Goal: Task Accomplishment & Management: Manage account settings

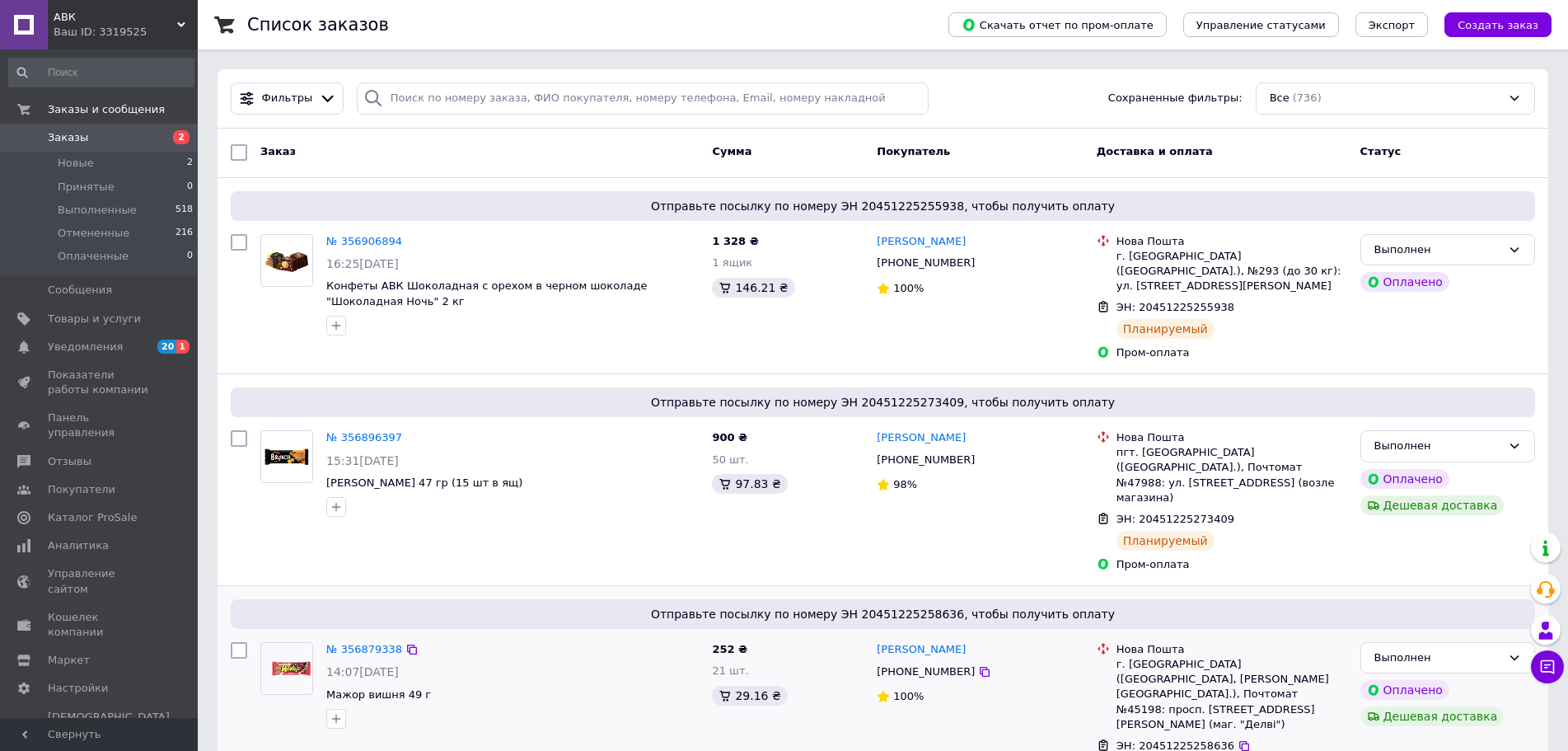
scroll to position [330, 0]
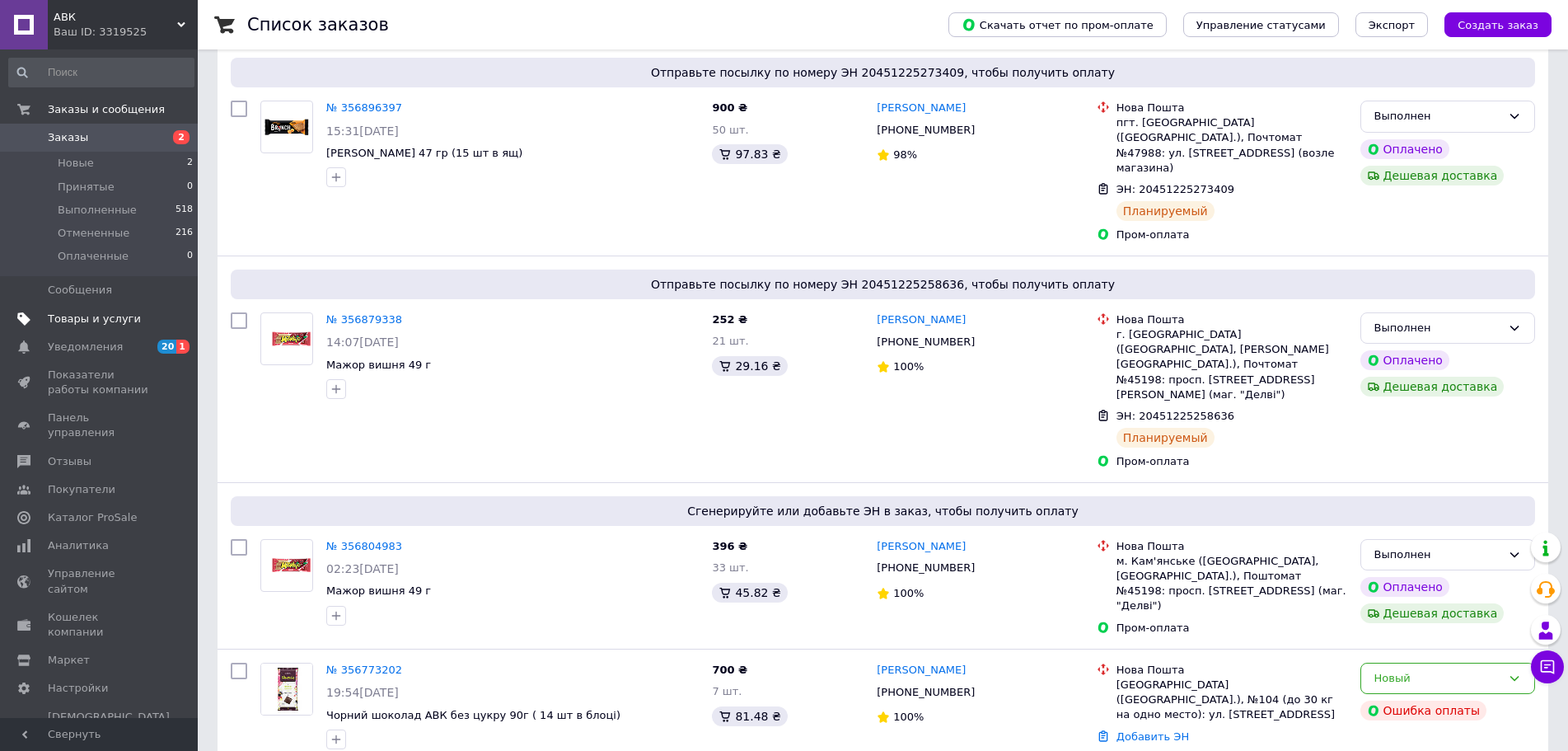
click at [100, 323] on span "Товары и услуги" at bounding box center [94, 319] width 93 height 15
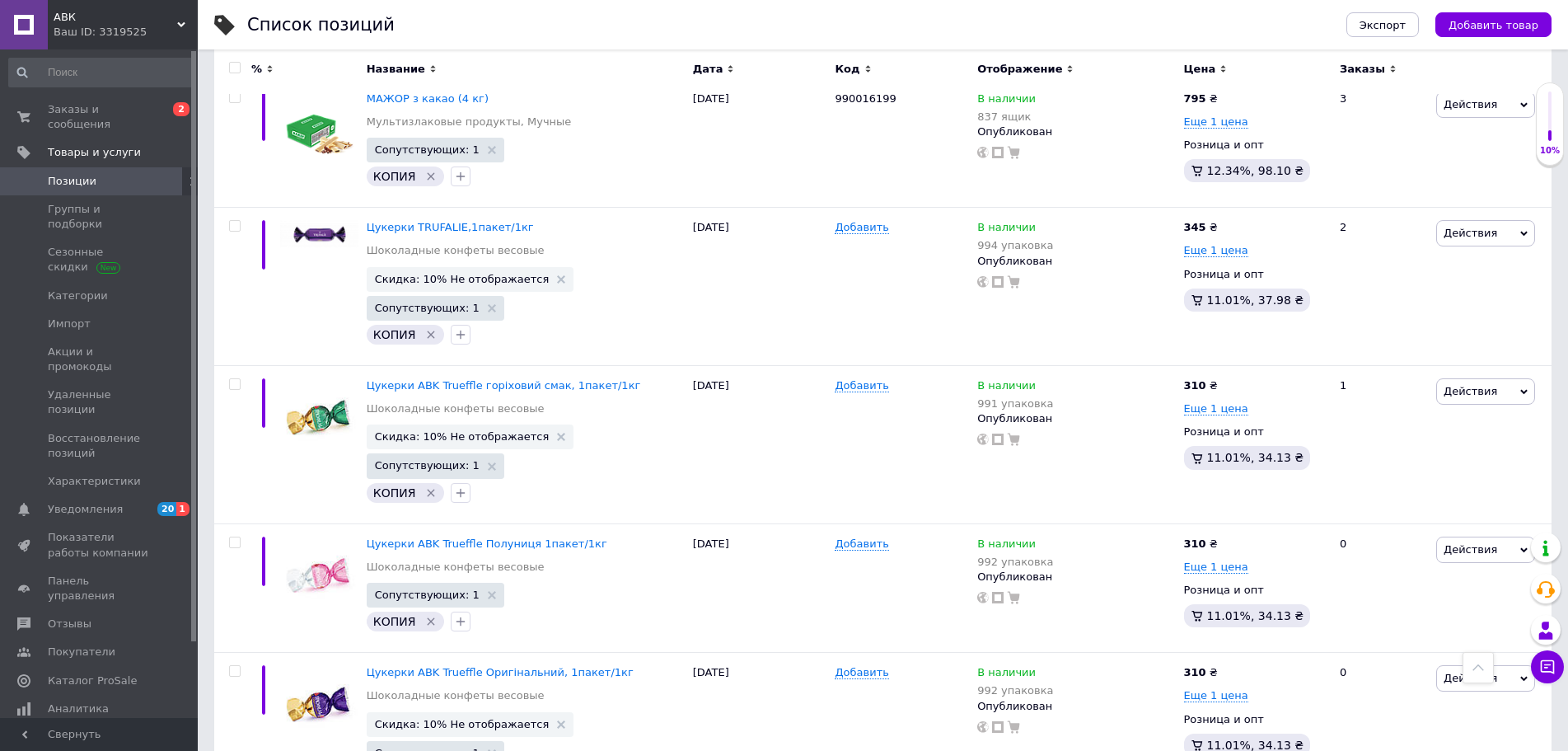
scroll to position [2319, 0]
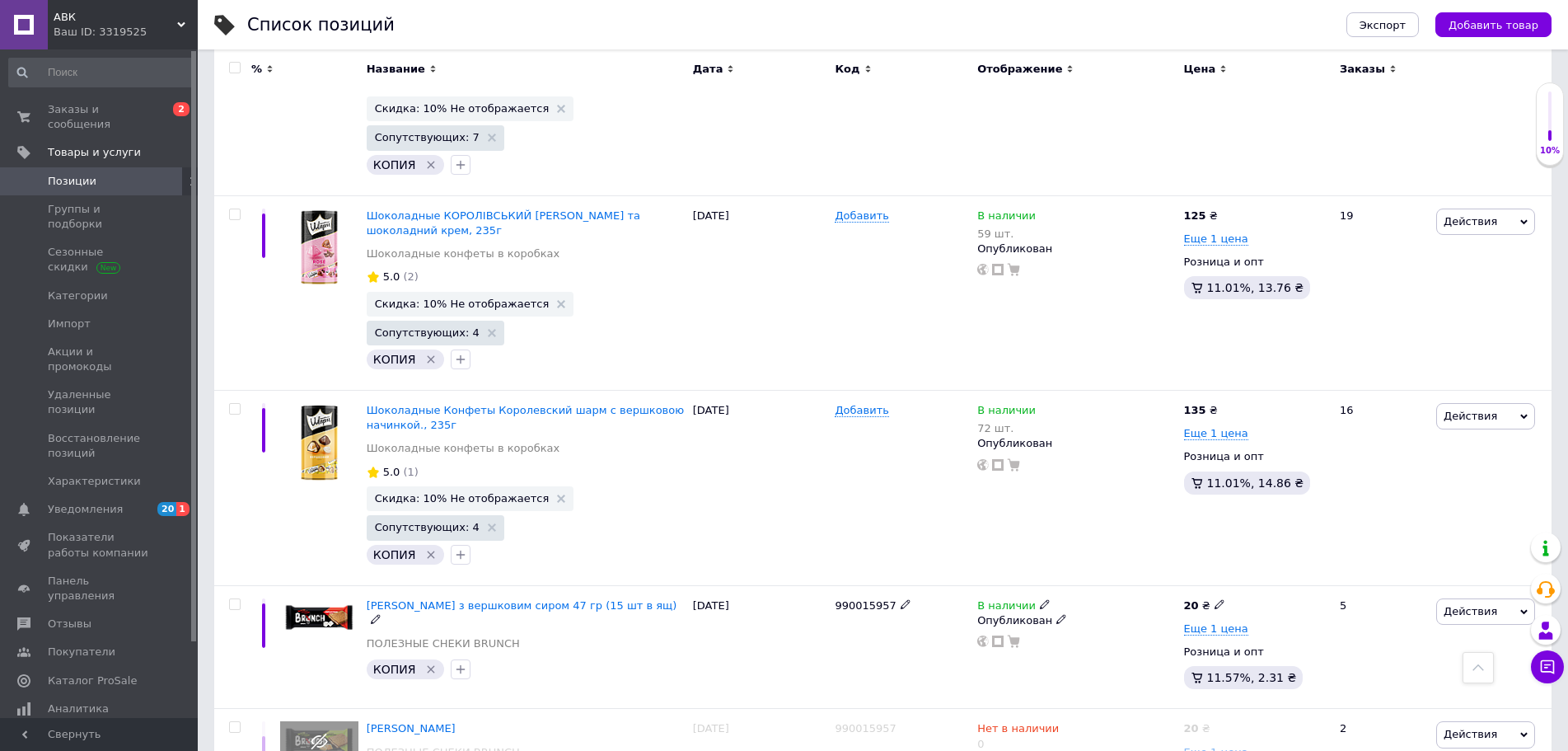
scroll to position [1743, 0]
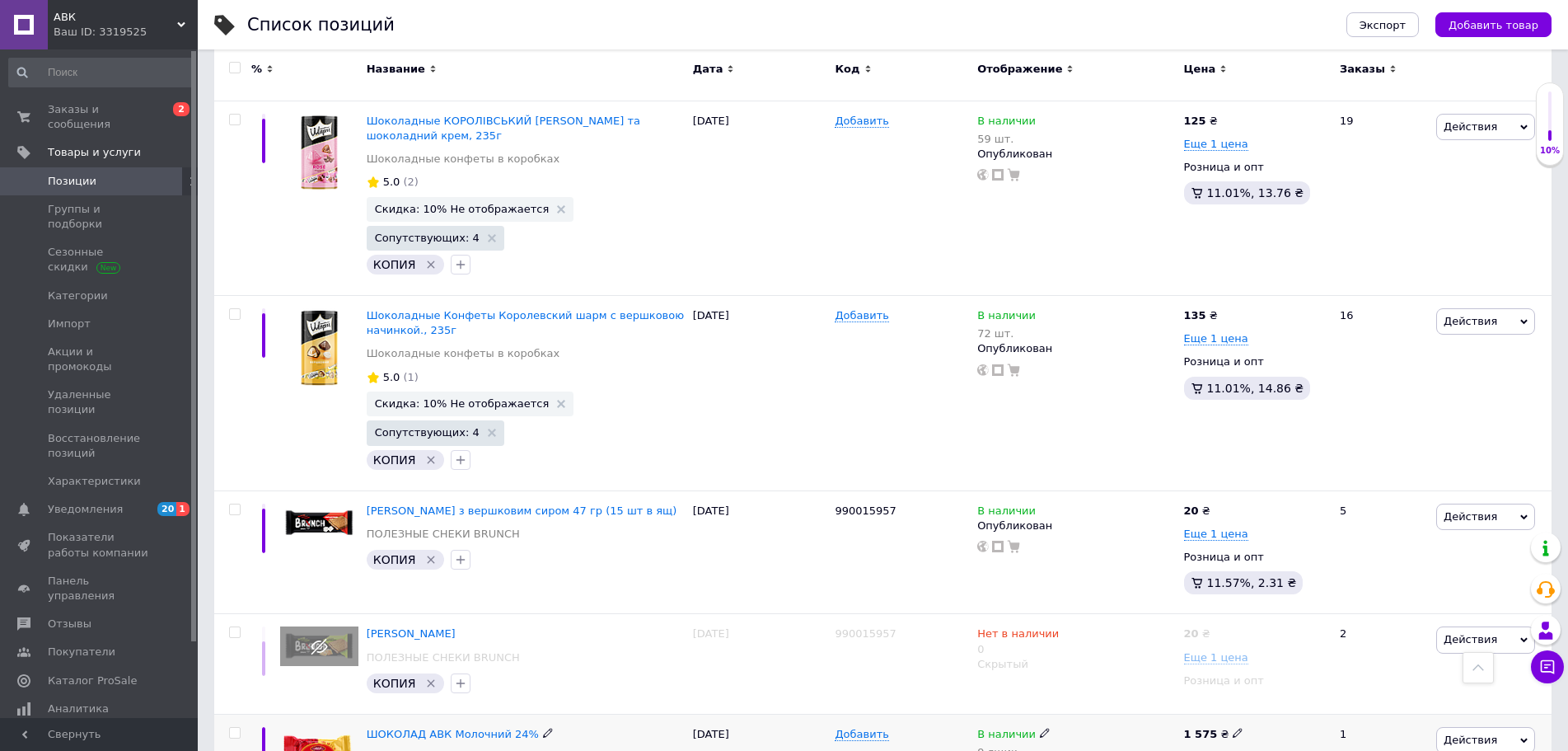
click at [1222, 750] on span "Еще 1 цена" at bounding box center [1217, 758] width 65 height 13
click at [1476, 734] on span "Действия" at bounding box center [1470, 739] width 54 height 12
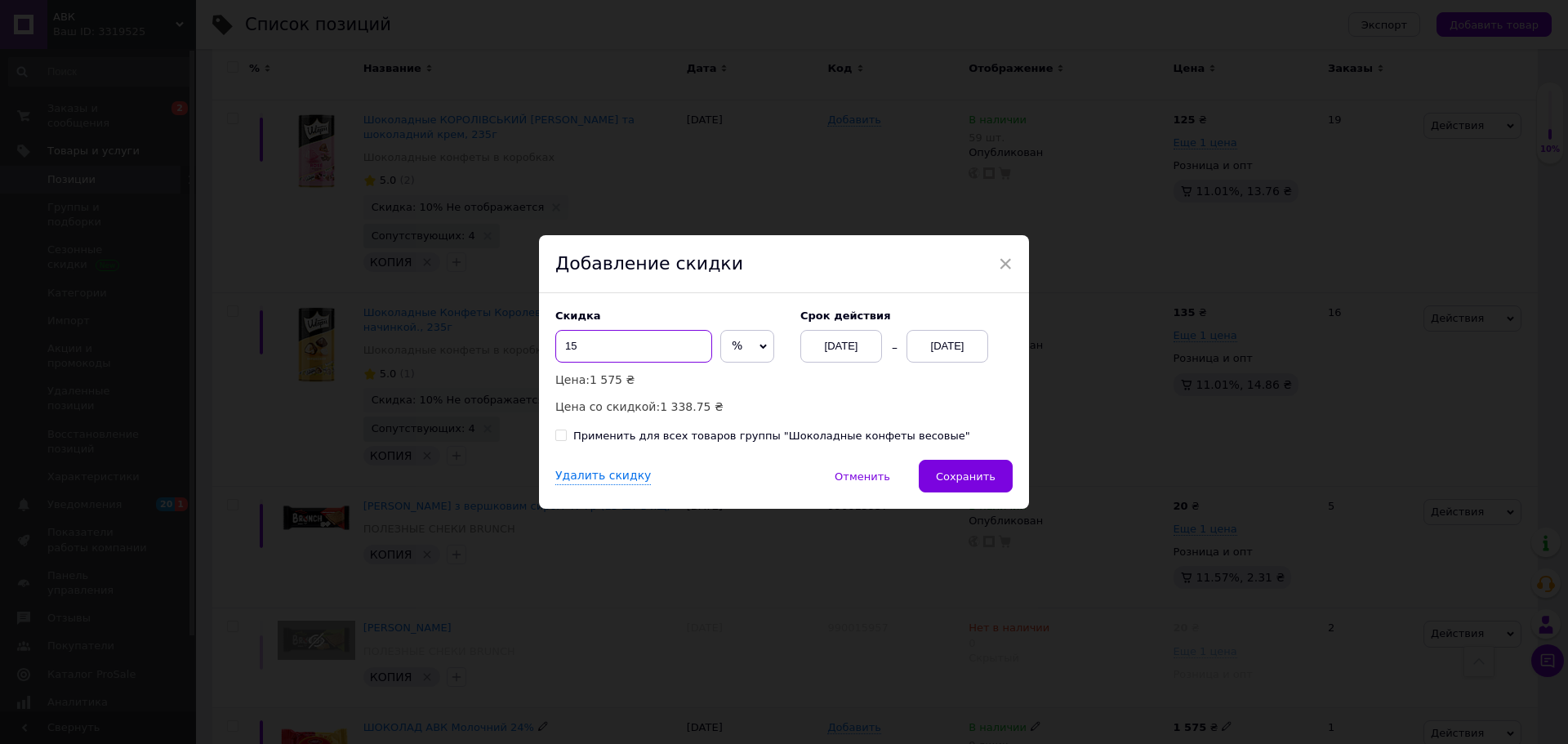
drag, startPoint x: 585, startPoint y: 344, endPoint x: 530, endPoint y: 336, distance: 55.6
click at [530, 336] on div "× Добавление скидки Скидка 15 % ₴ Цена: 1 575 ₴ Цена со скидкой: 1 338.75 ₴ Cро…" at bounding box center [784, 372] width 1568 height 744
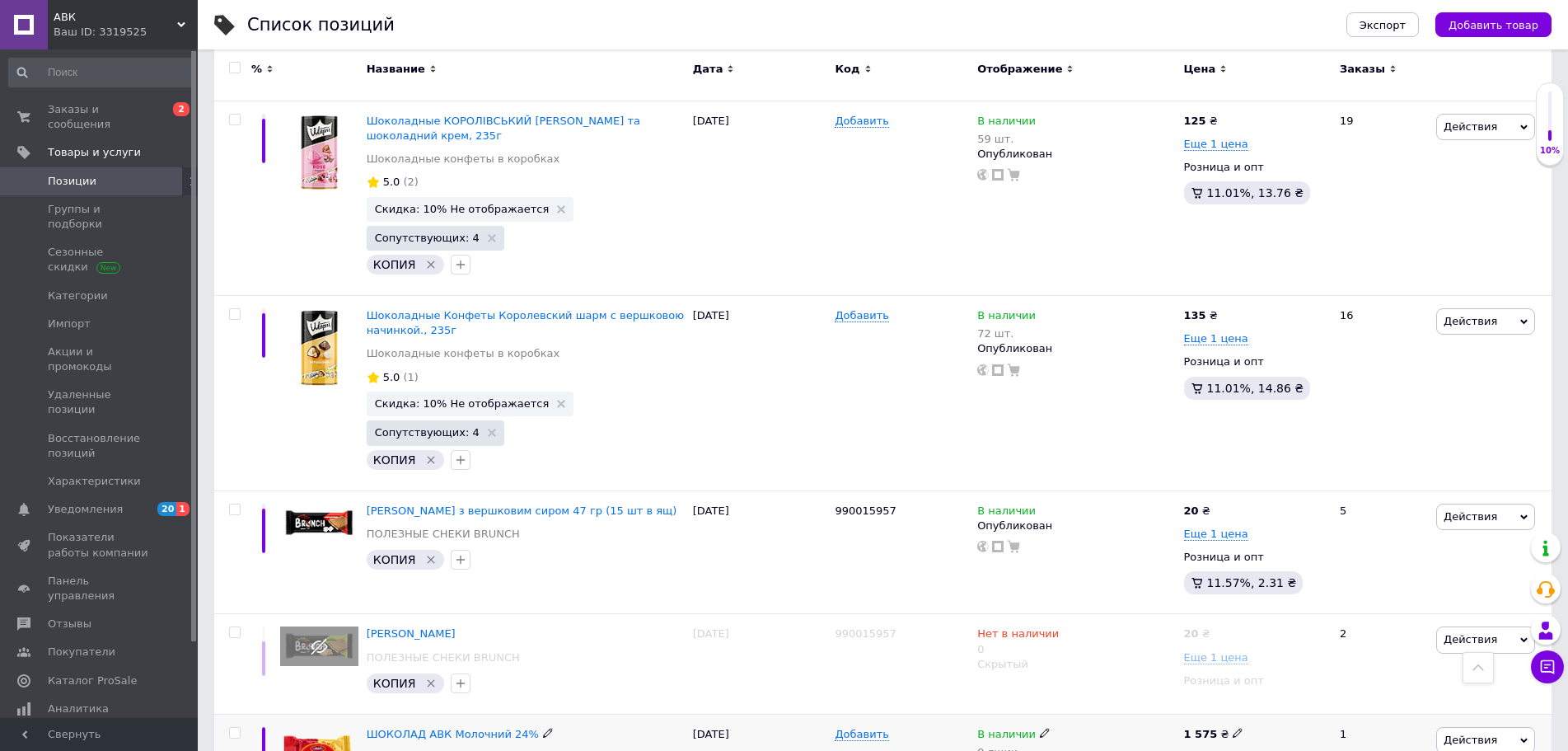
click at [1490, 727] on span "Действия" at bounding box center [1486, 740] width 99 height 26
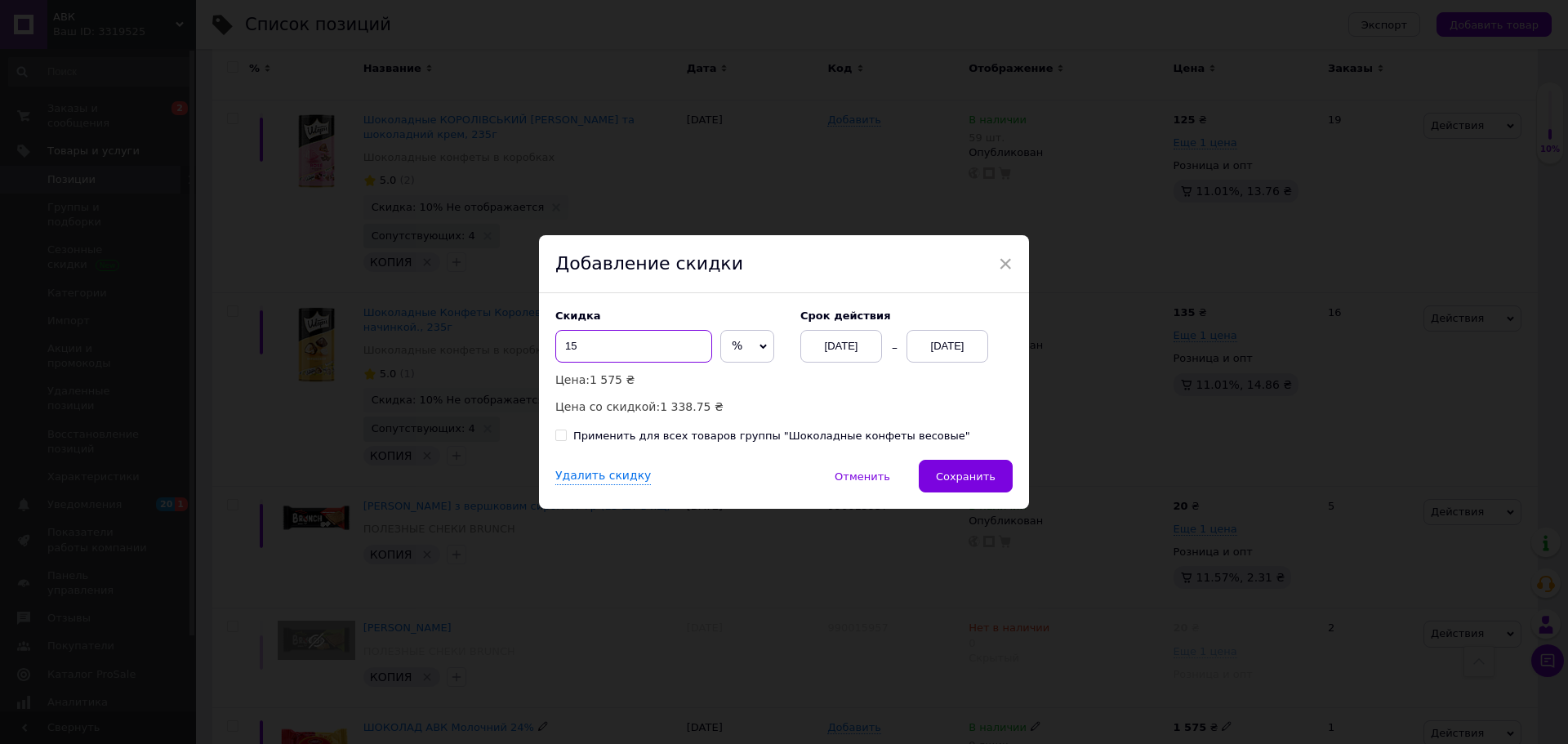
drag, startPoint x: 597, startPoint y: 348, endPoint x: 493, endPoint y: 346, distance: 104.0
click at [493, 346] on div "× Добавление скидки Скидка 15 % ₴ Цена: 1 575 ₴ Цена со скидкой: 1 338.75 ₴ Cро…" at bounding box center [784, 372] width 1568 height 744
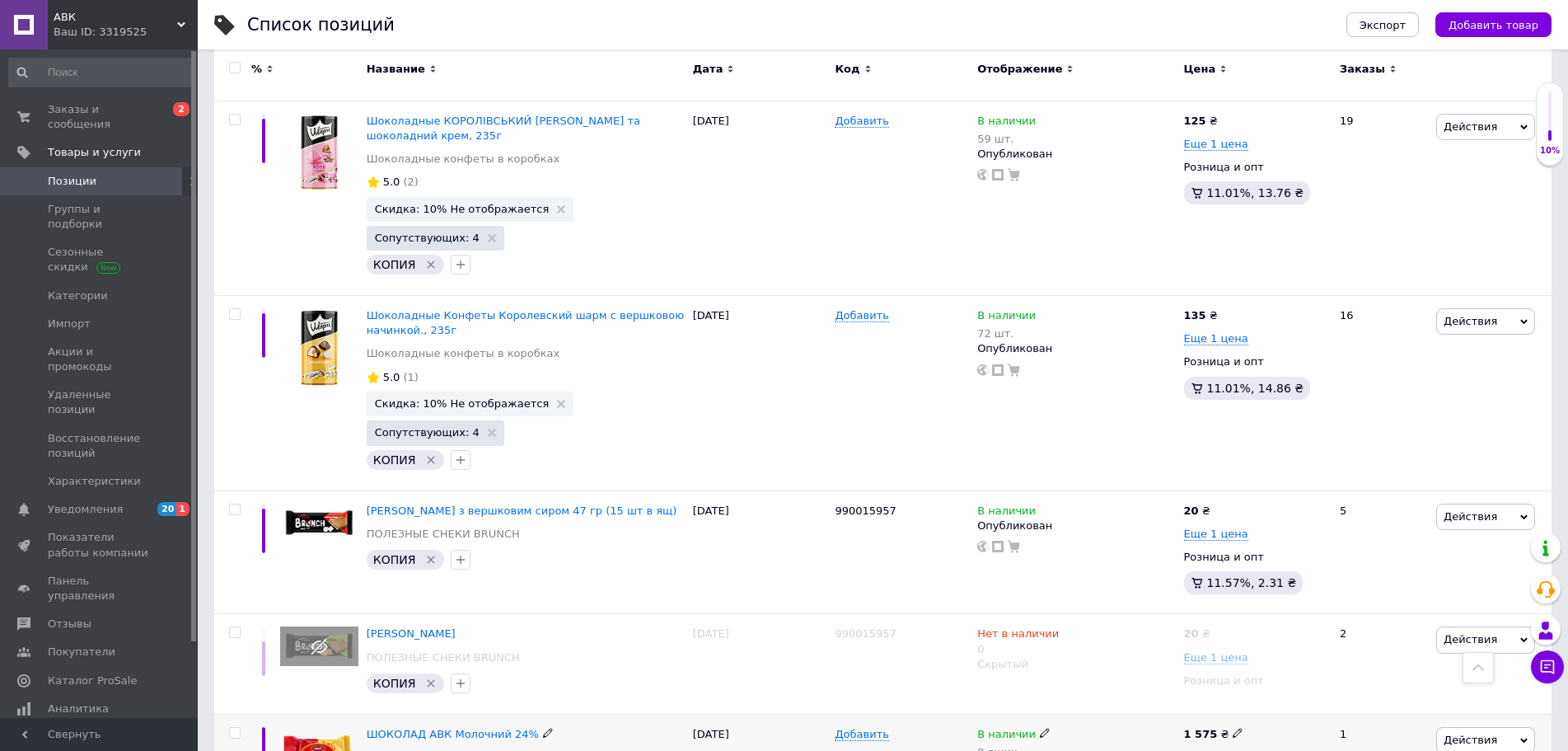
click at [1484, 734] on span "Действия" at bounding box center [1470, 739] width 54 height 12
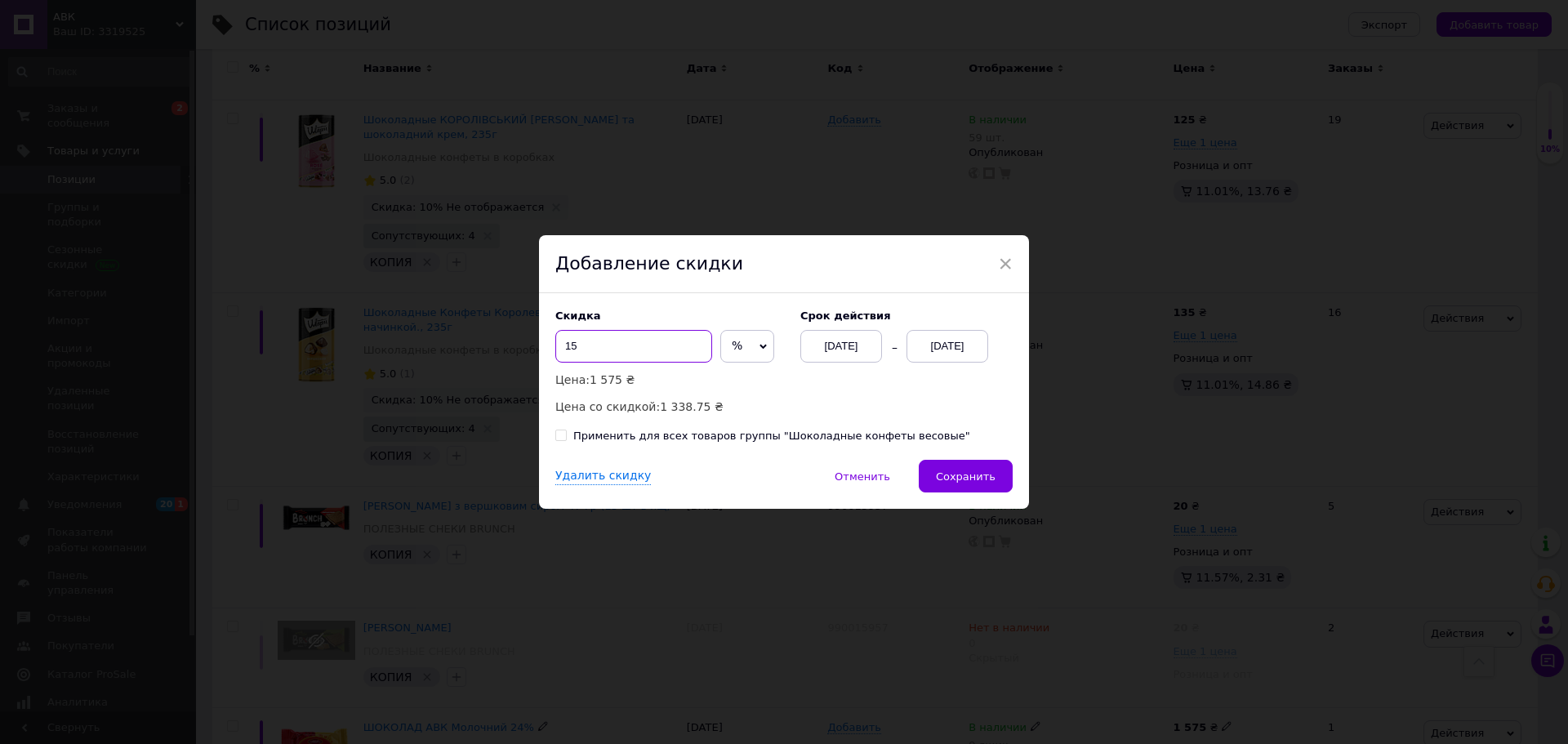
click at [625, 349] on input "15" at bounding box center [634, 347] width 157 height 33
type input "1"
type input "20"
click at [948, 351] on div "[DATE]" at bounding box center [948, 347] width 82 height 33
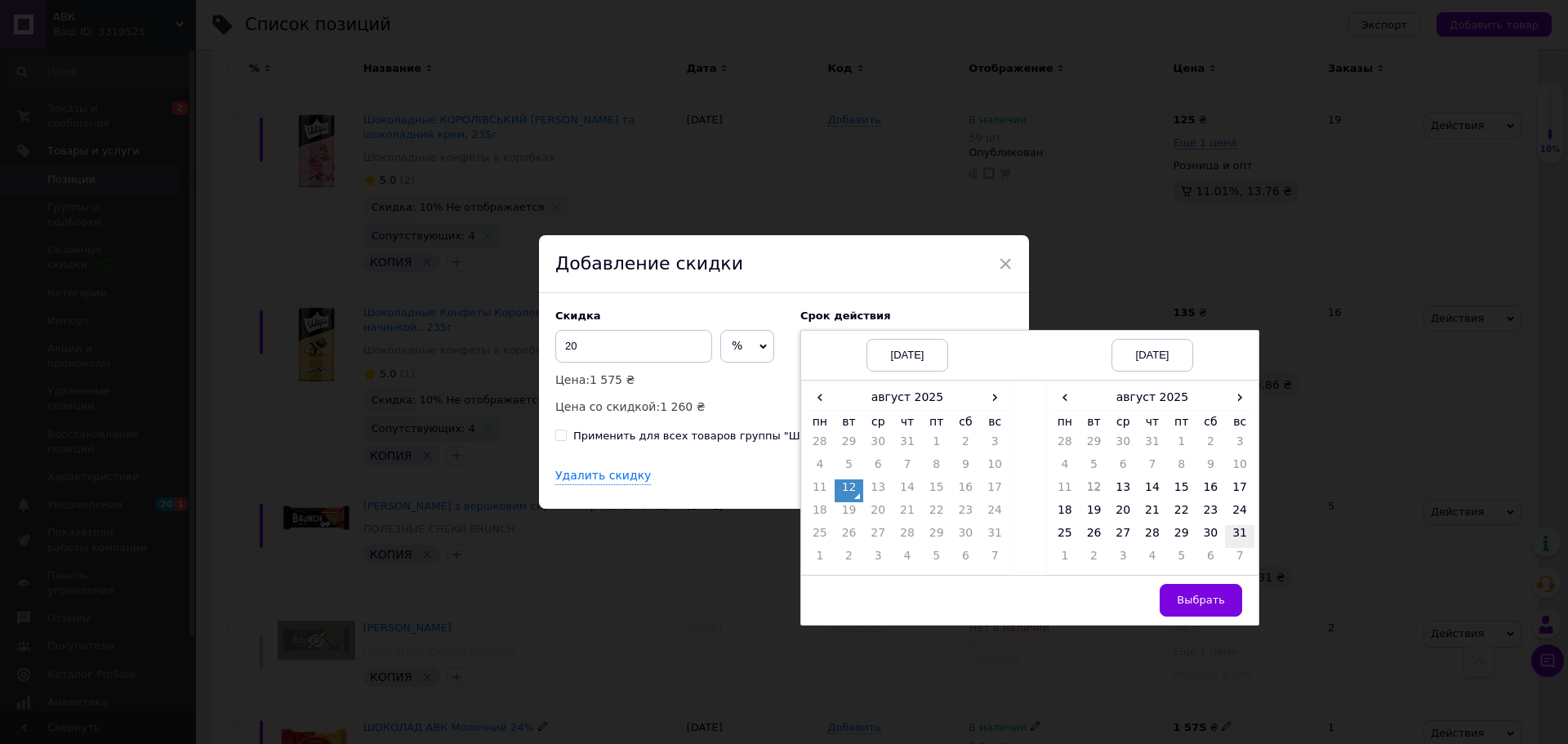
click at [1234, 537] on td "31" at bounding box center [1240, 537] width 30 height 23
click at [816, 559] on td "1" at bounding box center [820, 560] width 30 height 23
click at [1124, 489] on td "13" at bounding box center [1123, 491] width 30 height 23
click at [1240, 534] on td "31" at bounding box center [1240, 537] width 30 height 23
click at [1201, 603] on span "Выбрать" at bounding box center [1201, 599] width 48 height 12
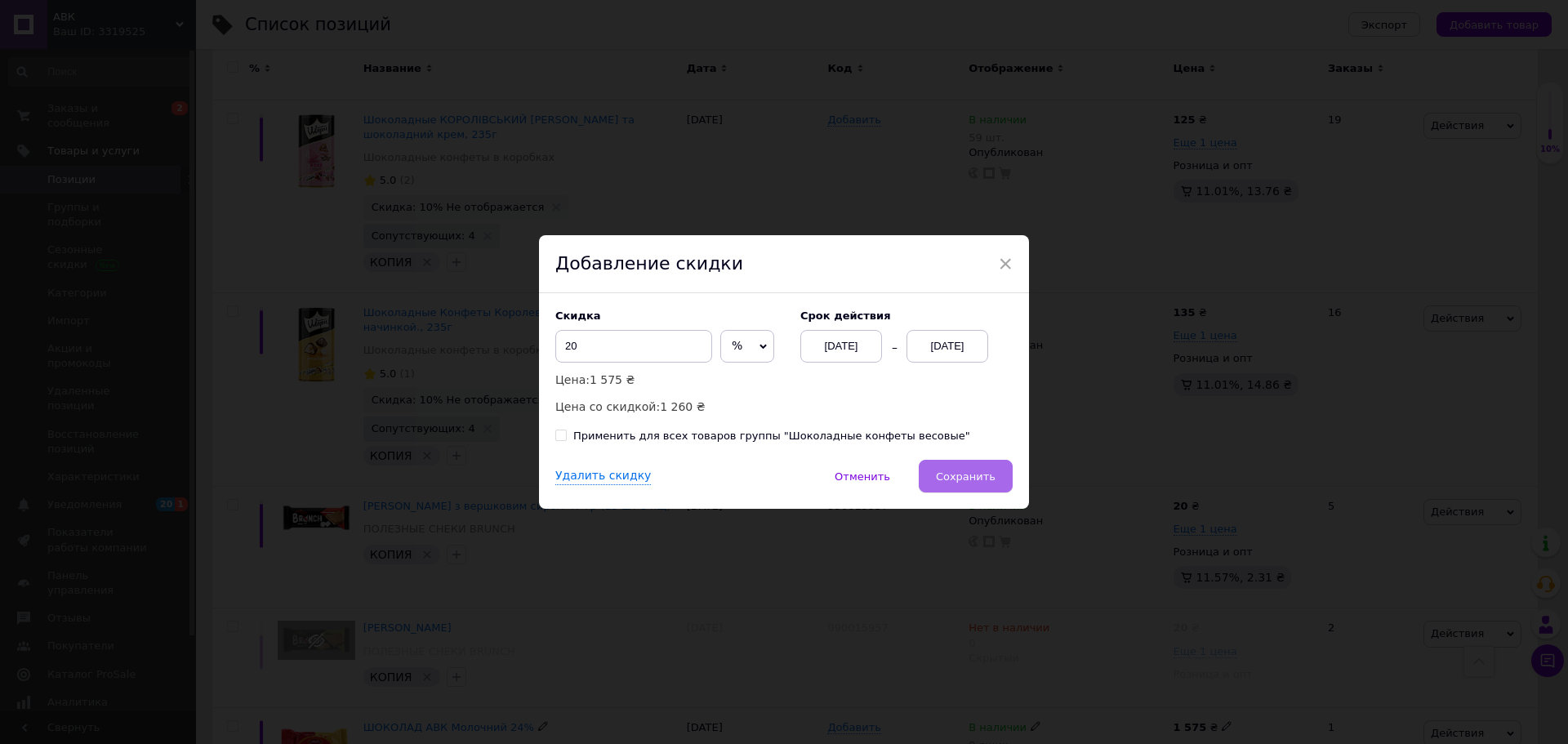
click at [970, 480] on span "Сохранить" at bounding box center [966, 476] width 60 height 12
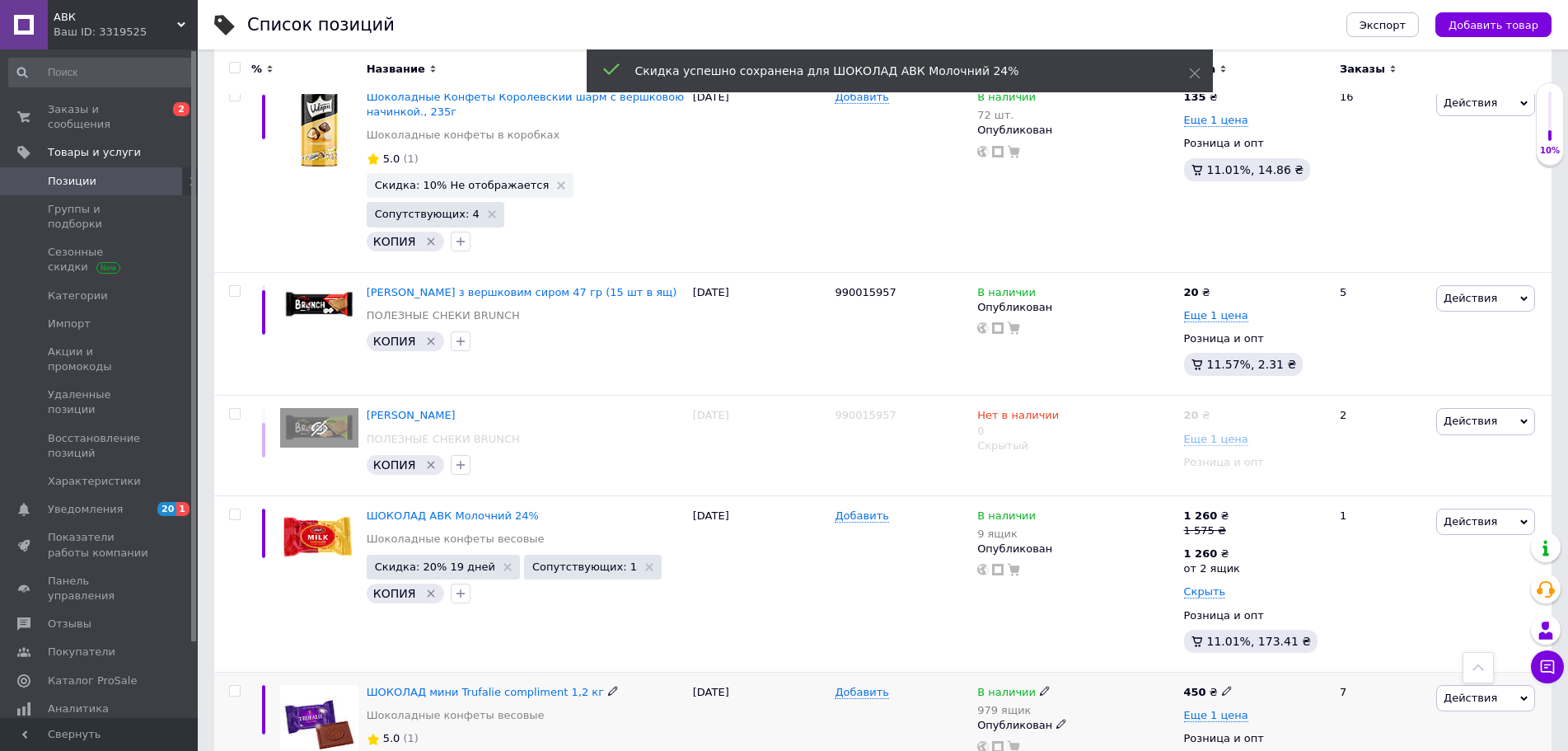
scroll to position [1990, 0]
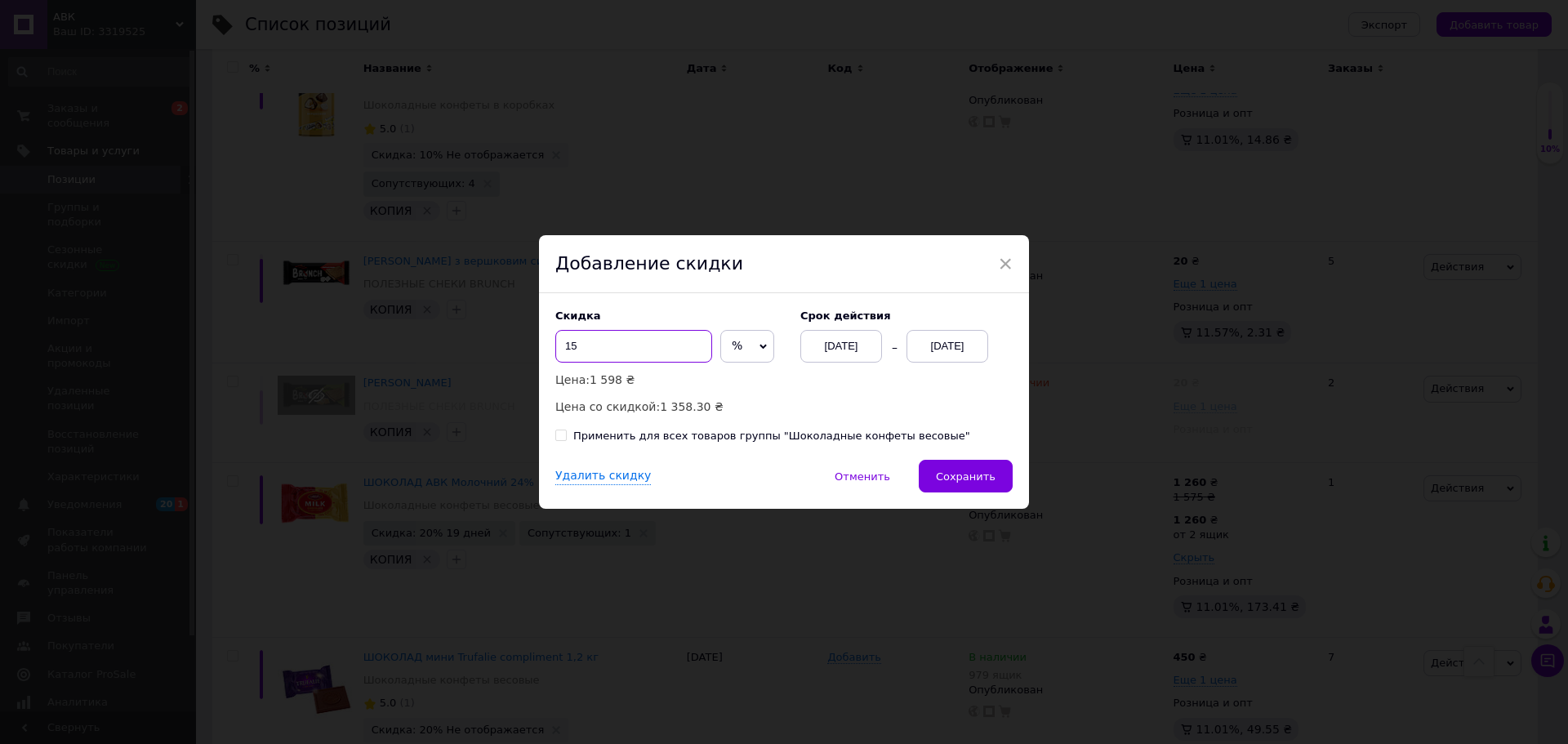
click at [588, 342] on input "15" at bounding box center [634, 347] width 157 height 33
type input "1"
type input "20"
click at [860, 343] on div "[DATE]" at bounding box center [842, 347] width 82 height 33
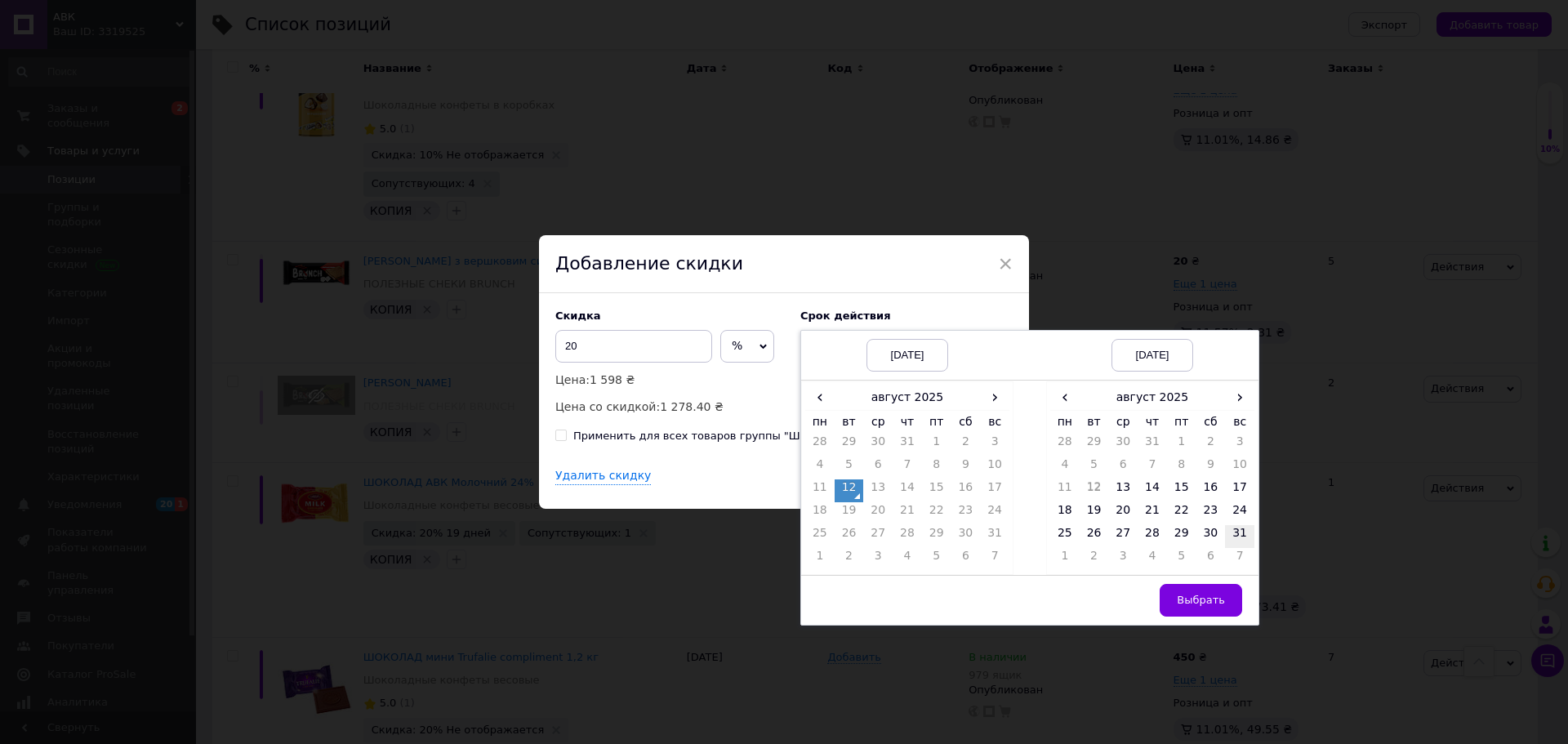
click at [1238, 538] on td "31" at bounding box center [1240, 537] width 30 height 23
click at [1205, 604] on span "Выбрать" at bounding box center [1201, 599] width 48 height 12
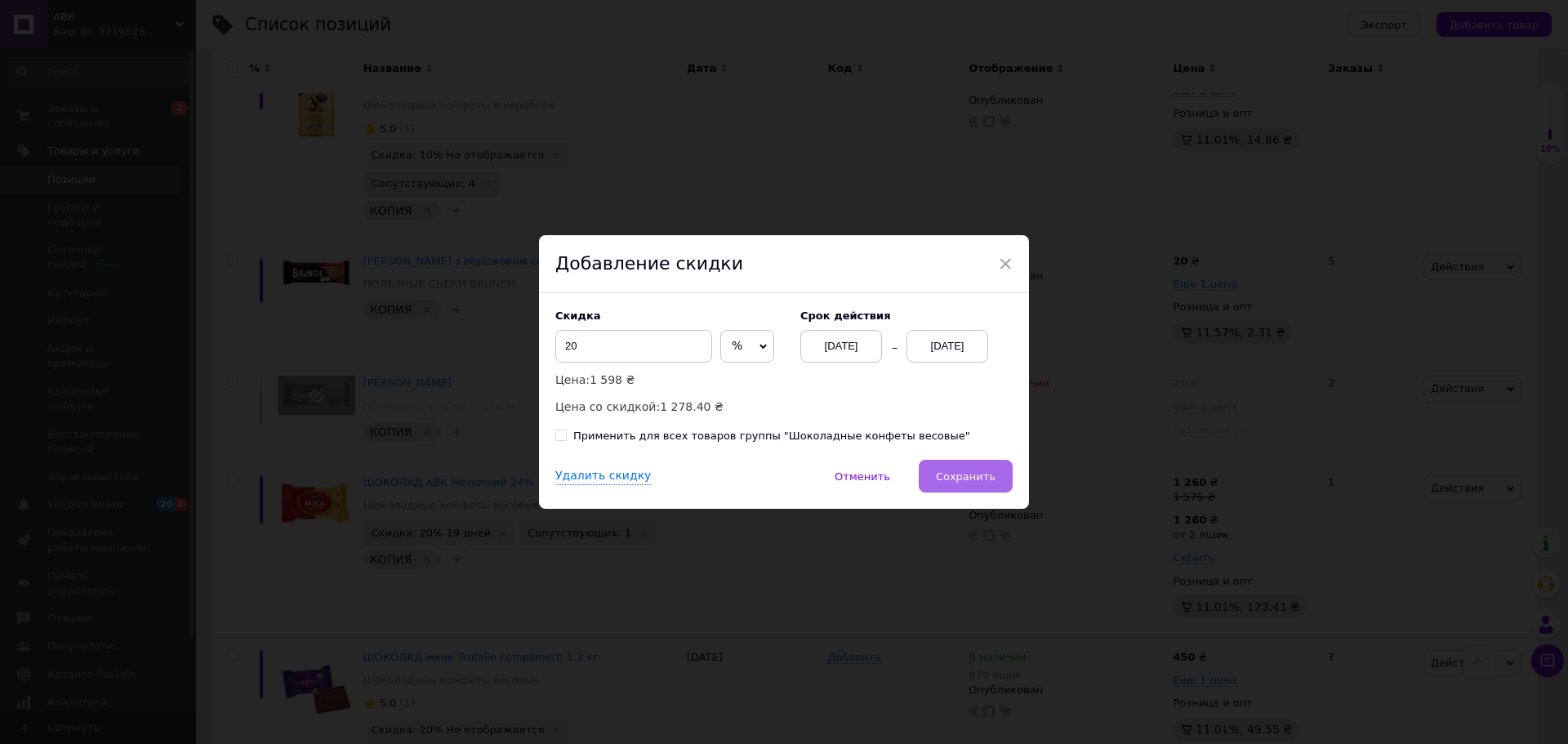
click at [948, 481] on span "Сохранить" at bounding box center [966, 476] width 60 height 12
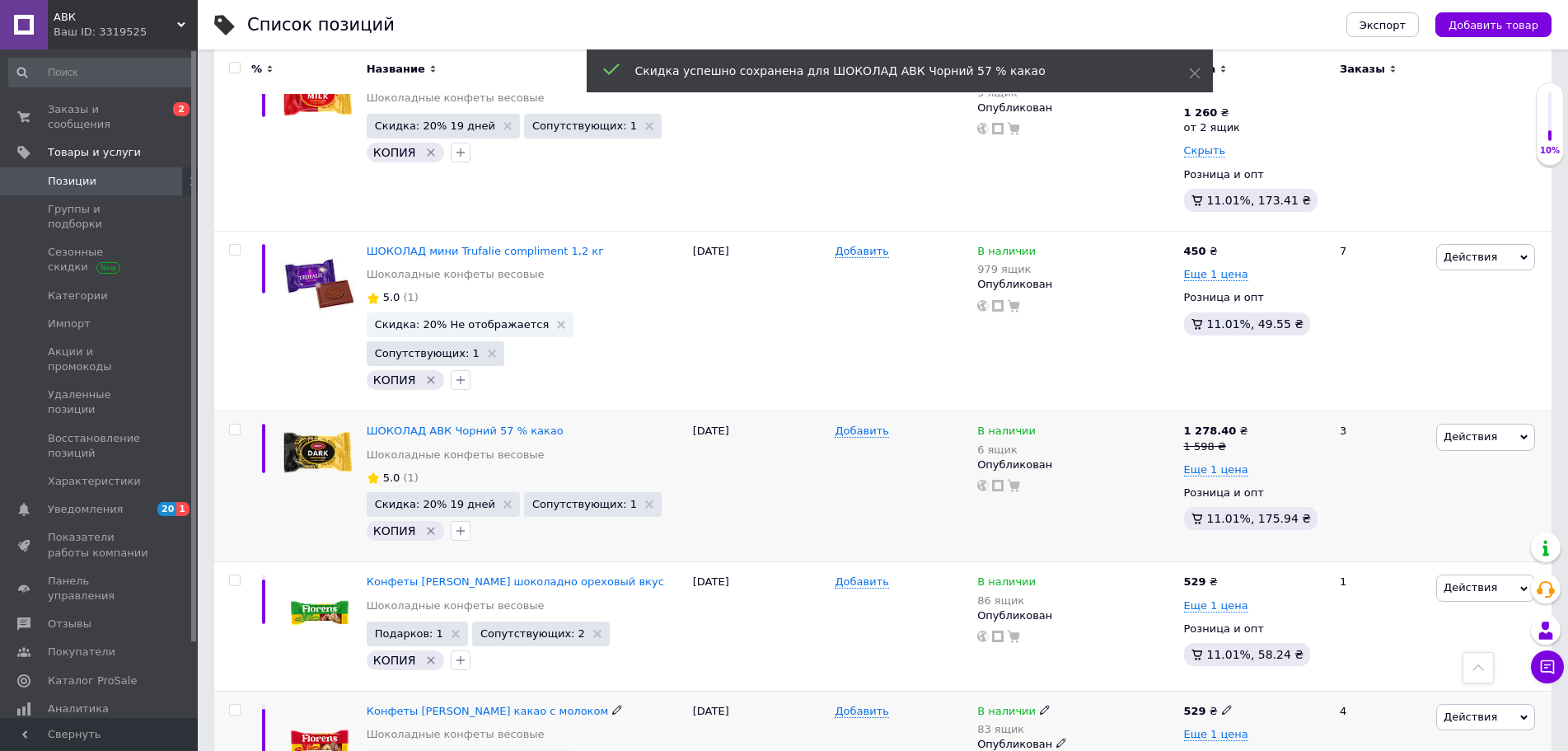
scroll to position [2419, 0]
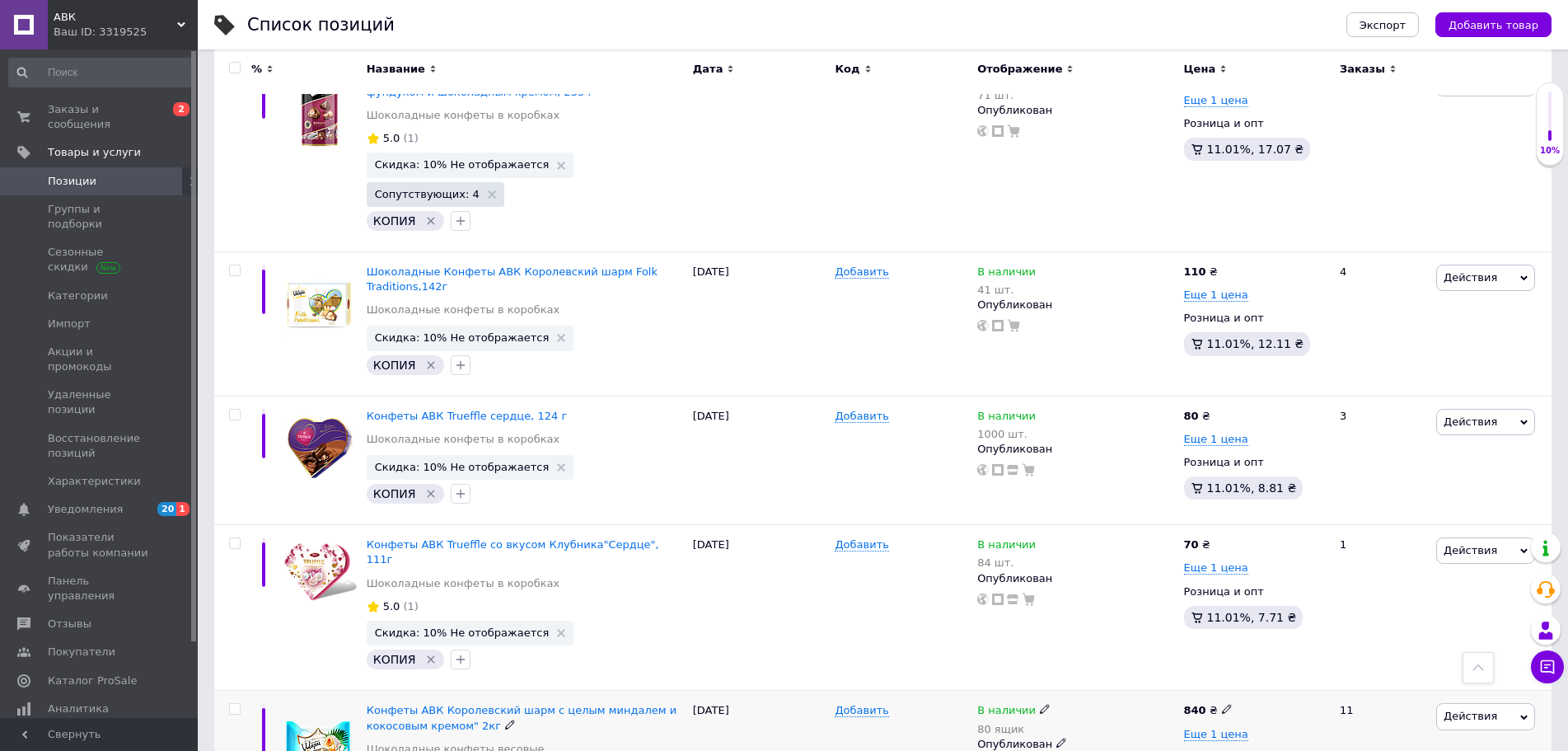
scroll to position [2447, 0]
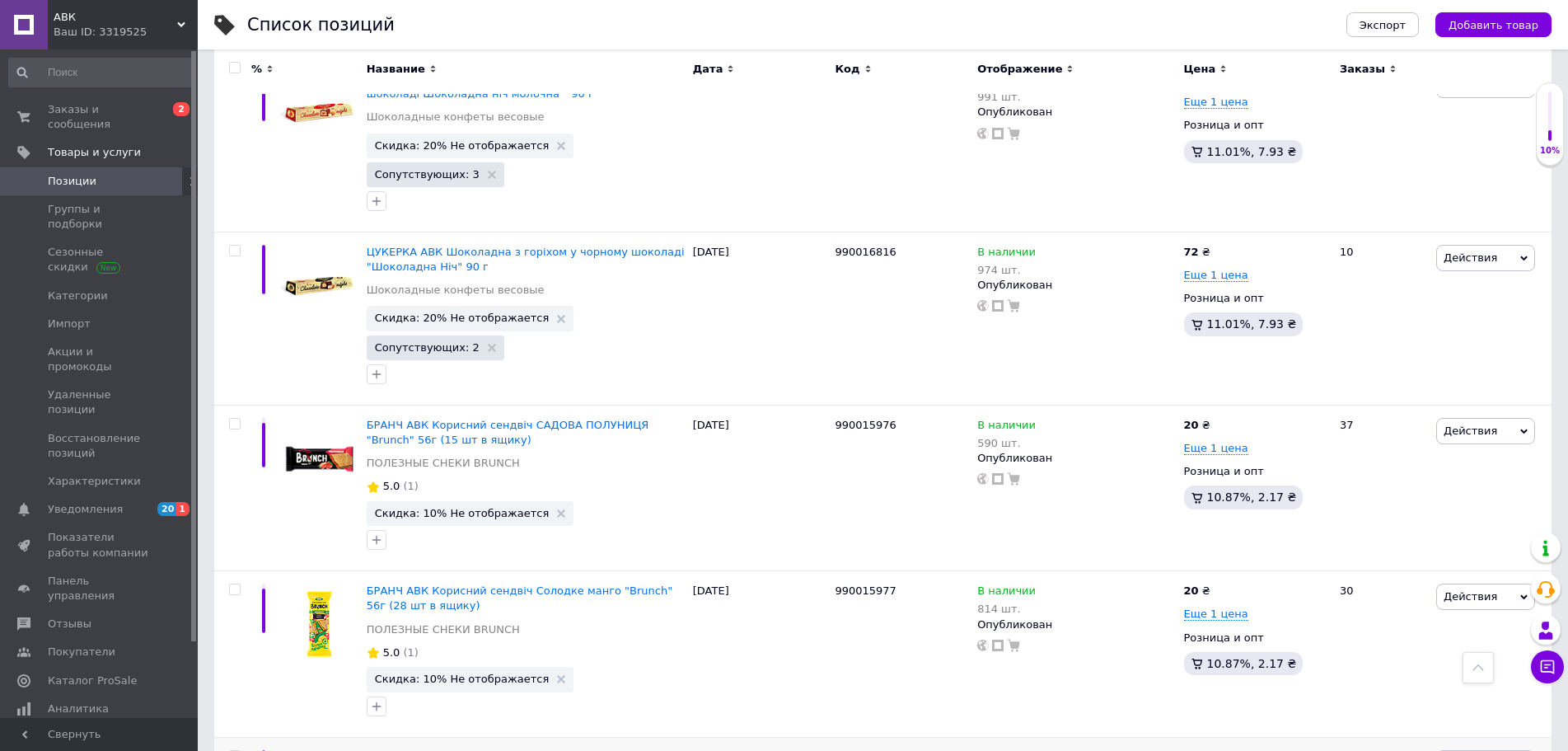
scroll to position [2366, 0]
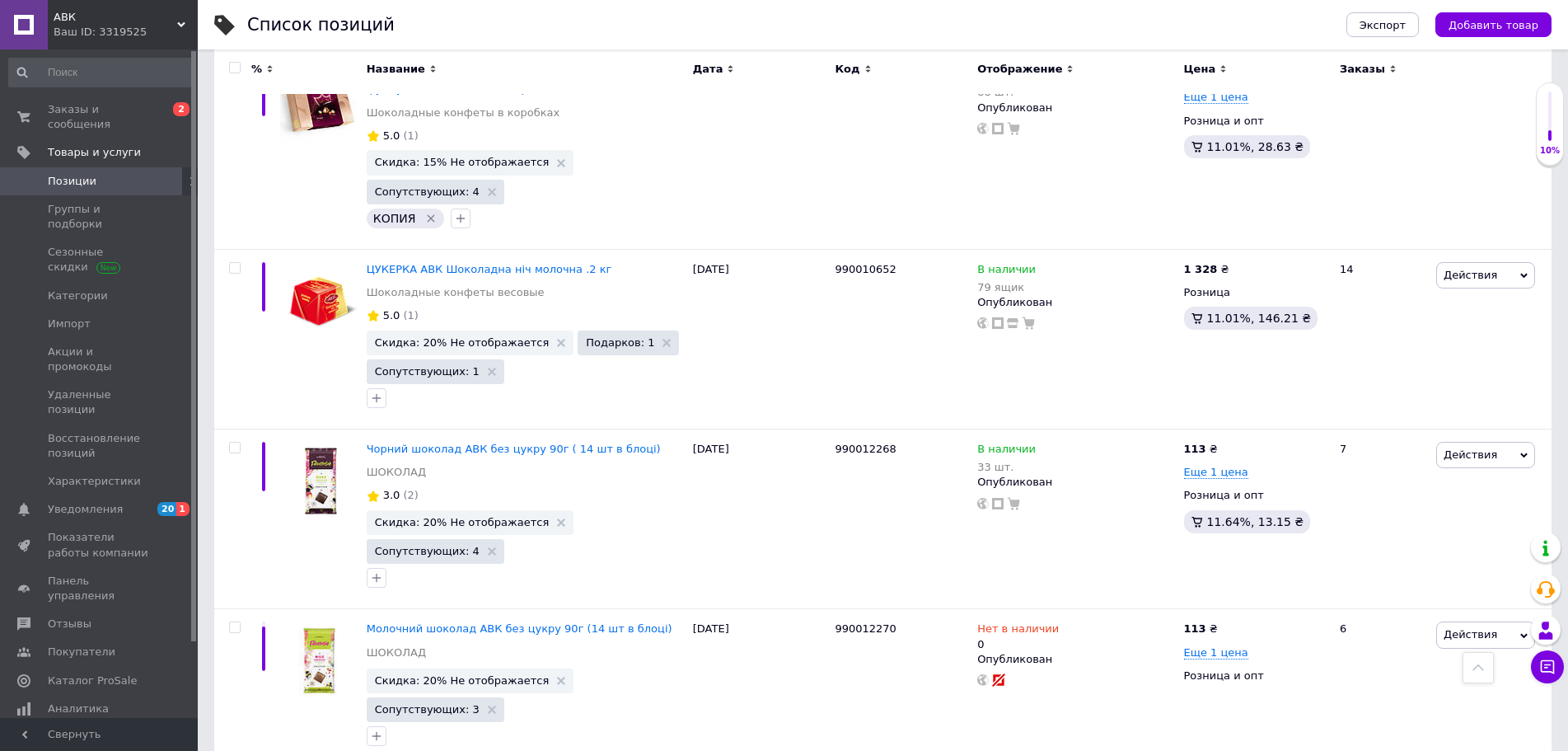
scroll to position [223, 0]
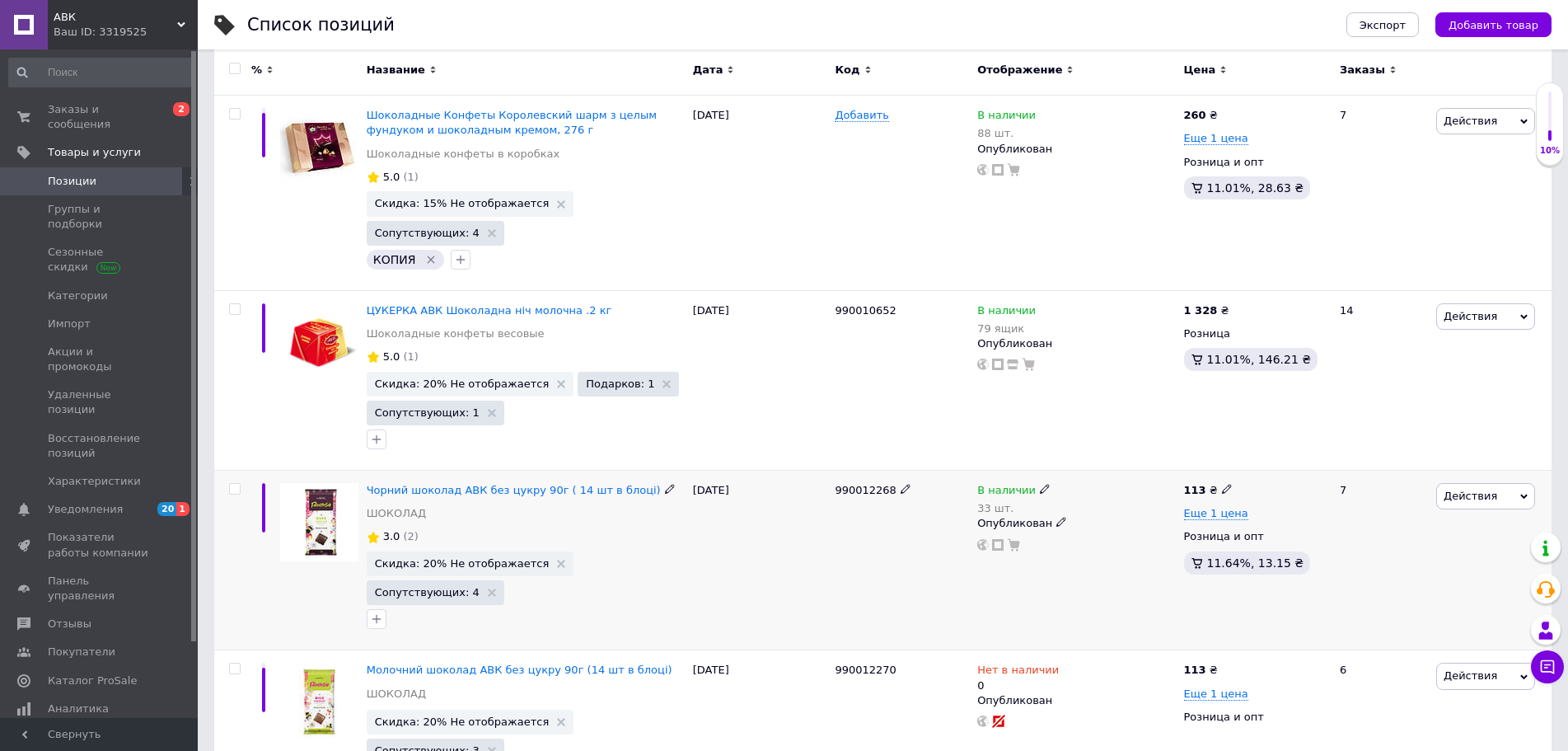
click at [1451, 490] on span "Действия" at bounding box center [1470, 495] width 54 height 12
click at [1357, 586] on li "Скидка" at bounding box center [1417, 597] width 234 height 23
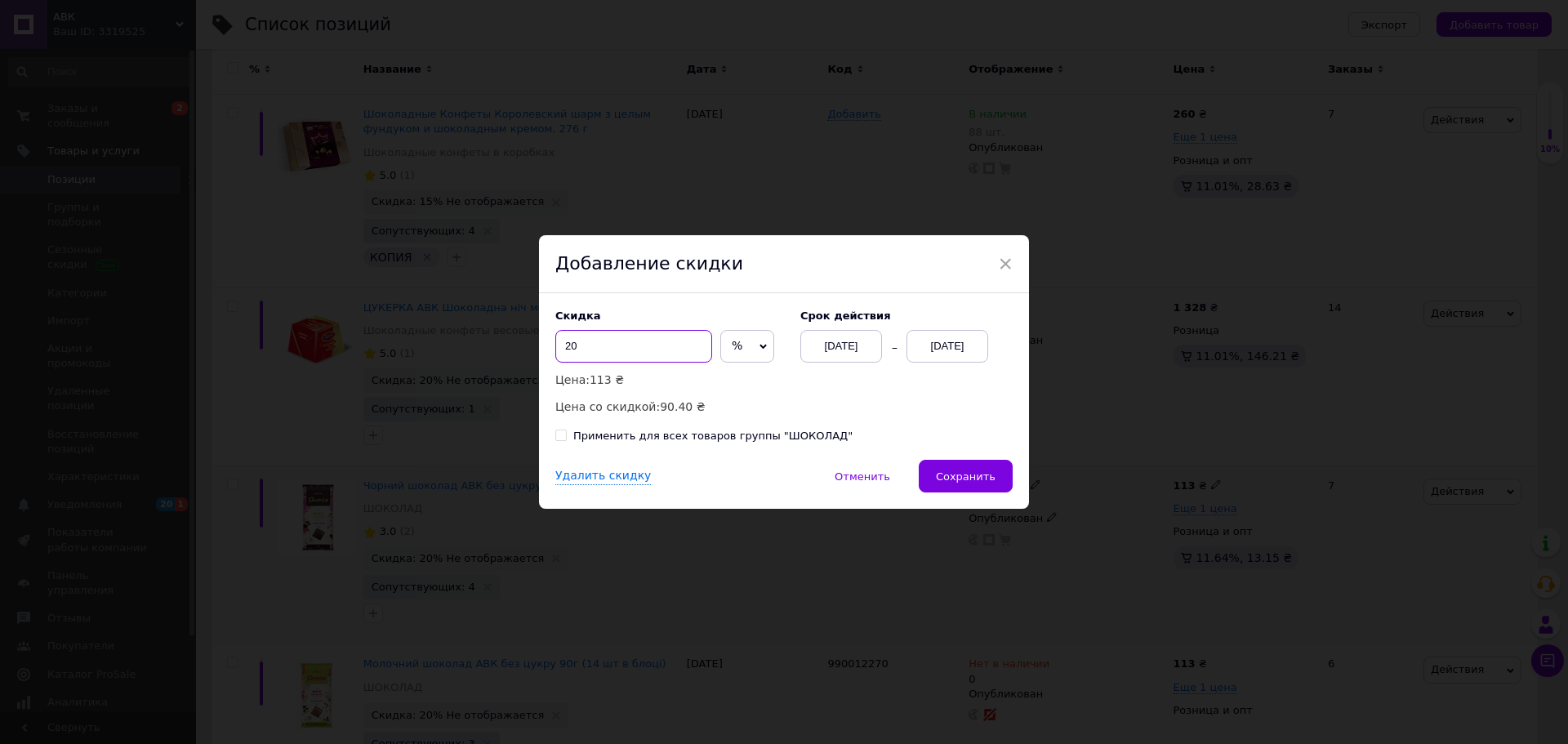
click at [616, 348] on input "20" at bounding box center [634, 347] width 157 height 33
type input "2"
type input "30"
click at [963, 342] on div "[DATE]" at bounding box center [948, 347] width 82 height 33
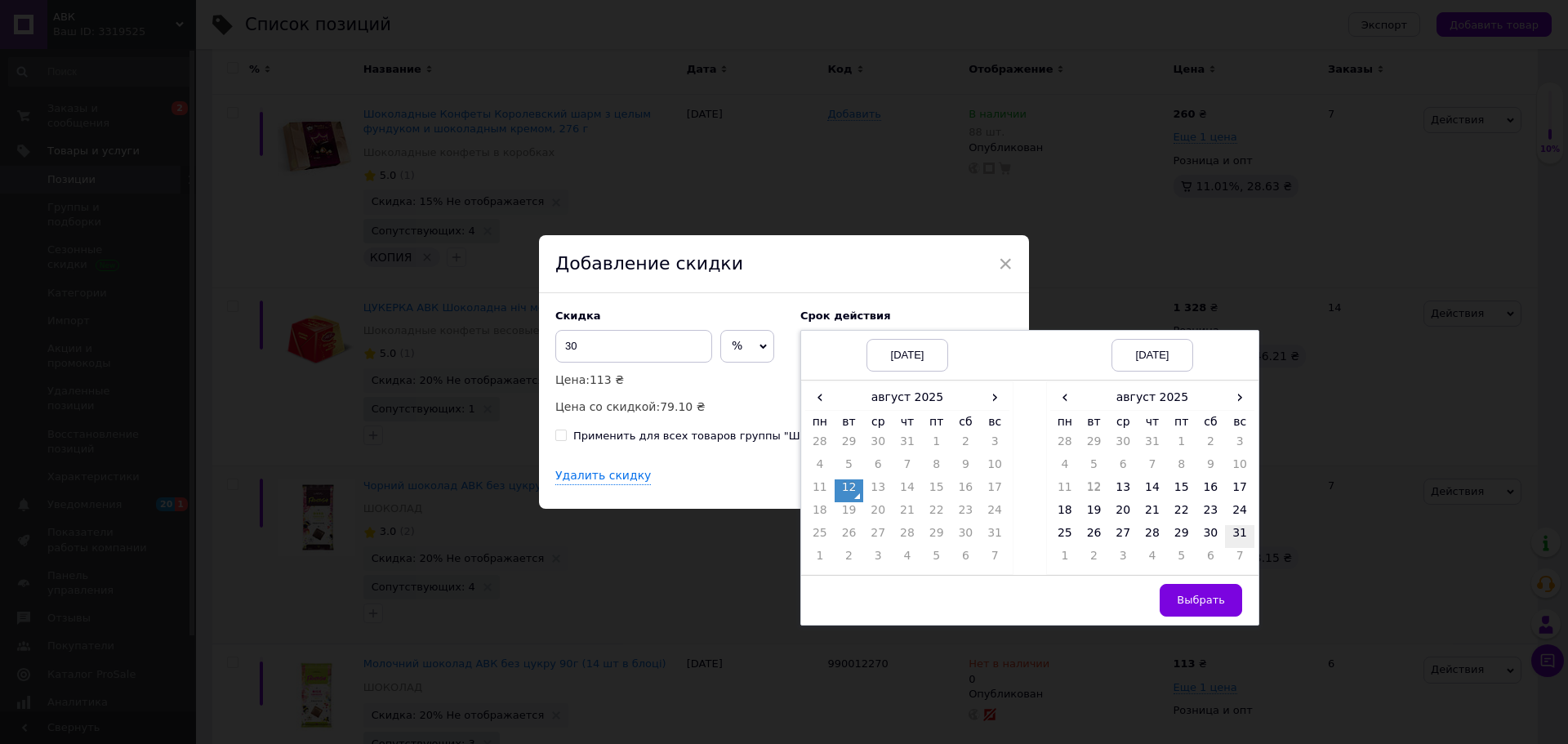
click at [1236, 535] on td "31" at bounding box center [1240, 537] width 30 height 23
click at [1203, 606] on span "Выбрать" at bounding box center [1201, 599] width 48 height 12
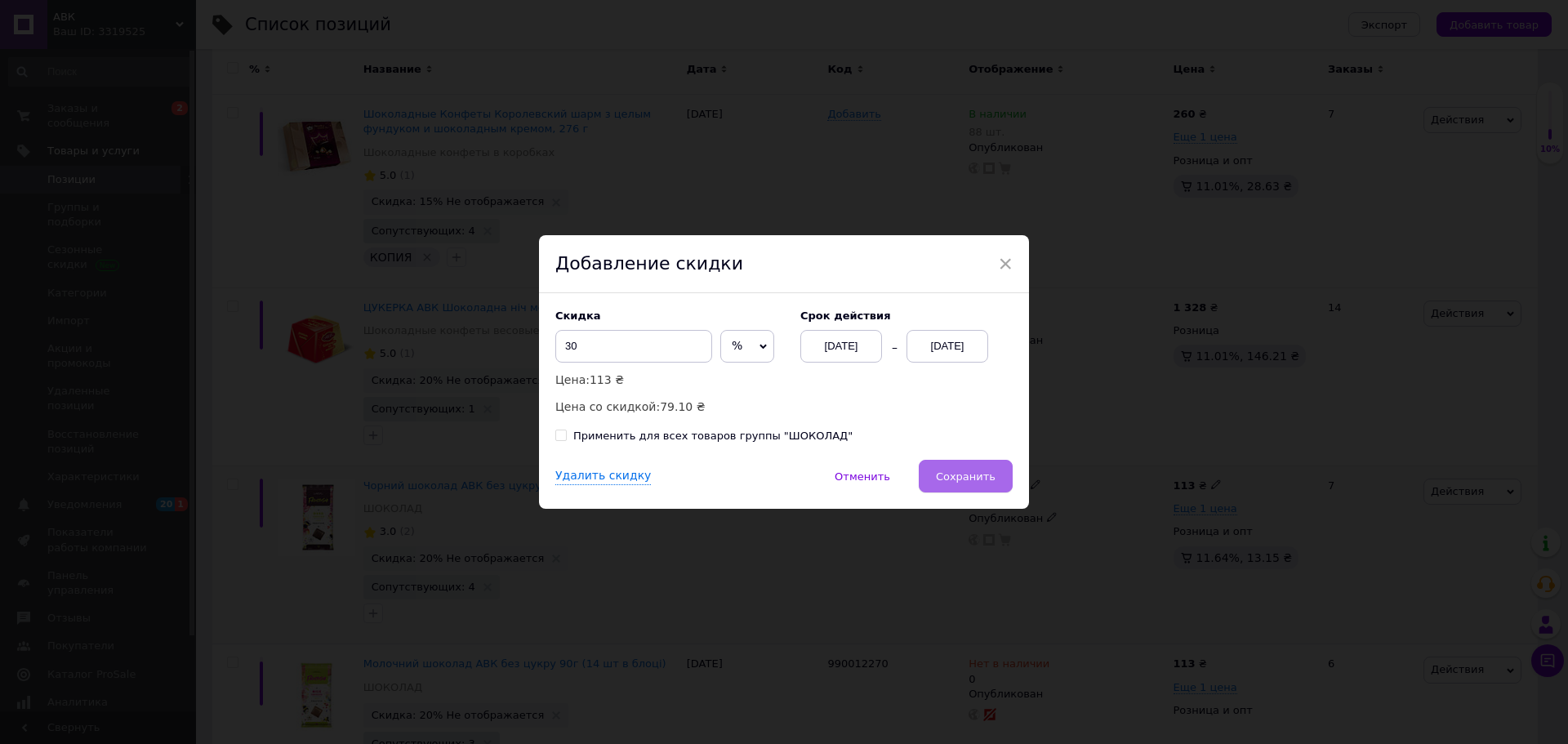
click at [951, 473] on span "Сохранить" at bounding box center [966, 476] width 60 height 12
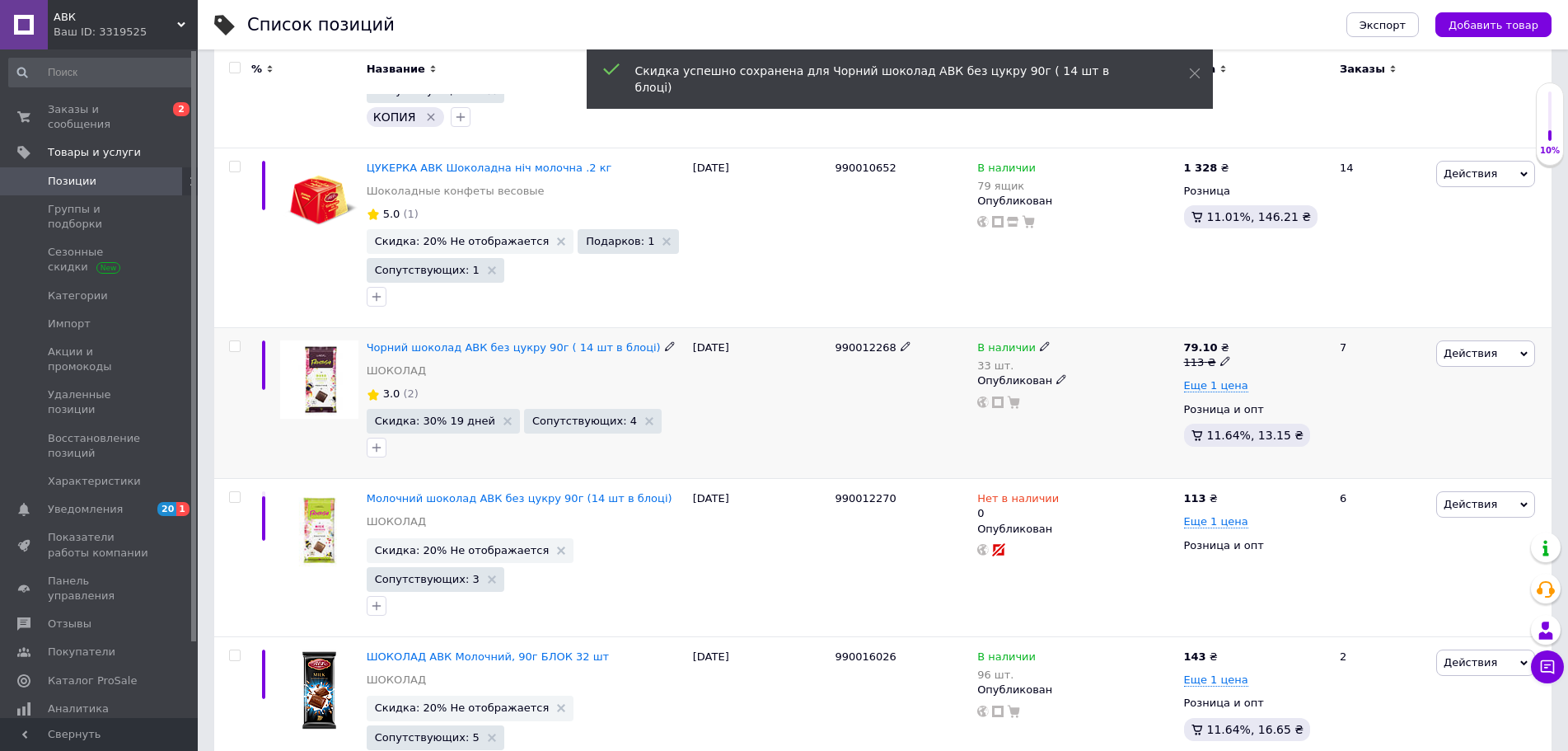
scroll to position [388, 0]
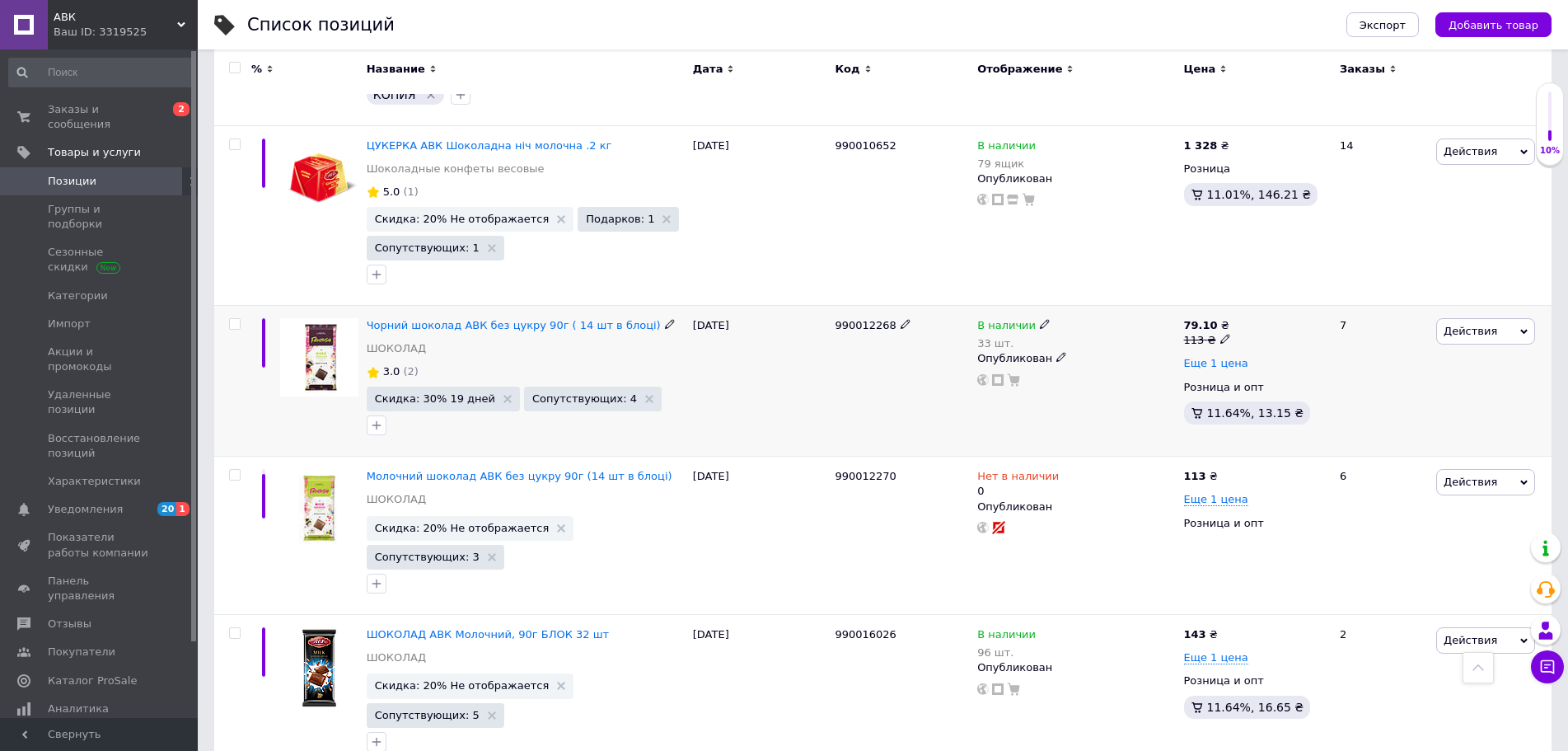
click at [1217, 356] on span "Еще 1 цена" at bounding box center [1217, 363] width 65 height 13
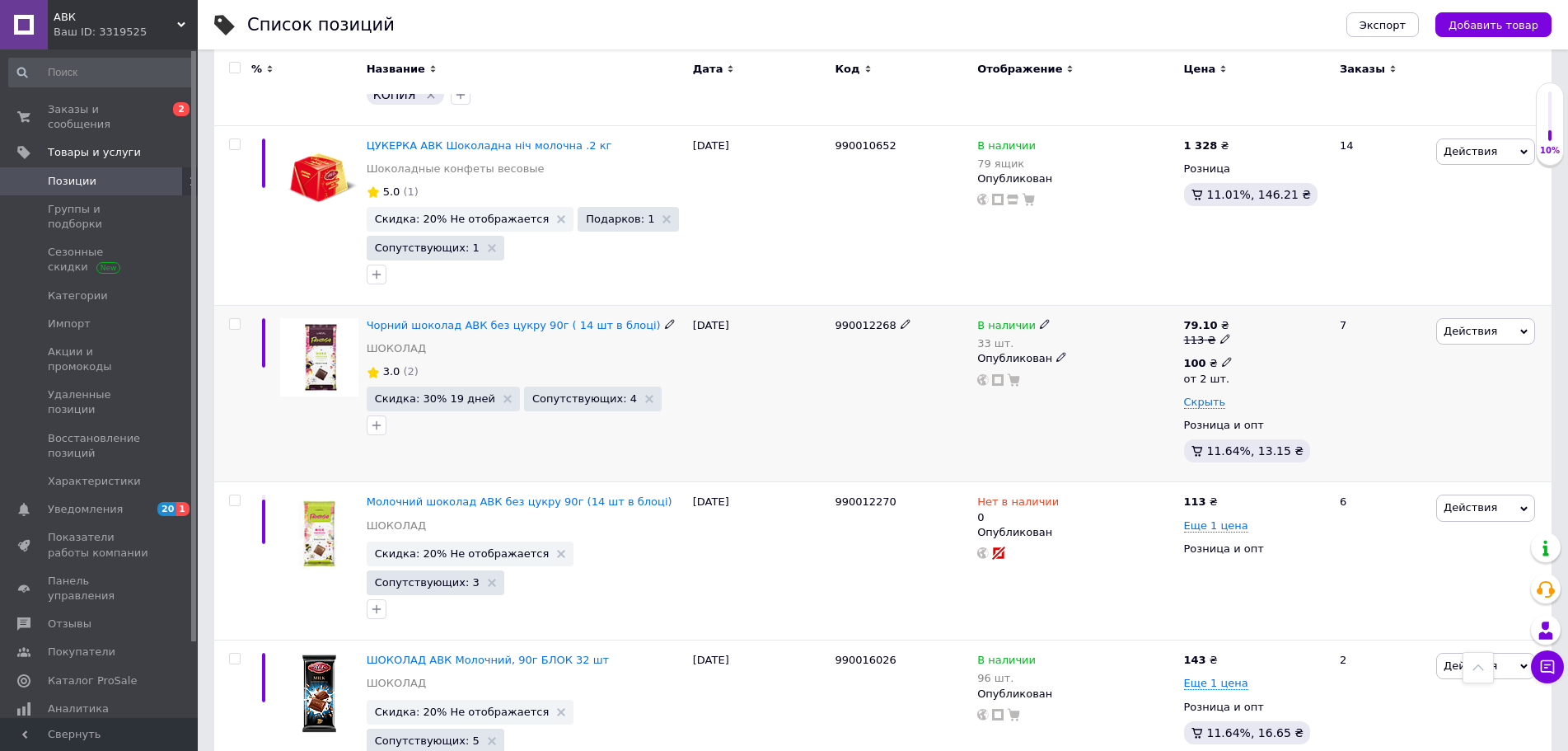
click at [1222, 356] on icon at bounding box center [1227, 361] width 10 height 10
drag, startPoint x: 1281, startPoint y: 297, endPoint x: 1227, endPoint y: 293, distance: 54.1
click at [1227, 318] on div "79.10 ₴ 113 ₴ 100 ₴ от 2 шт. Цена 100 Валюта ₴ $ € CHF £ ¥ PLN ₸ MDL HUF KGS CN…" at bounding box center [1255, 394] width 141 height 151
type input "60"
drag, startPoint x: 1329, startPoint y: 405, endPoint x: 1288, endPoint y: 400, distance: 41.3
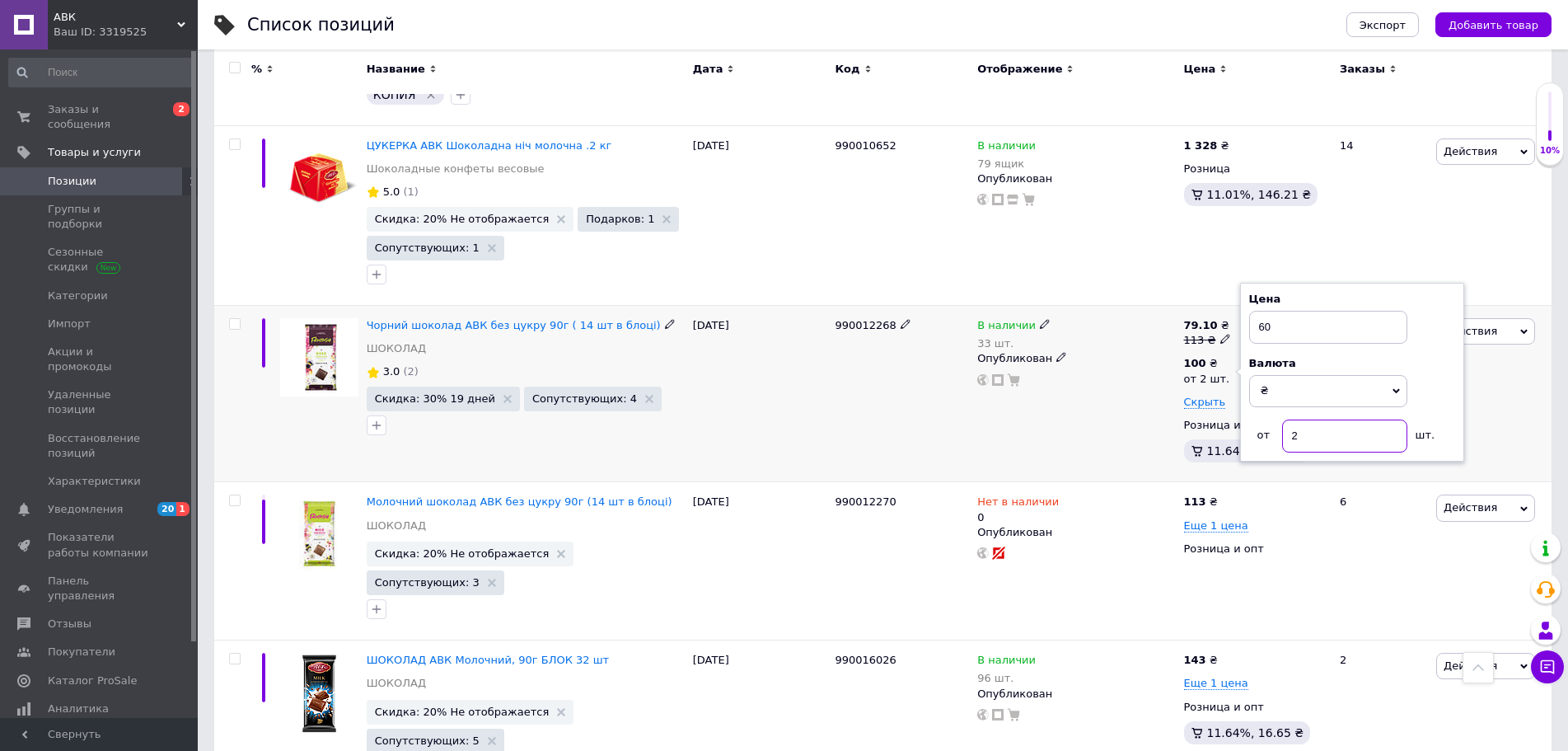
click at [1288, 419] on input "2" at bounding box center [1345, 436] width 125 height 33
type input "5"
click at [1501, 378] on div "Действия Редактировать Поднять в начало группы Копировать Скидка Подарок Сопутс…" at bounding box center [1492, 394] width 119 height 176
click at [1215, 356] on icon at bounding box center [1220, 361] width 10 height 10
click at [1270, 311] on input "60" at bounding box center [1328, 328] width 158 height 33
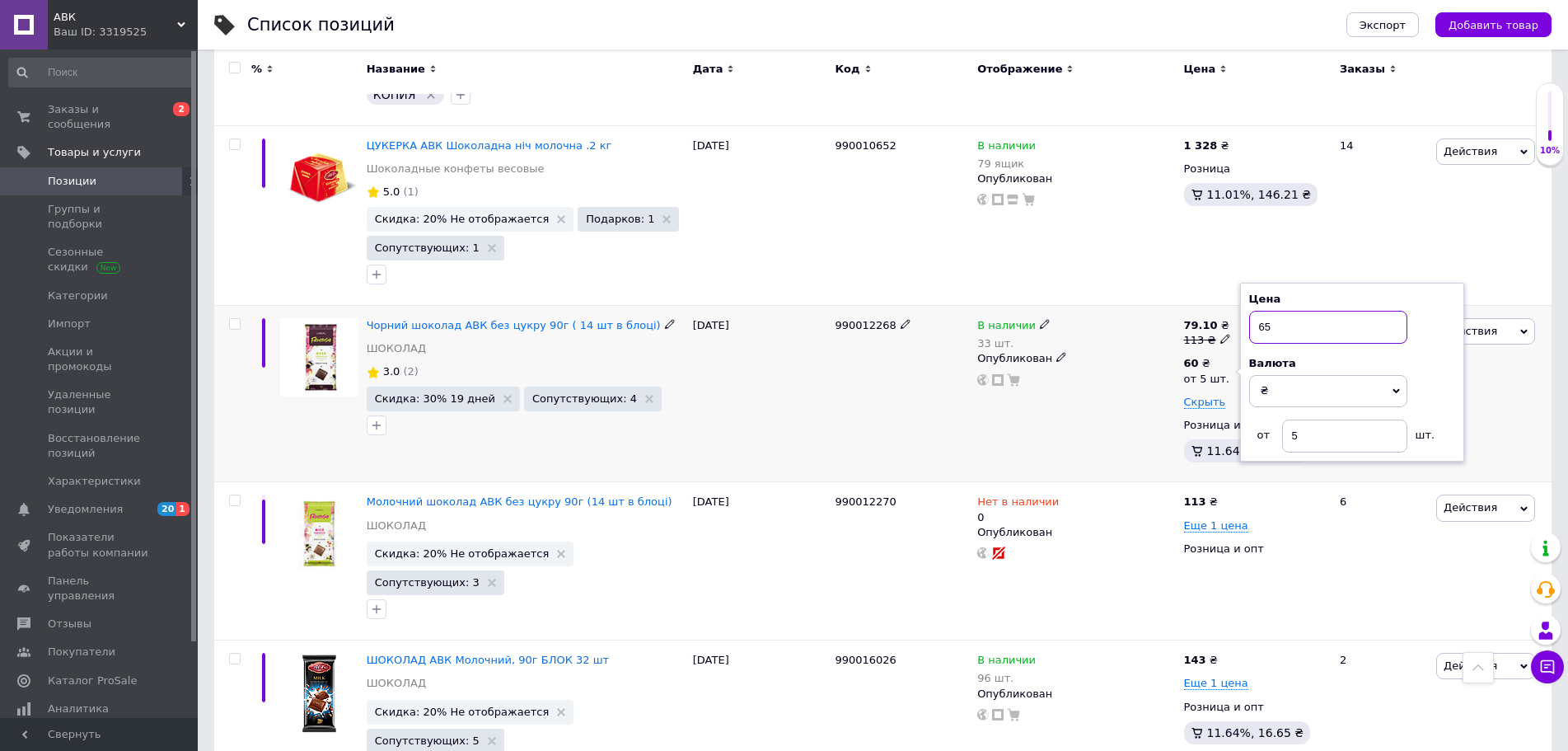
type input "65"
click at [1092, 344] on div "В наличии 33 шт. Опубликован" at bounding box center [1076, 352] width 198 height 69
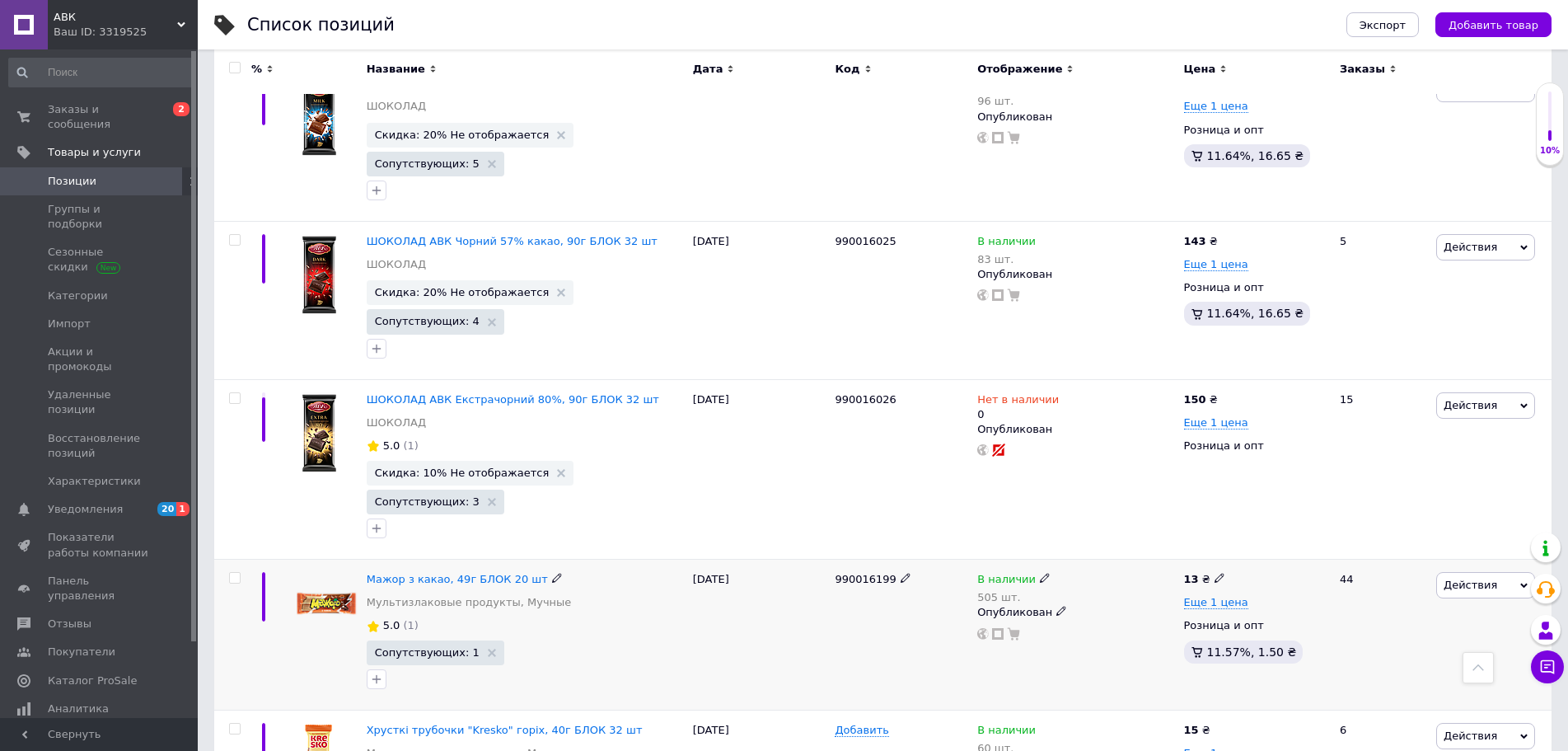
scroll to position [801, 0]
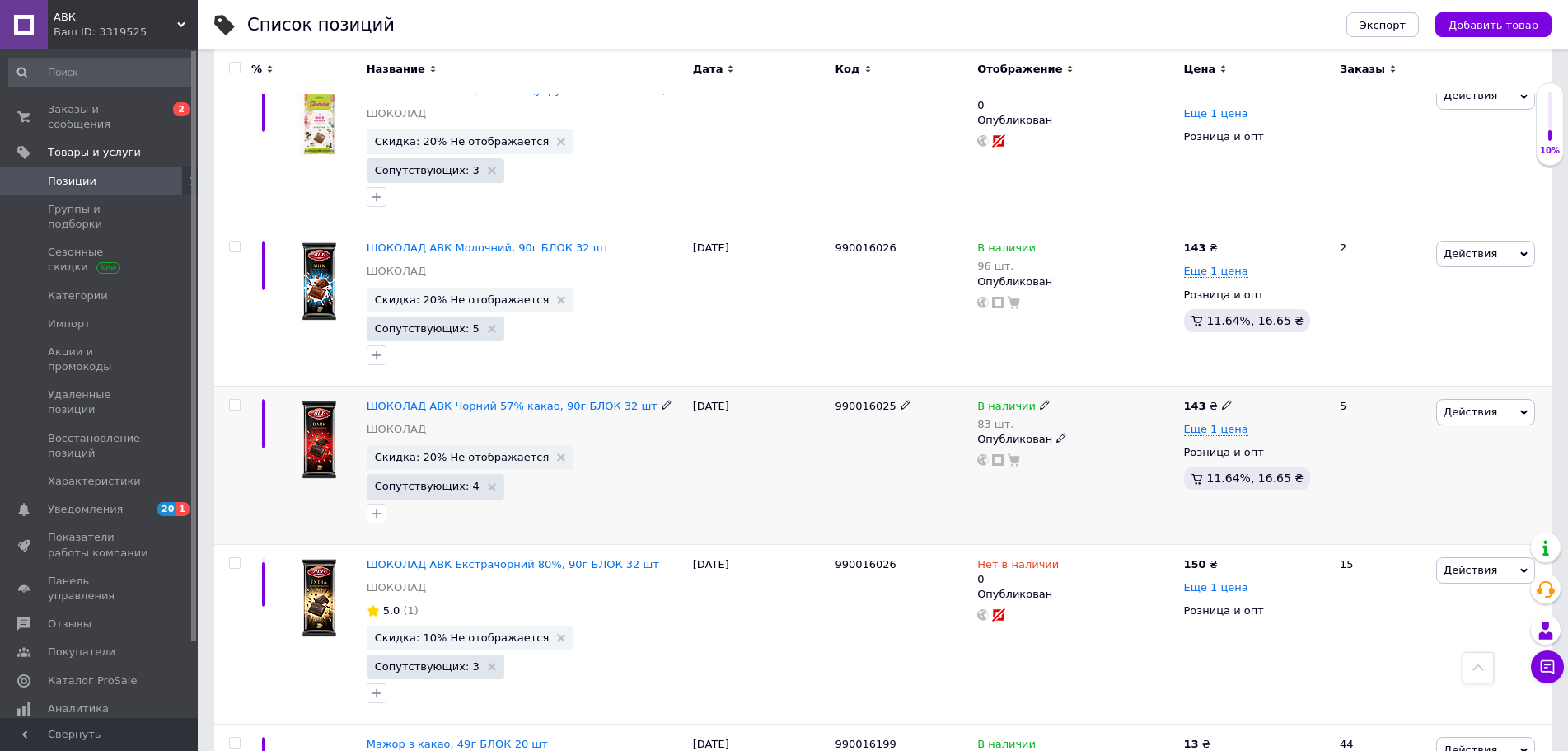
click at [1471, 405] on span "Действия" at bounding box center [1470, 411] width 54 height 12
click at [1363, 502] on li "Скидка" at bounding box center [1417, 514] width 234 height 23
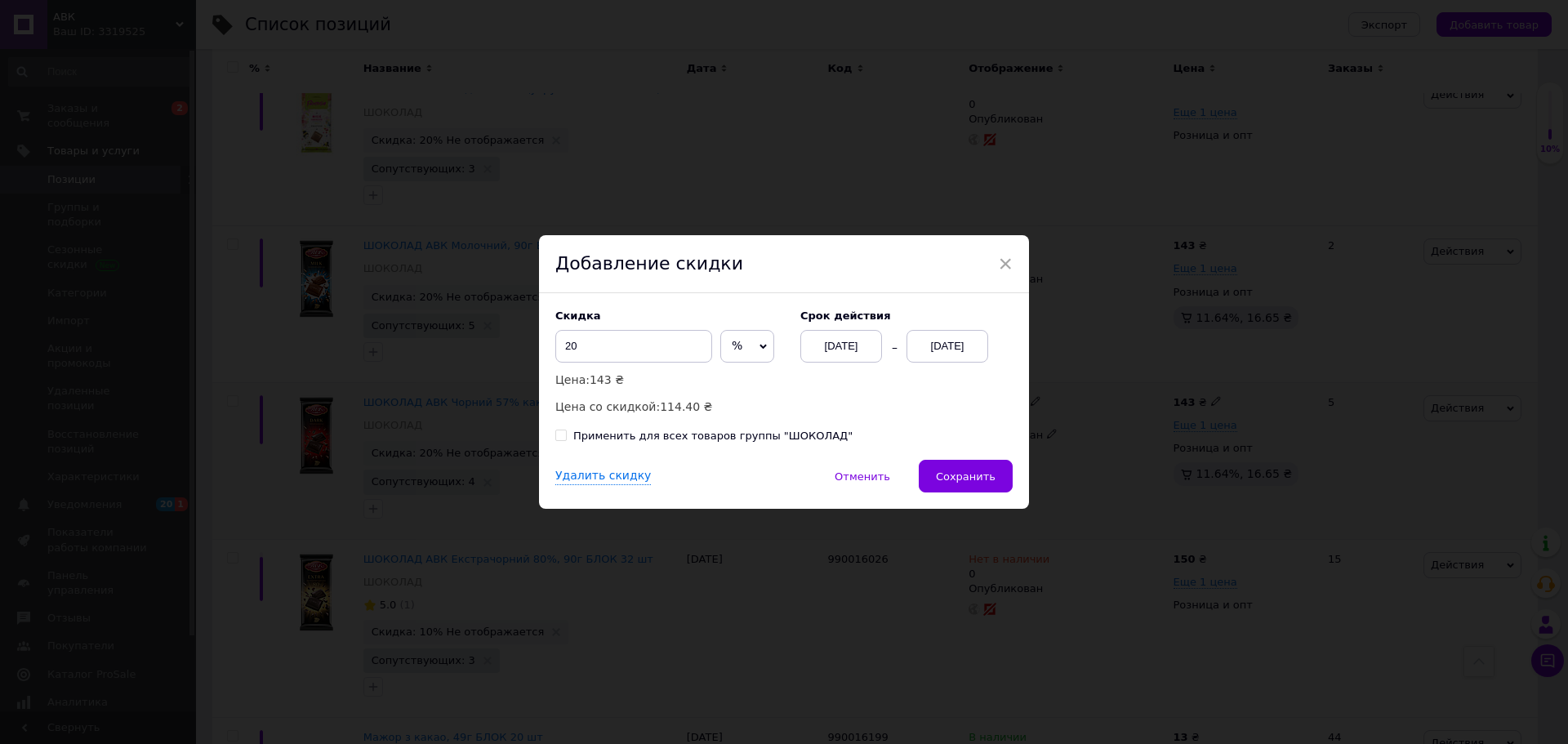
click at [952, 345] on div "[DATE]" at bounding box center [948, 347] width 82 height 33
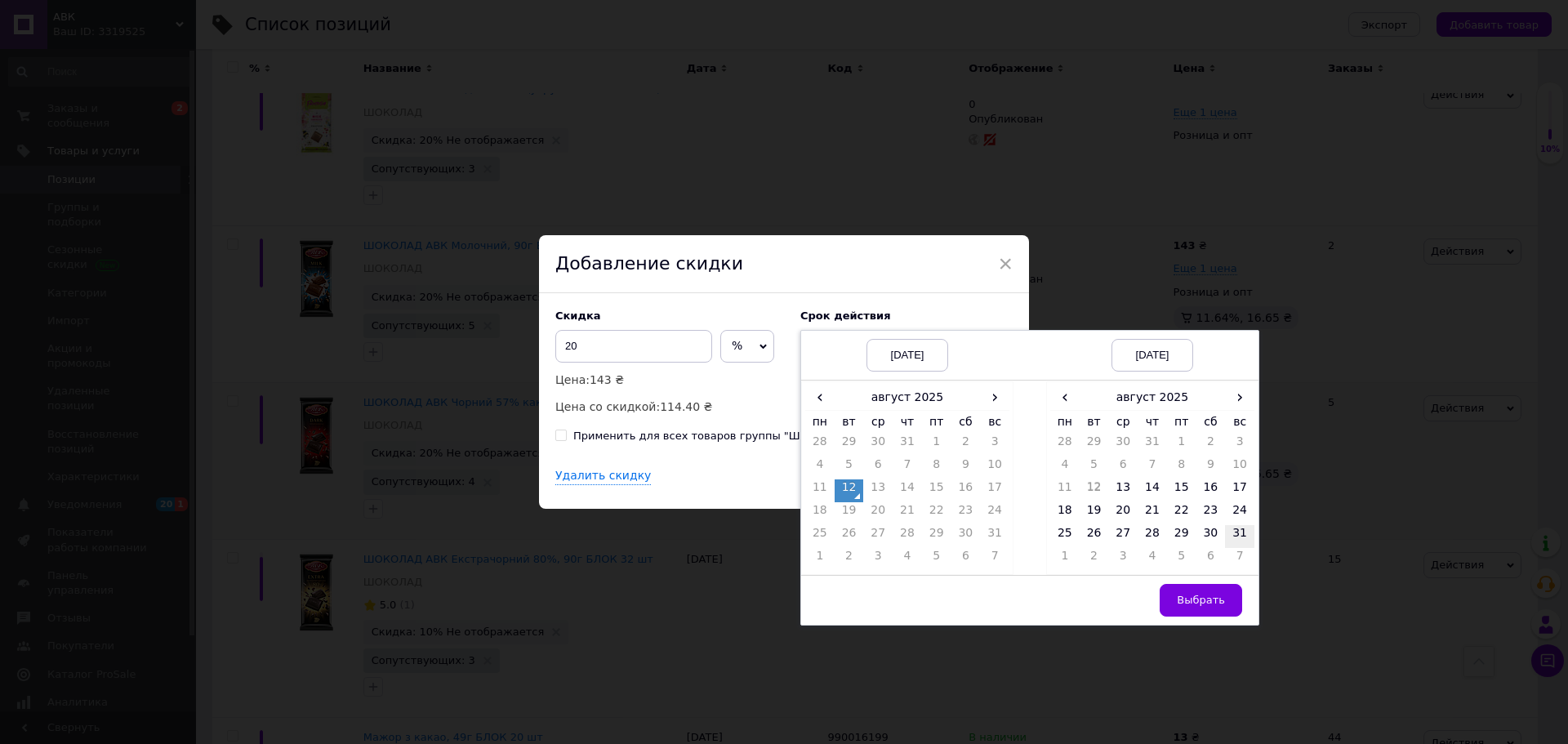
click at [1243, 532] on td "31" at bounding box center [1240, 537] width 30 height 23
click at [1179, 601] on button "Выбрать" at bounding box center [1201, 600] width 83 height 33
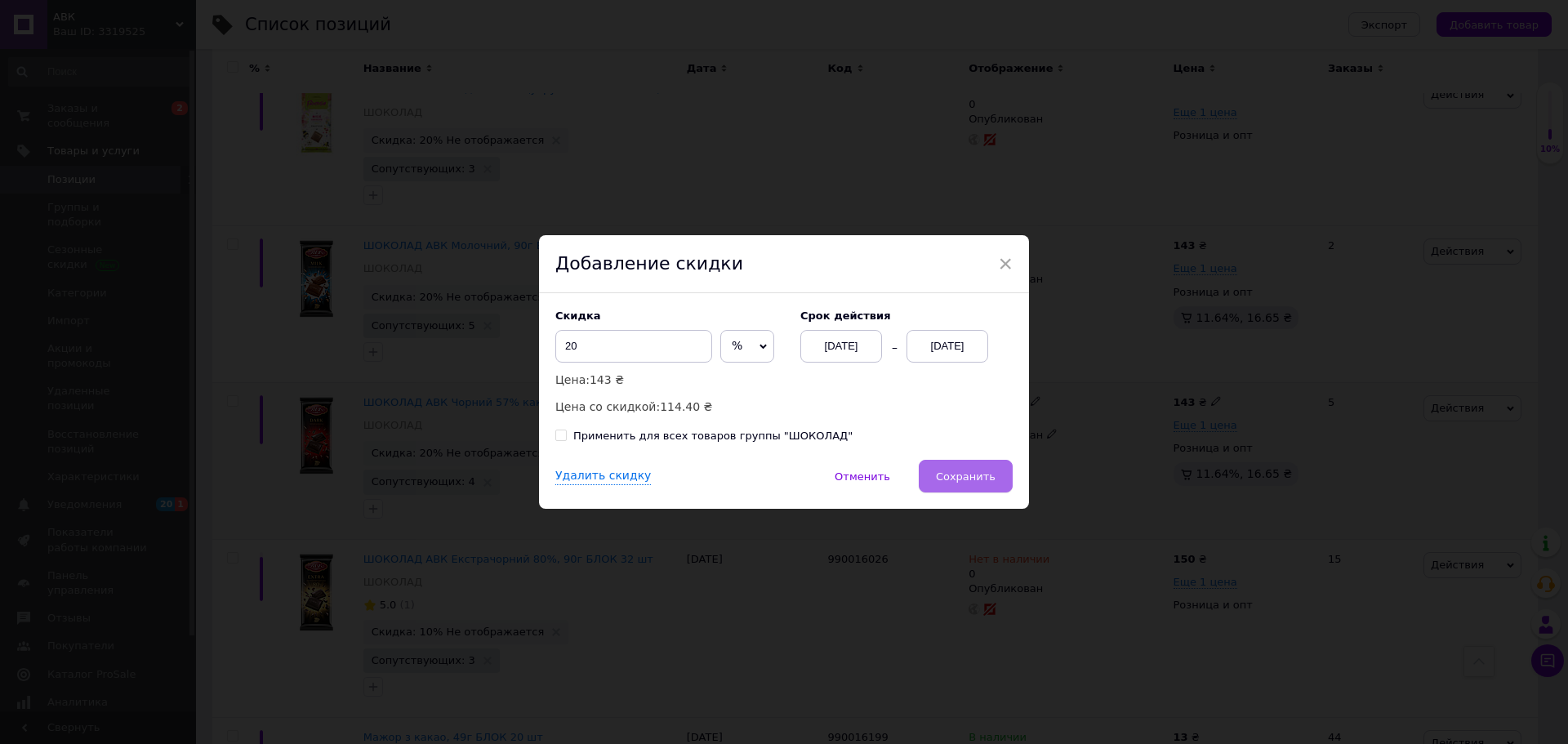
click at [961, 483] on span "Сохранить" at bounding box center [966, 476] width 60 height 12
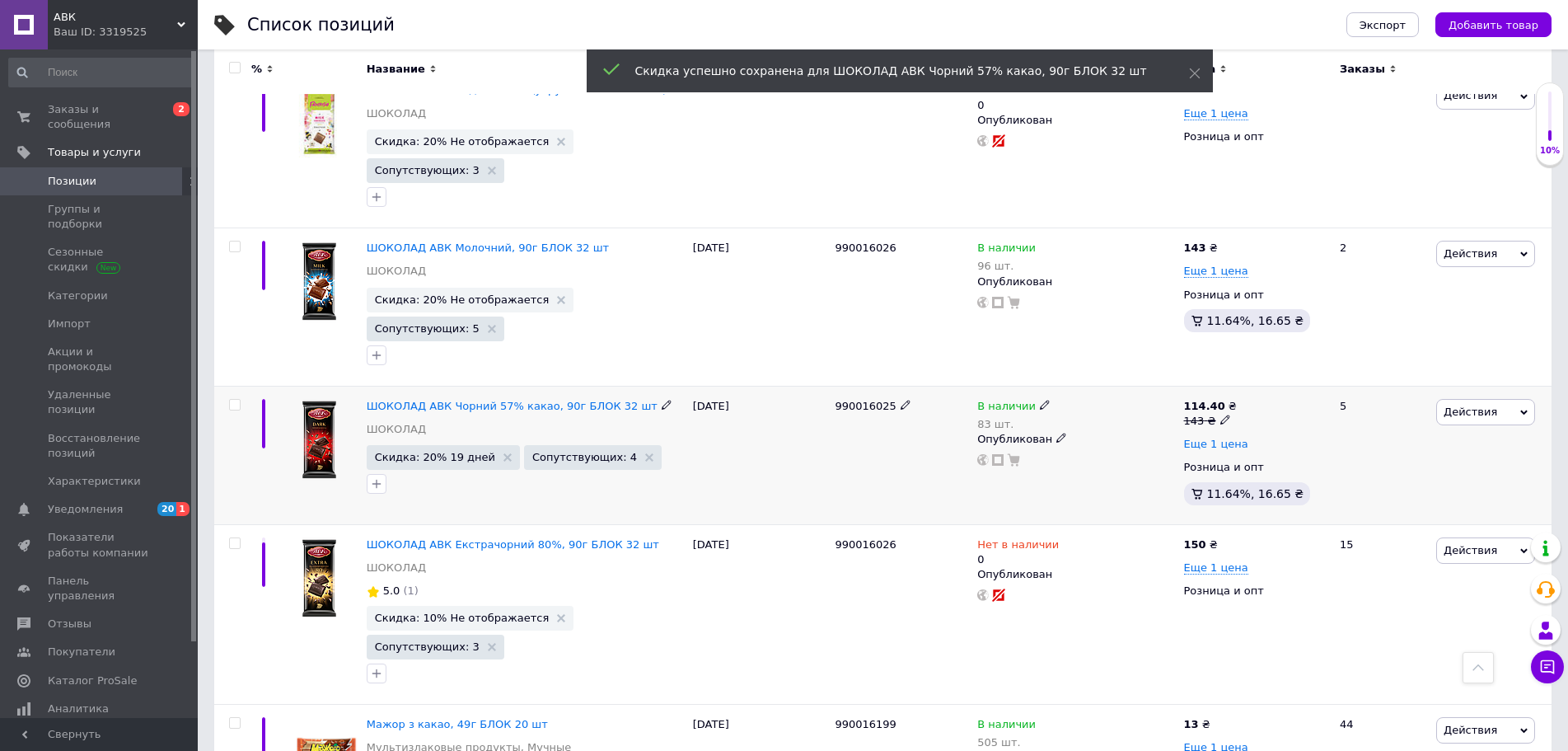
click at [1220, 438] on span "Еще 1 цена" at bounding box center [1217, 444] width 65 height 13
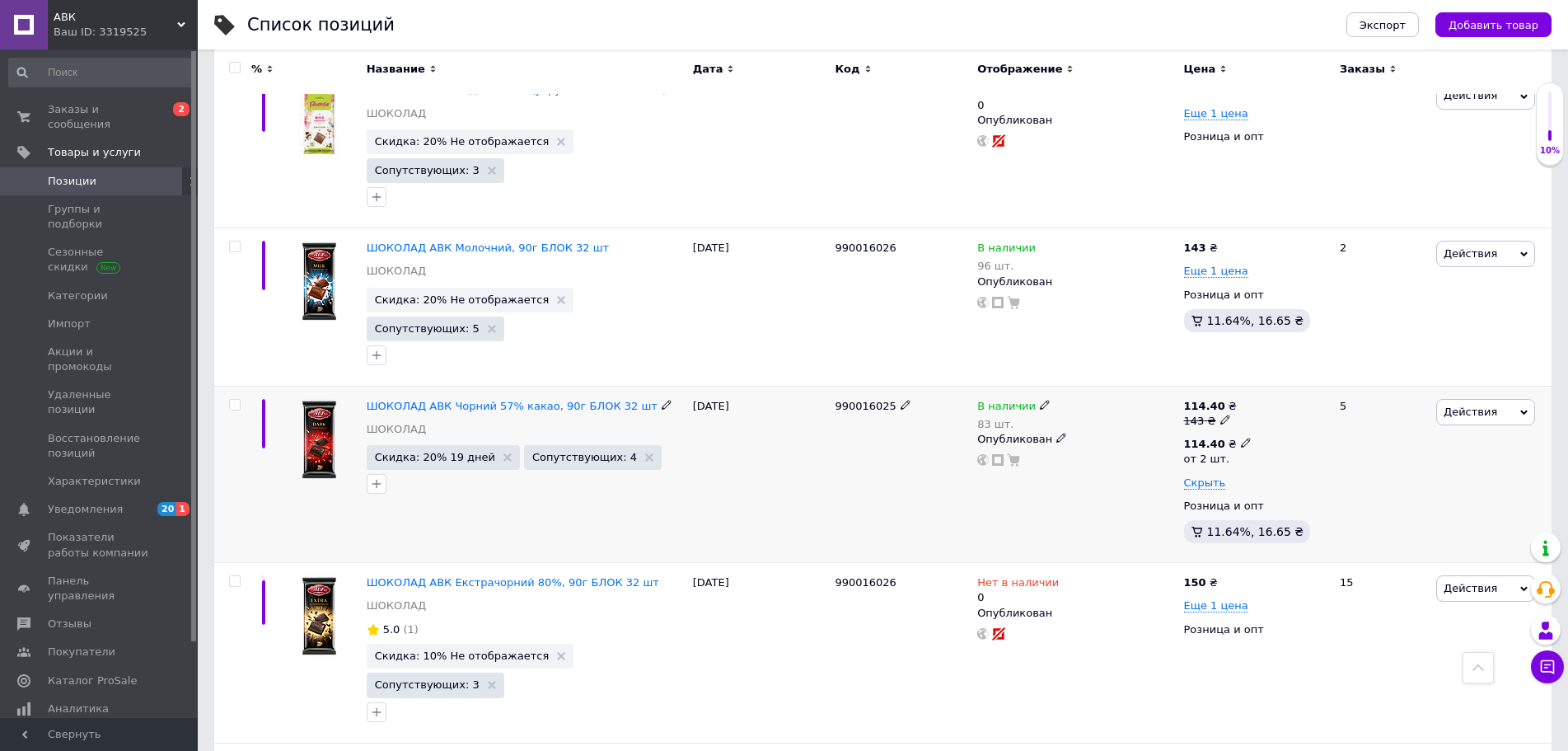
click at [1241, 438] on icon at bounding box center [1246, 442] width 10 height 10
drag, startPoint x: 1291, startPoint y: 318, endPoint x: 1220, endPoint y: 318, distance: 71.0
click at [1220, 399] on div "114.40 ₴ 143 ₴ 114.40 ₴ от 2 шт. Цена 114.4 Валюта ₴ $ € CHF £ ¥ PLN ₸ MDL HUF …" at bounding box center [1255, 474] width 141 height 151
type input "95"
drag, startPoint x: 1326, startPoint y: 428, endPoint x: 1288, endPoint y: 426, distance: 38.1
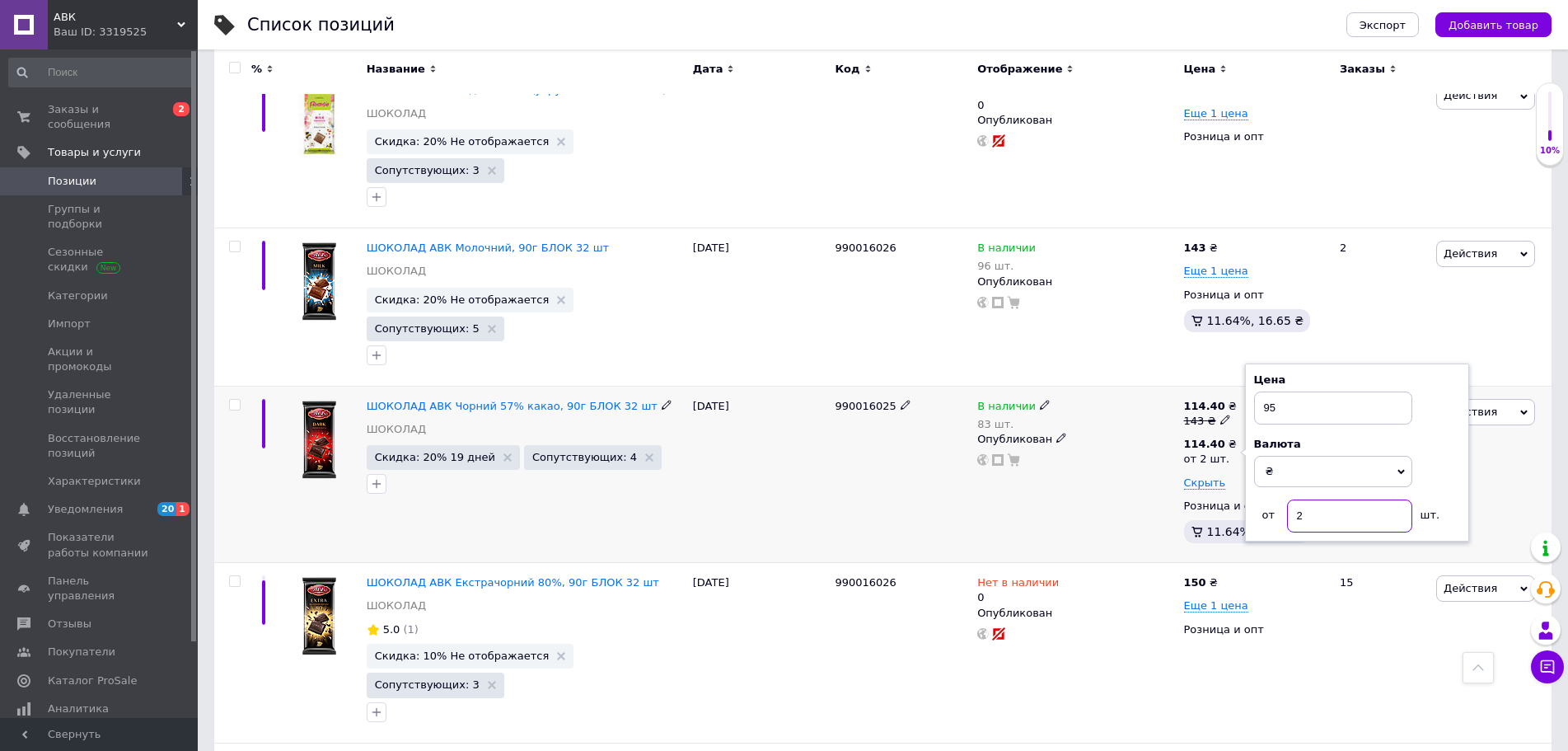
click at [1288, 500] on input "2" at bounding box center [1350, 516] width 125 height 33
type input "5"
click at [1130, 420] on div "В наличии 83 шт. Опубликован" at bounding box center [1076, 473] width 206 height 176
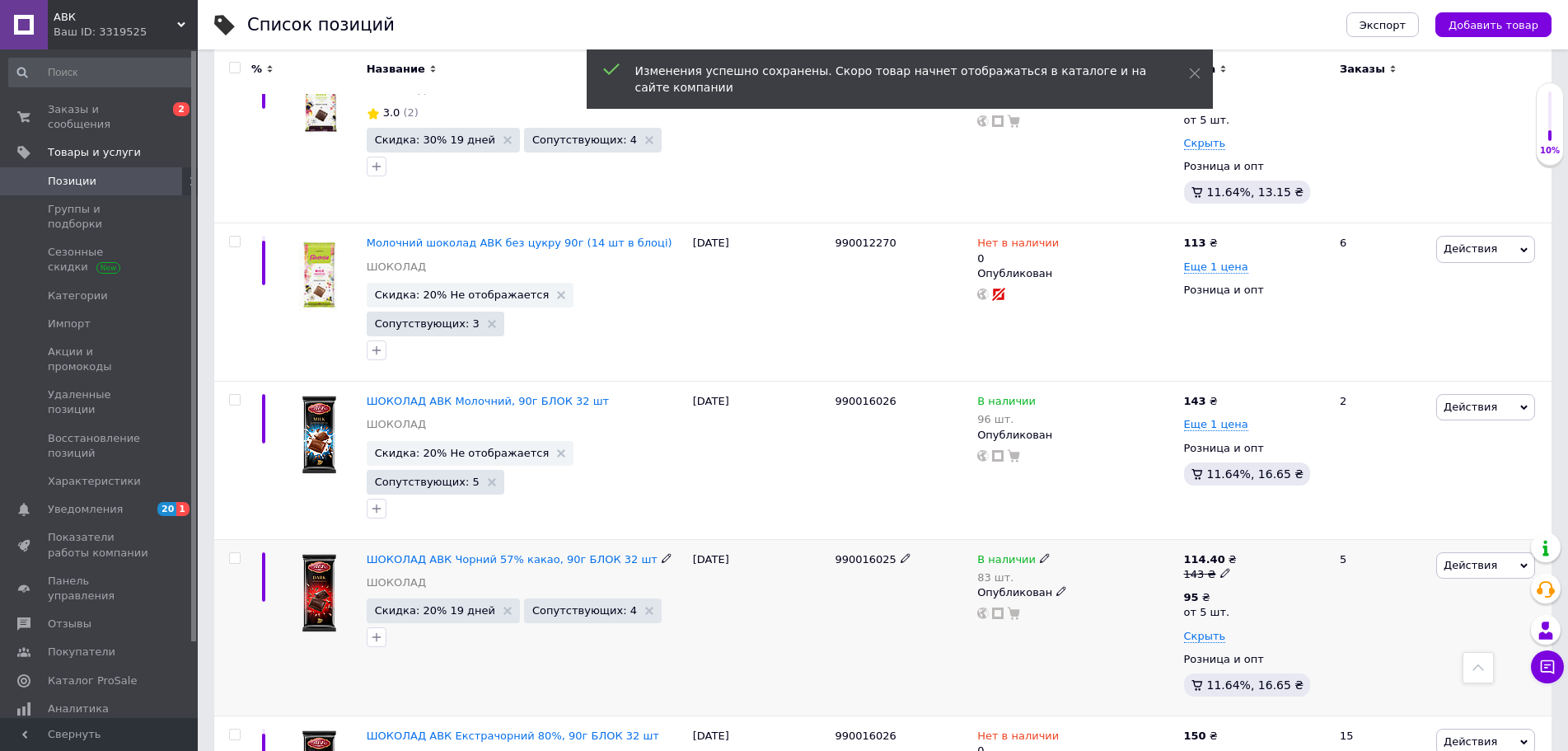
scroll to position [635, 0]
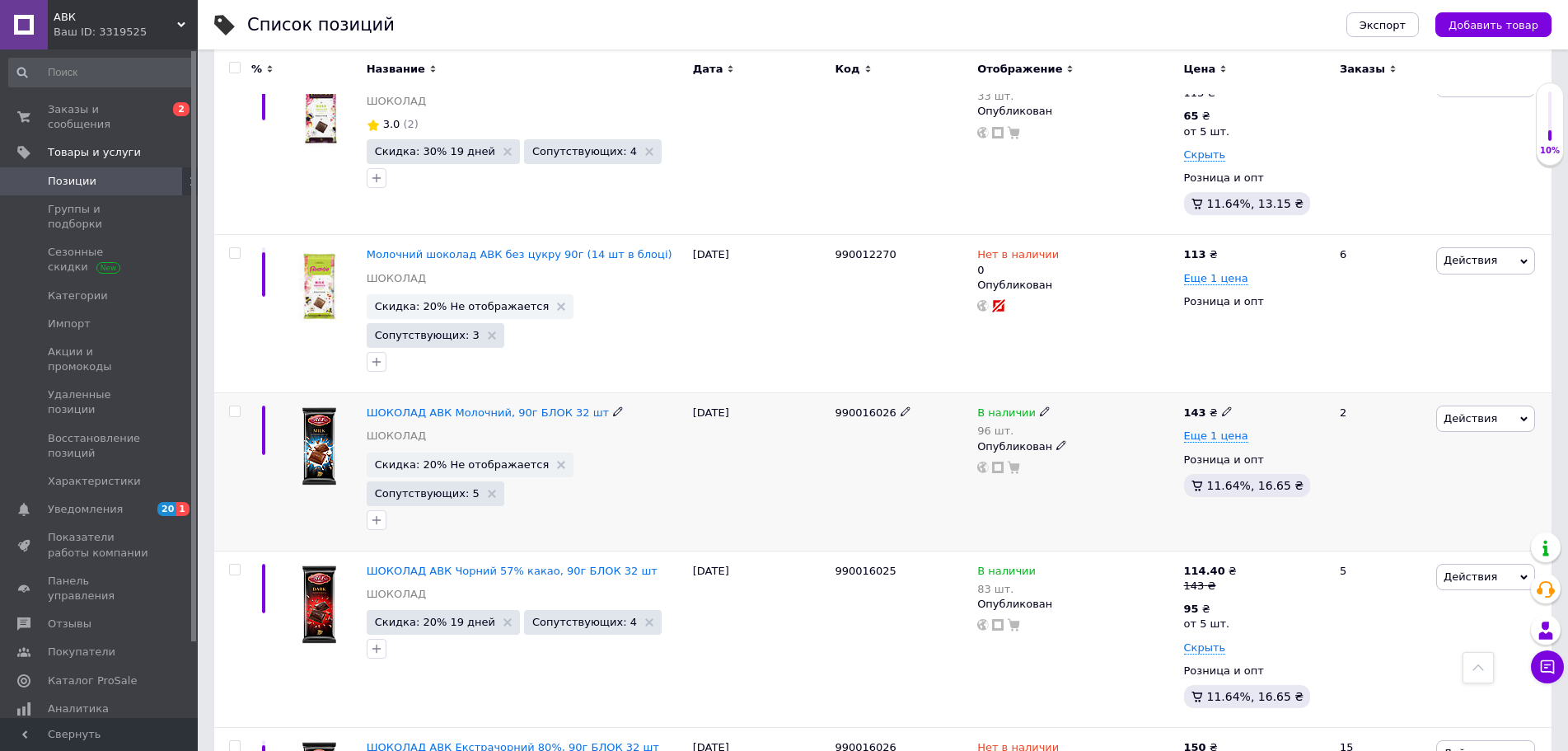
click at [1224, 405] on span at bounding box center [1227, 411] width 10 height 12
drag, startPoint x: 1288, startPoint y: 329, endPoint x: 1227, endPoint y: 325, distance: 61.1
click at [1162, 405] on div "В наличии 96 шт. Опубликован" at bounding box center [1076, 439] width 198 height 69
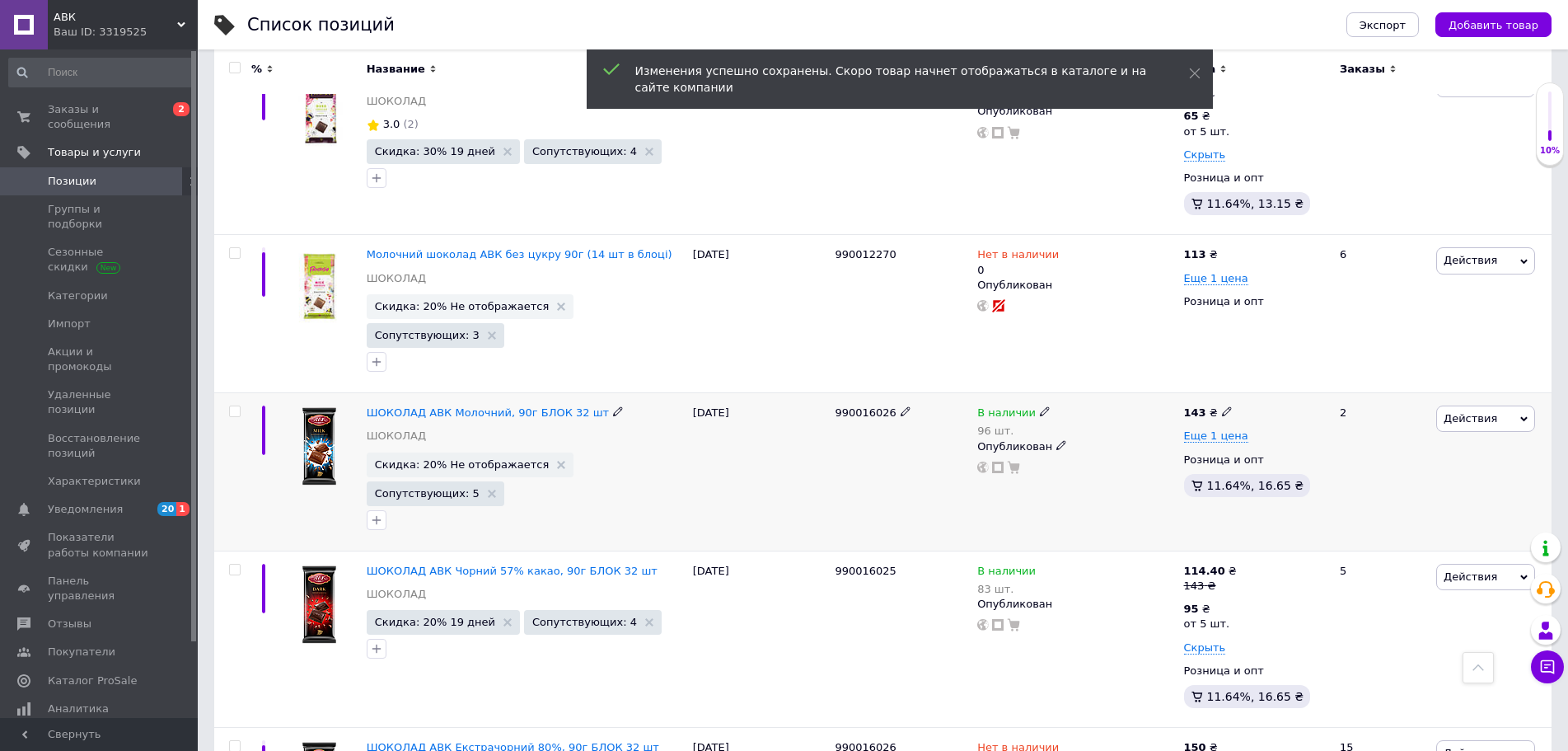
click at [1494, 405] on span "Действия" at bounding box center [1486, 419] width 99 height 26
click at [1374, 509] on li "Скидка" at bounding box center [1417, 520] width 234 height 23
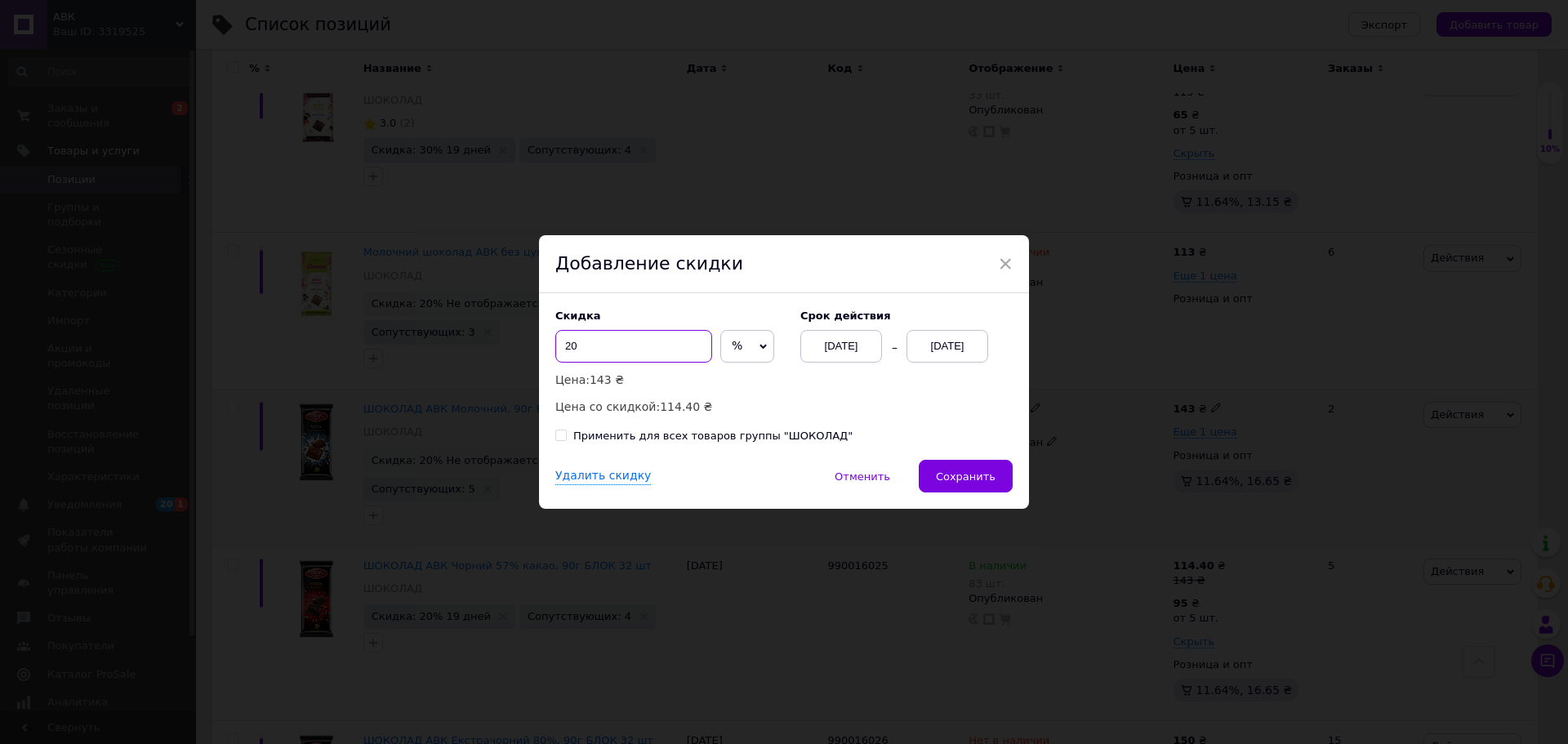
click at [606, 351] on input "20" at bounding box center [634, 347] width 157 height 33
type input "25"
click at [959, 344] on div "[DATE]" at bounding box center [948, 347] width 82 height 33
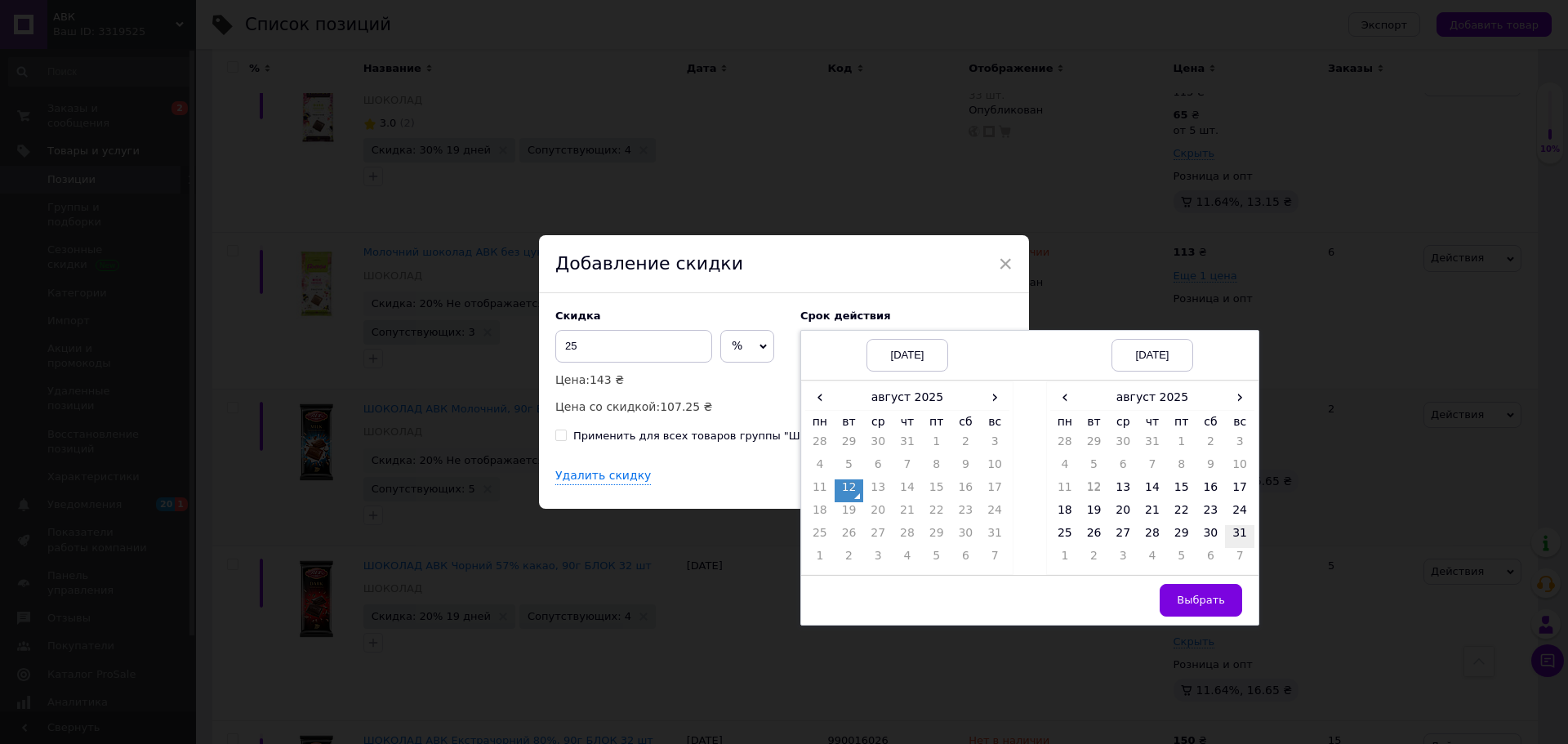
click at [1242, 533] on td "31" at bounding box center [1240, 537] width 30 height 23
click at [1195, 599] on span "Выбрать" at bounding box center [1201, 599] width 48 height 12
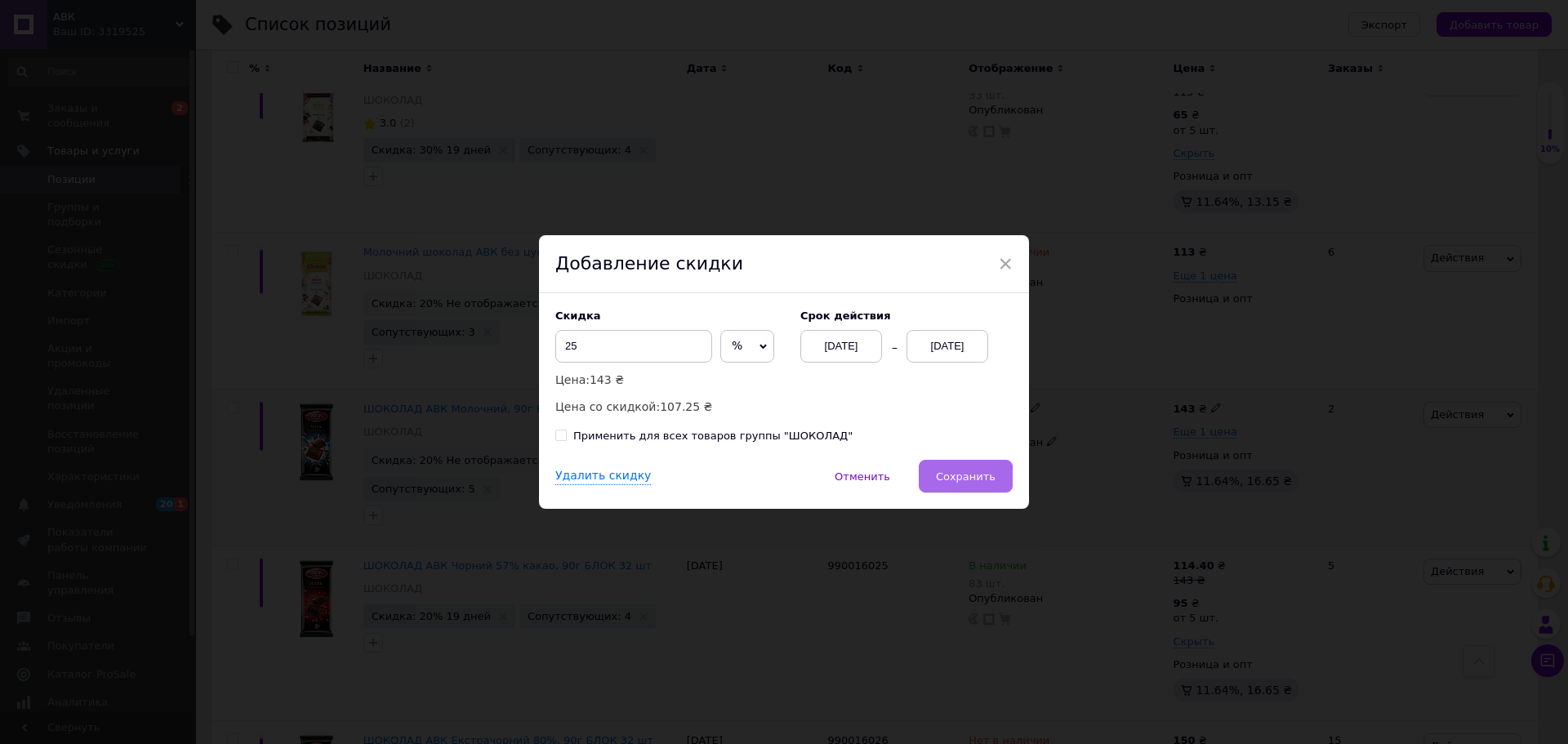
click at [942, 479] on span "Сохранить" at bounding box center [966, 476] width 60 height 12
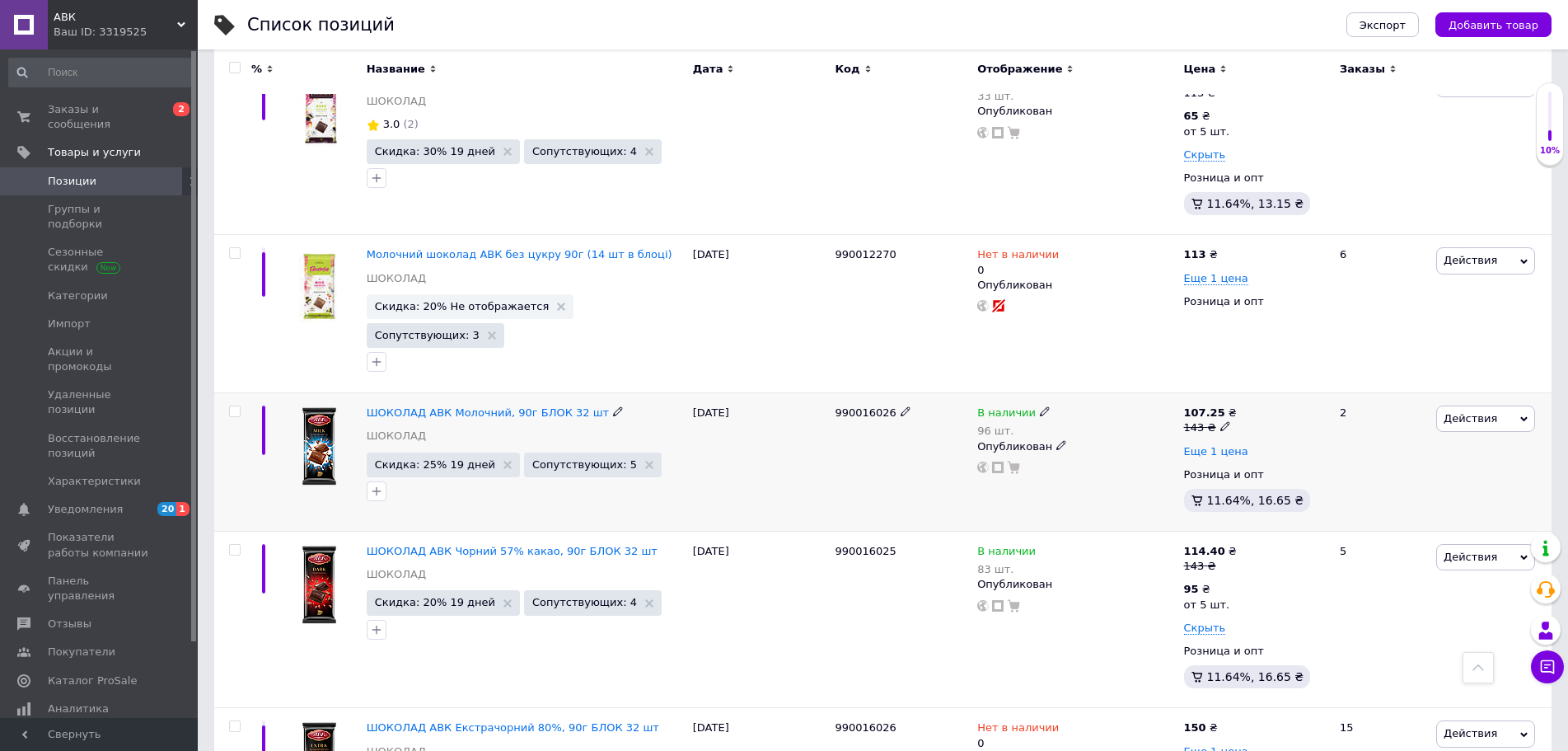
click at [1222, 445] on span "Еще 1 цена" at bounding box center [1217, 452] width 65 height 13
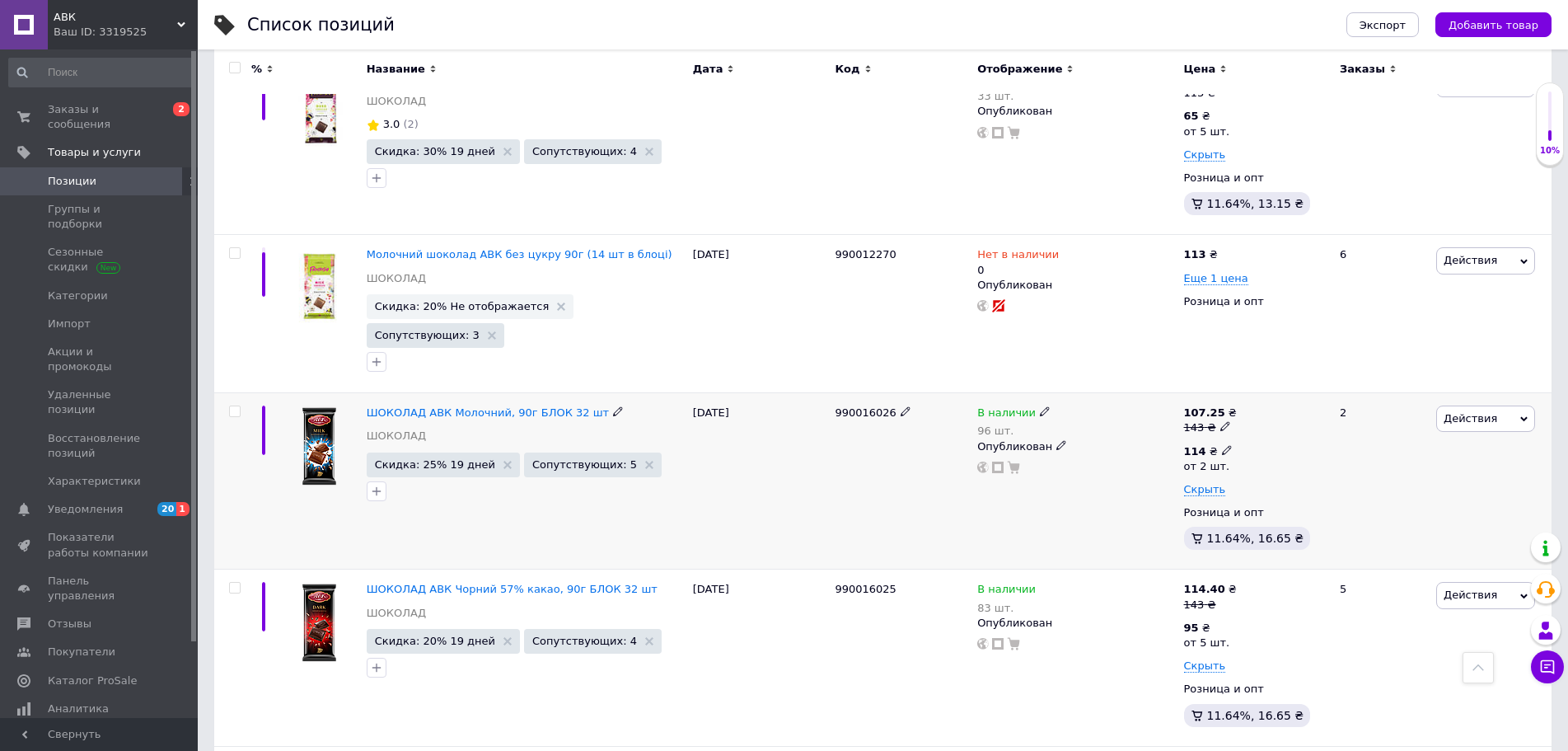
click at [1222, 445] on icon at bounding box center [1227, 450] width 10 height 10
drag, startPoint x: 1288, startPoint y: 357, endPoint x: 1248, endPoint y: 352, distance: 40.3
click at [1248, 370] on div "Цена 114 Валюта ₴ $ € CHF £ ¥ PLN ₸ MDL HUF KGS CN¥ TRY ₩ lei от 2 шт." at bounding box center [1352, 459] width 224 height 179
type input "95"
drag, startPoint x: 1312, startPoint y: 464, endPoint x: 1217, endPoint y: 466, distance: 95.0
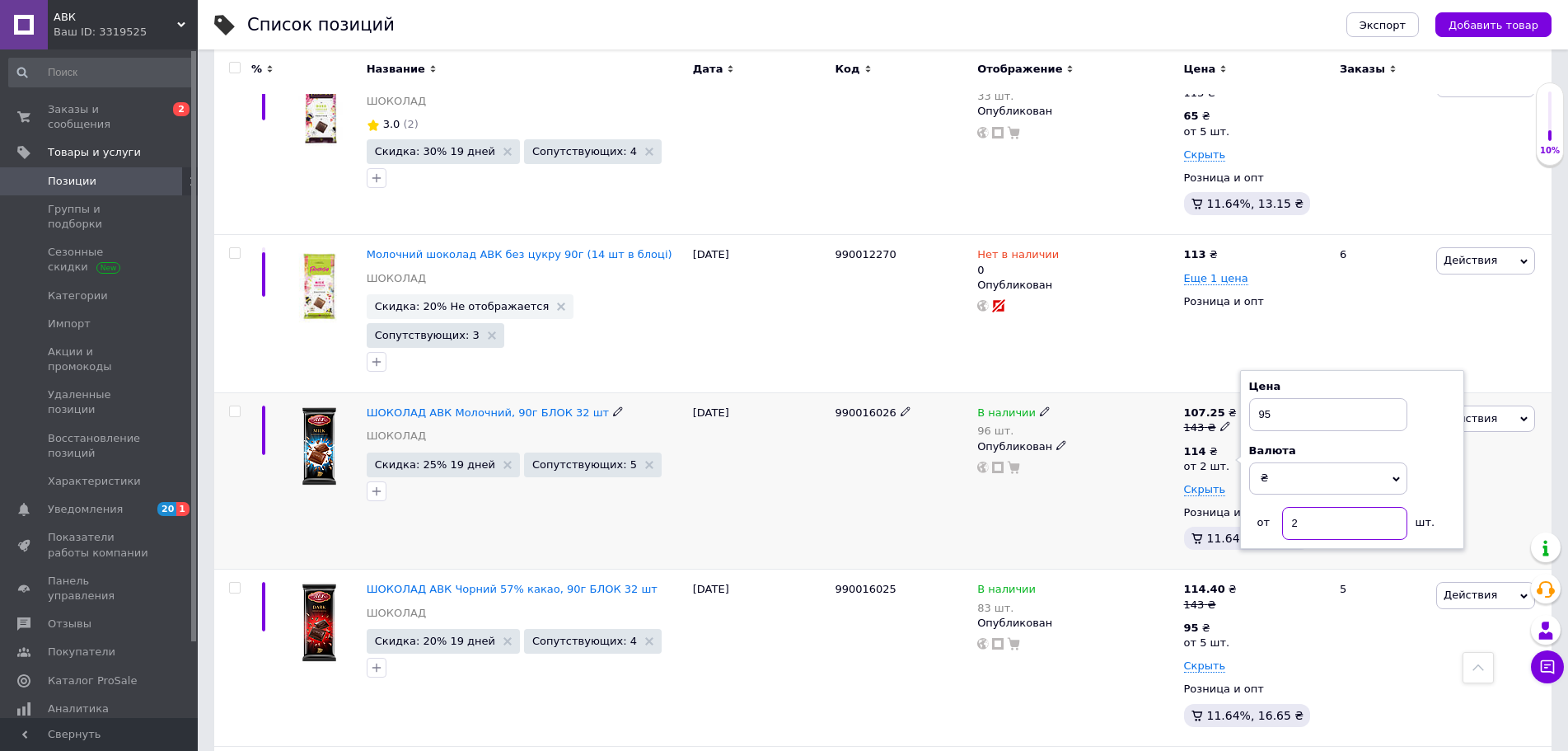
click at [1214, 465] on div "107.25 ₴ 143 ₴ 114 ₴ от 2 шт. Цена 95 Валюта ₴ $ € CHF £ ¥ PLN ₸ MDL HUF KGS CN…" at bounding box center [1255, 481] width 141 height 151
type input "5"
click at [1116, 461] on div at bounding box center [1076, 467] width 201 height 13
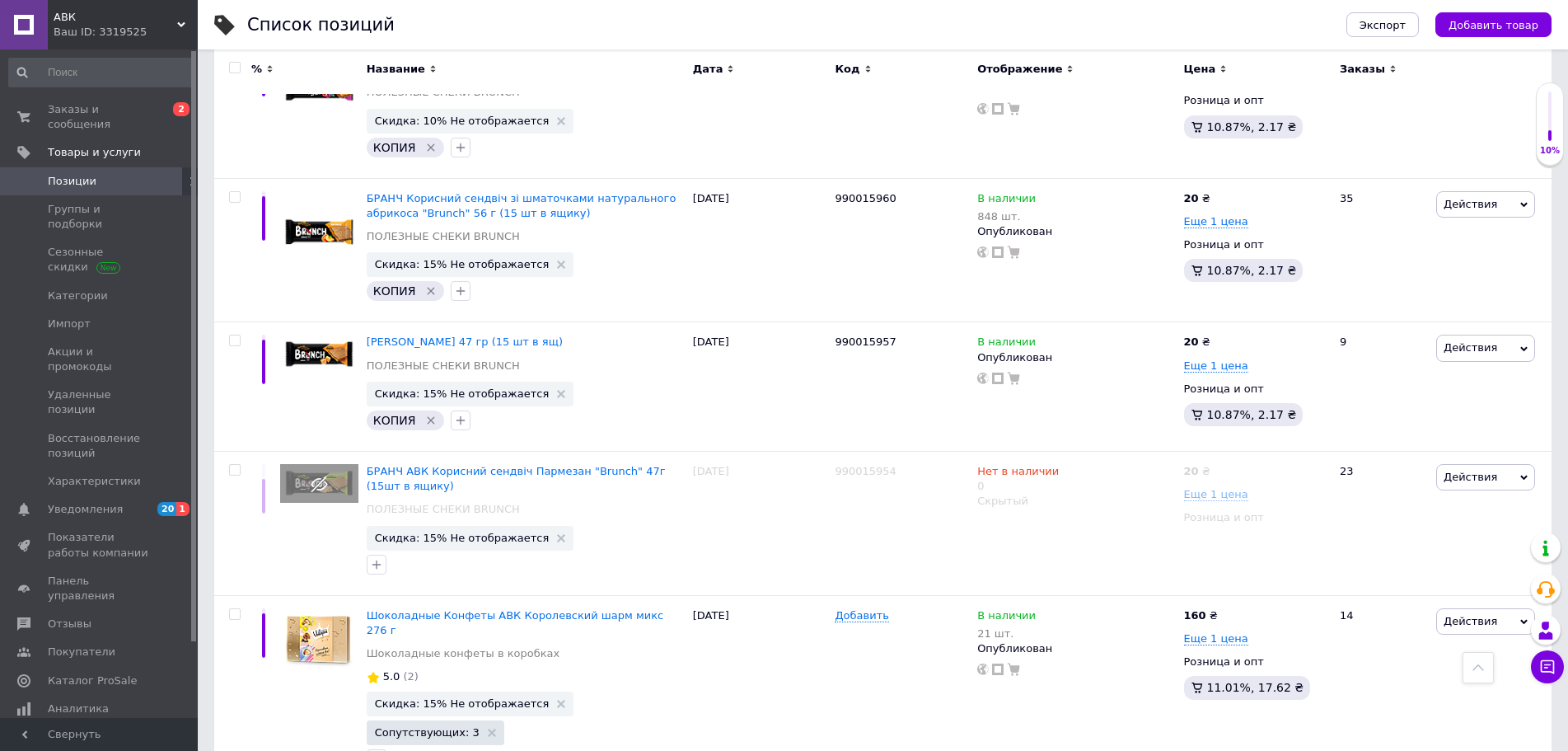
scroll to position [2601, 0]
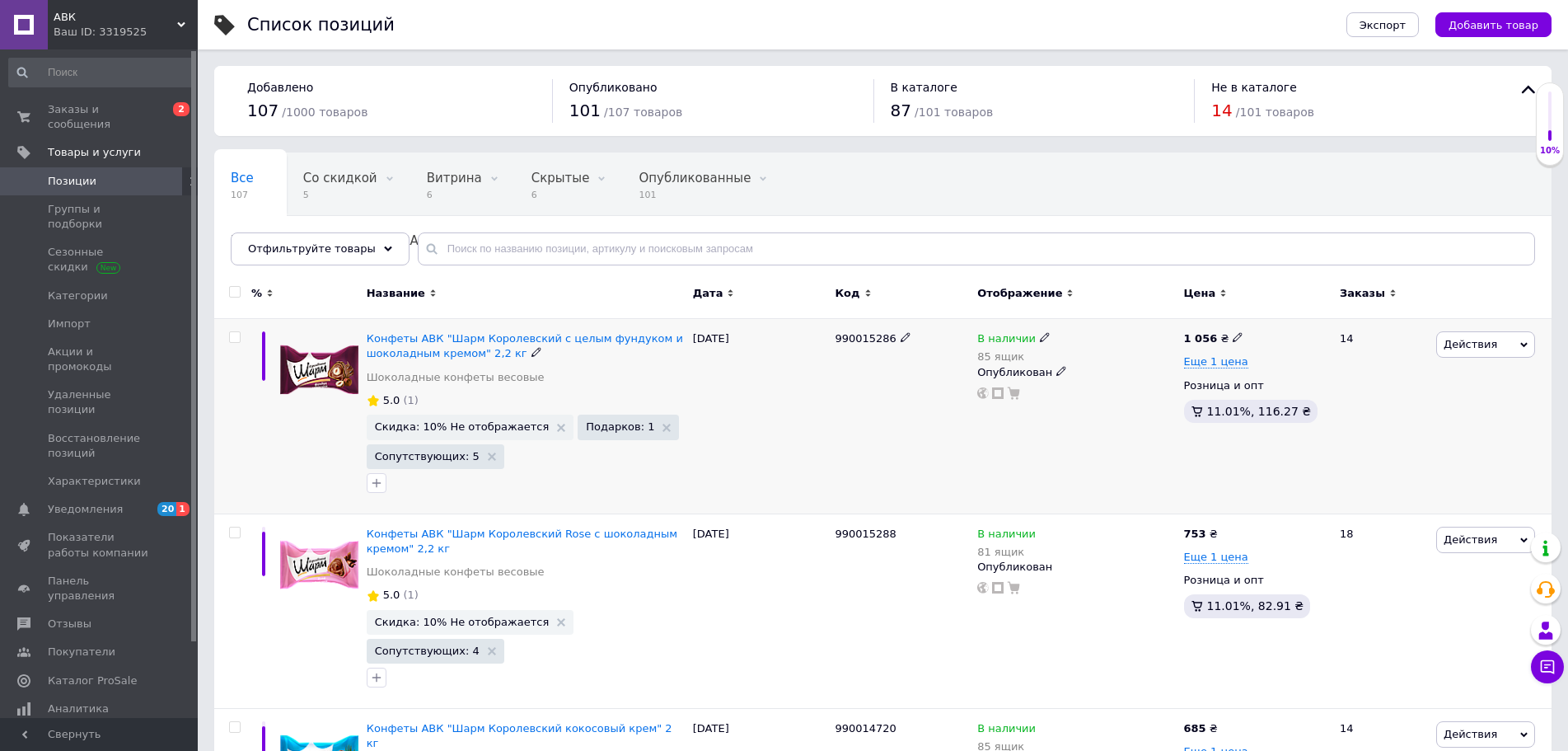
click at [1451, 347] on span "Действия" at bounding box center [1470, 344] width 54 height 12
click at [1349, 447] on li "Скидка" at bounding box center [1417, 446] width 234 height 23
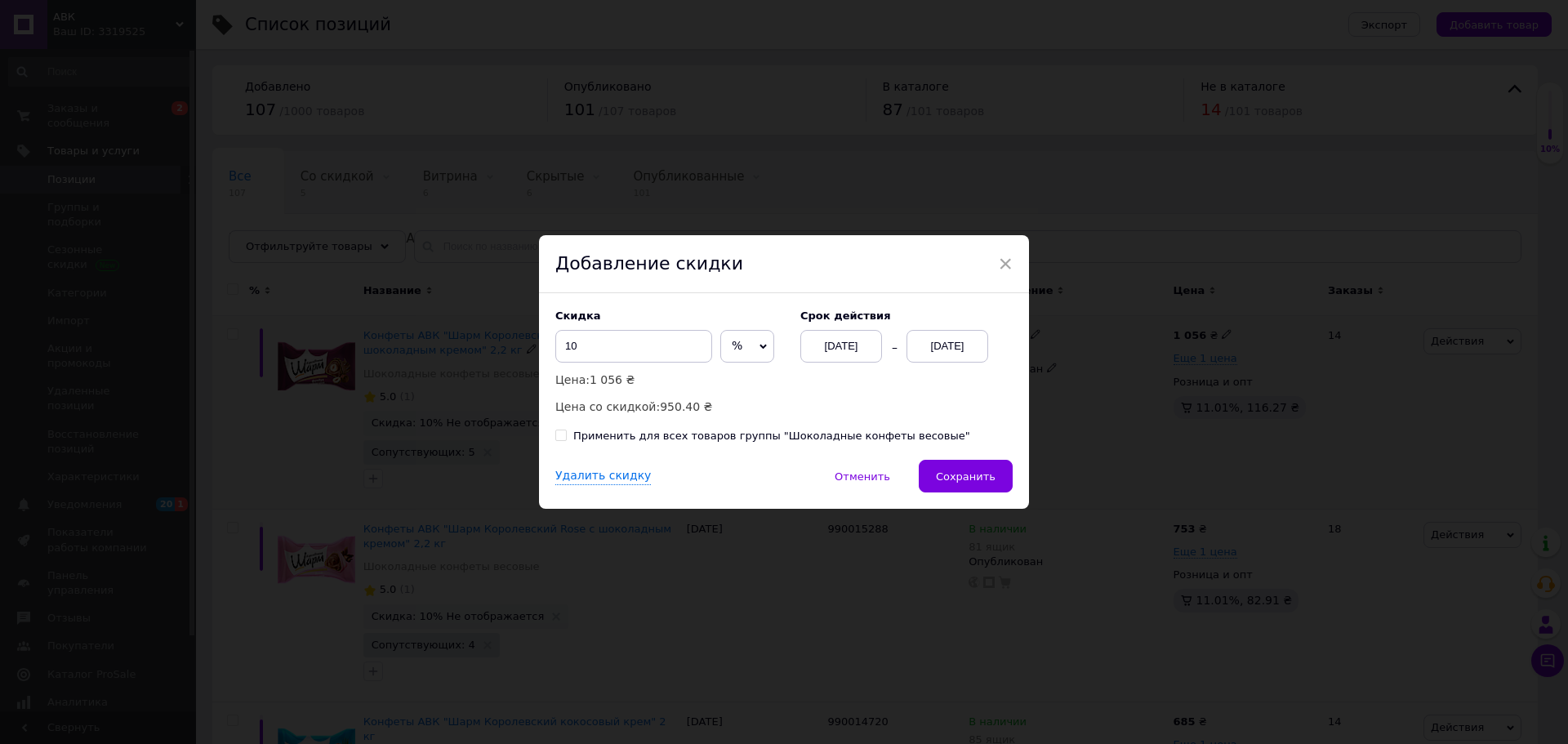
click at [970, 348] on div "[DATE]" at bounding box center [948, 347] width 82 height 33
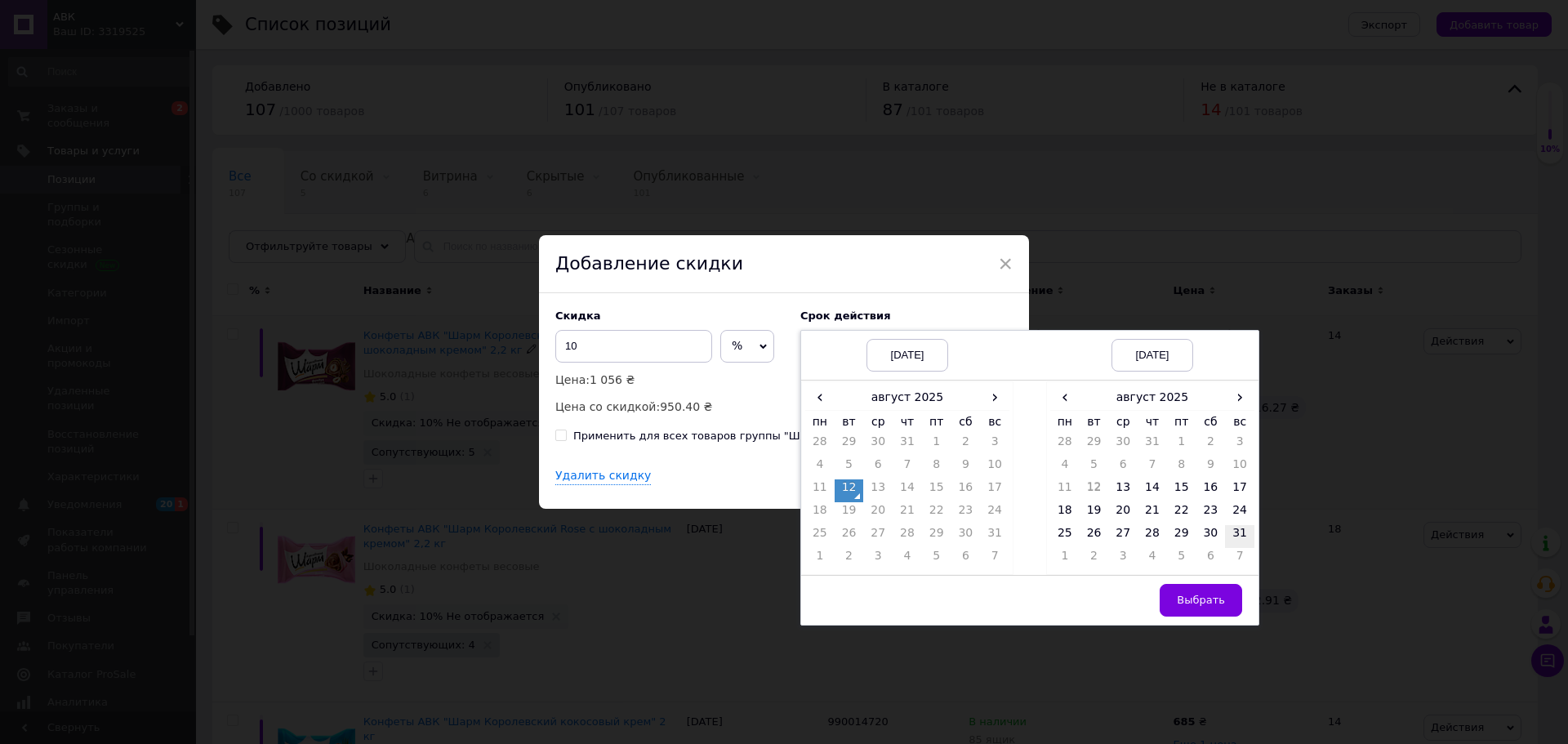
click at [1239, 534] on td "31" at bounding box center [1240, 537] width 30 height 23
click at [1190, 606] on span "Выбрать" at bounding box center [1201, 599] width 48 height 12
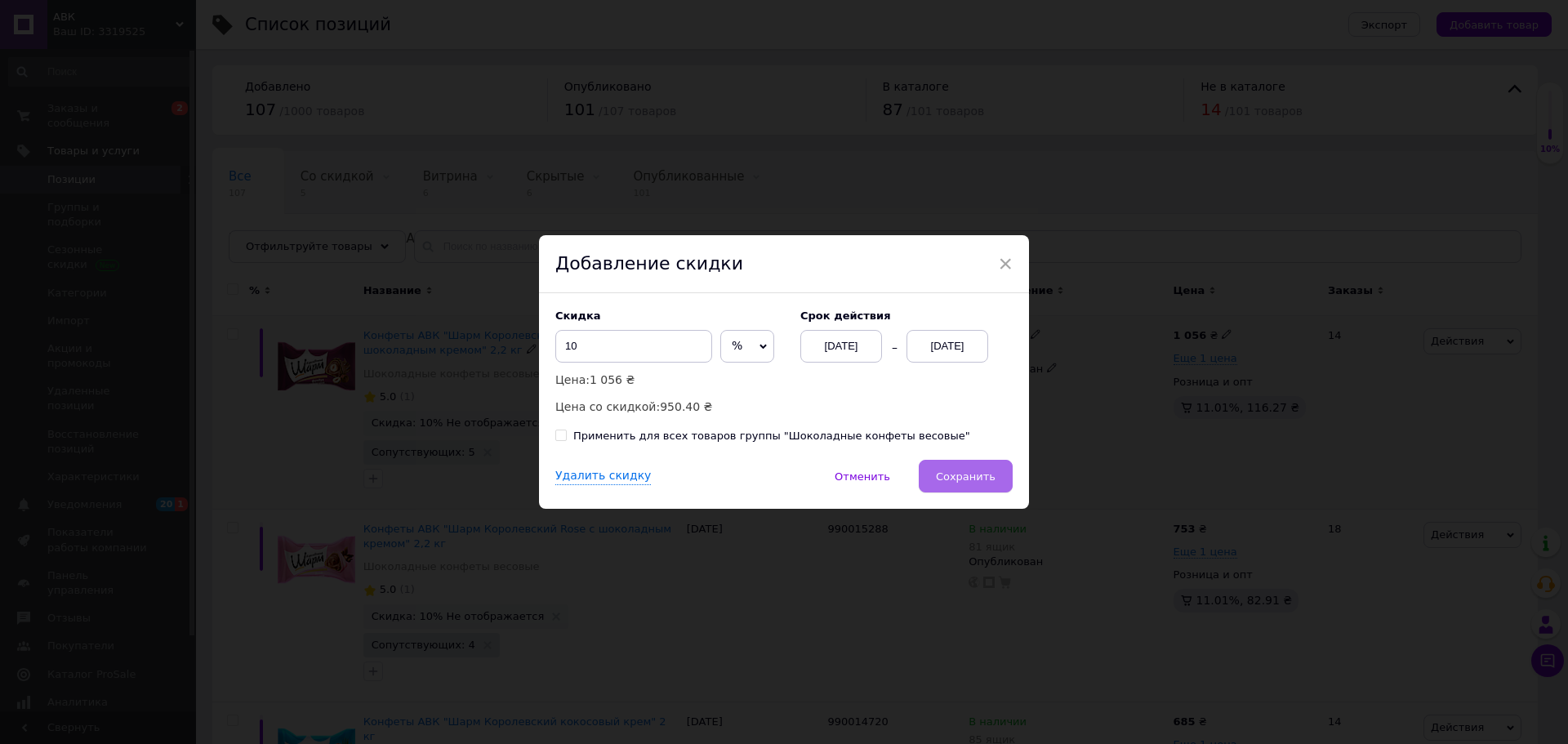
click at [965, 484] on button "Сохранить" at bounding box center [966, 476] width 94 height 33
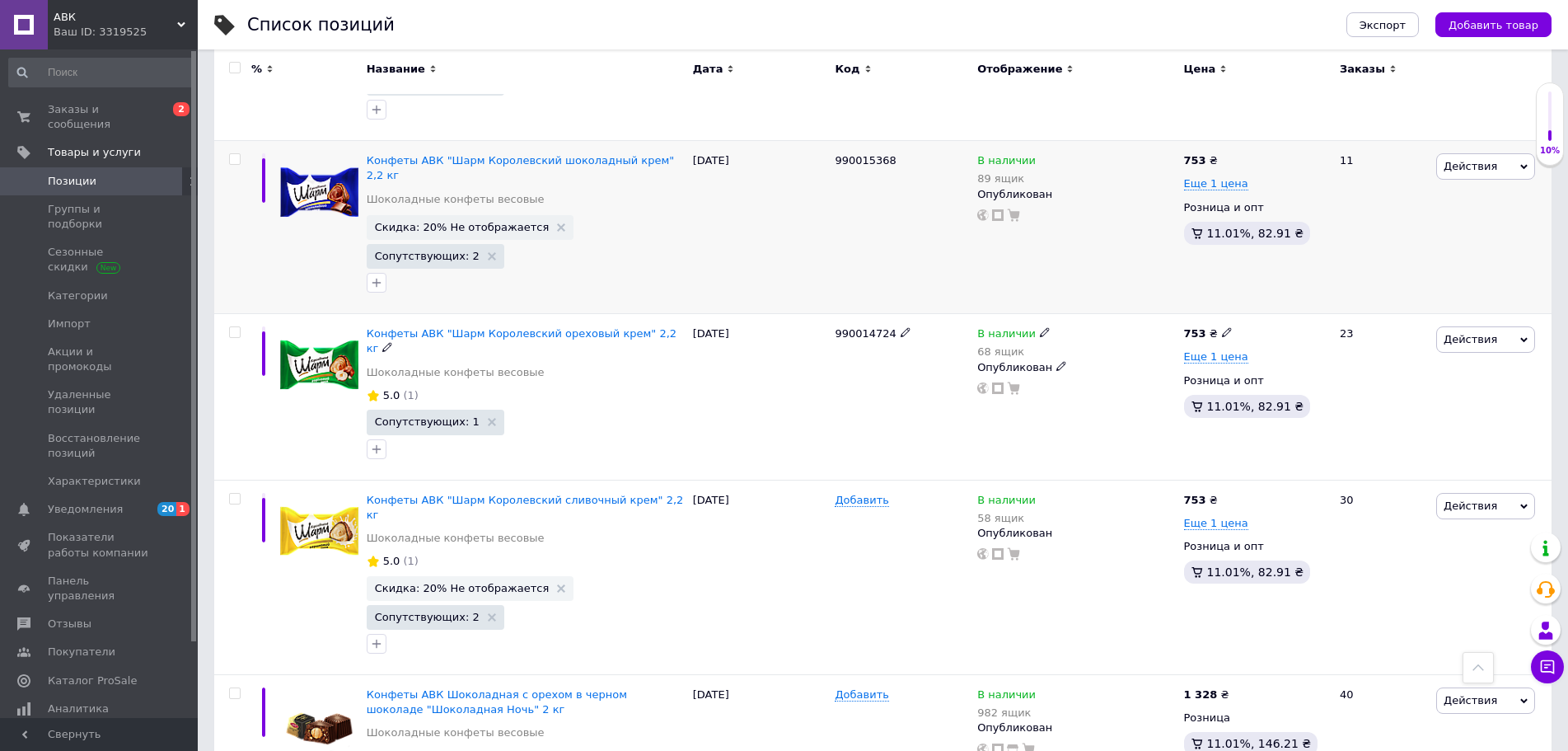
scroll to position [742, 0]
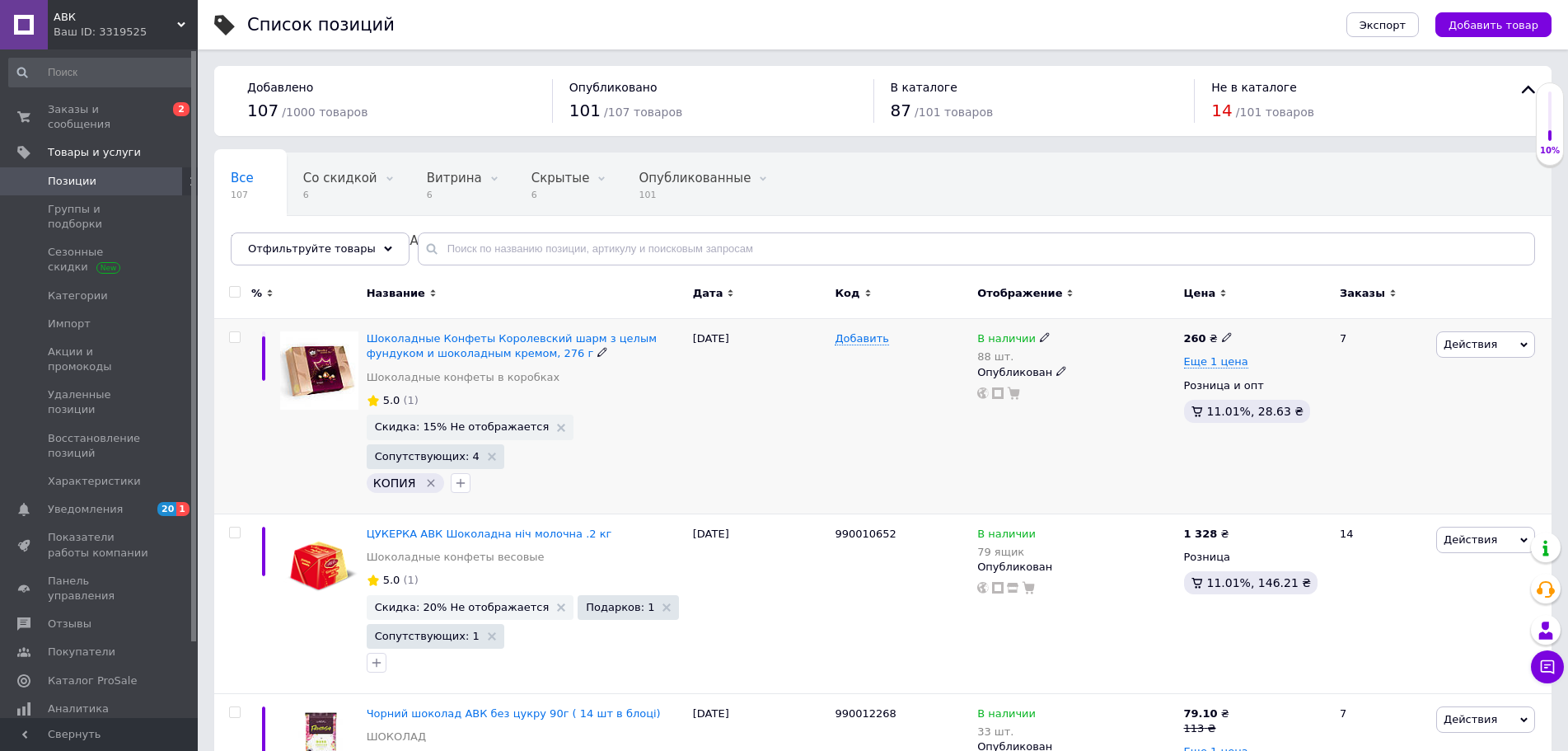
click at [1489, 342] on span "Действия" at bounding box center [1470, 344] width 54 height 12
click at [1363, 450] on li "Скидка" at bounding box center [1417, 446] width 234 height 23
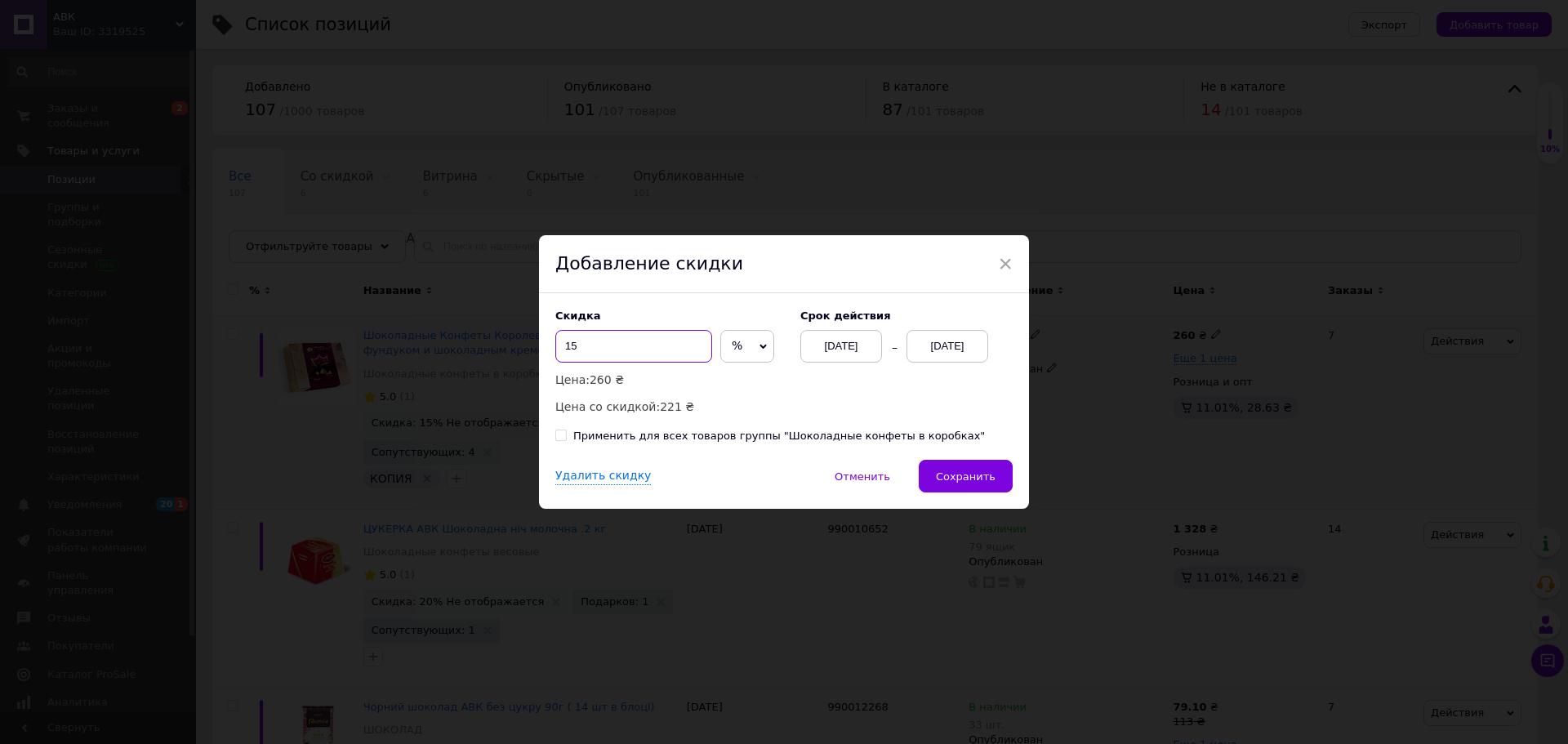
click at [581, 348] on input "15" at bounding box center [634, 347] width 157 height 33
type input "10"
click at [927, 348] on div "[DATE]" at bounding box center [948, 347] width 82 height 33
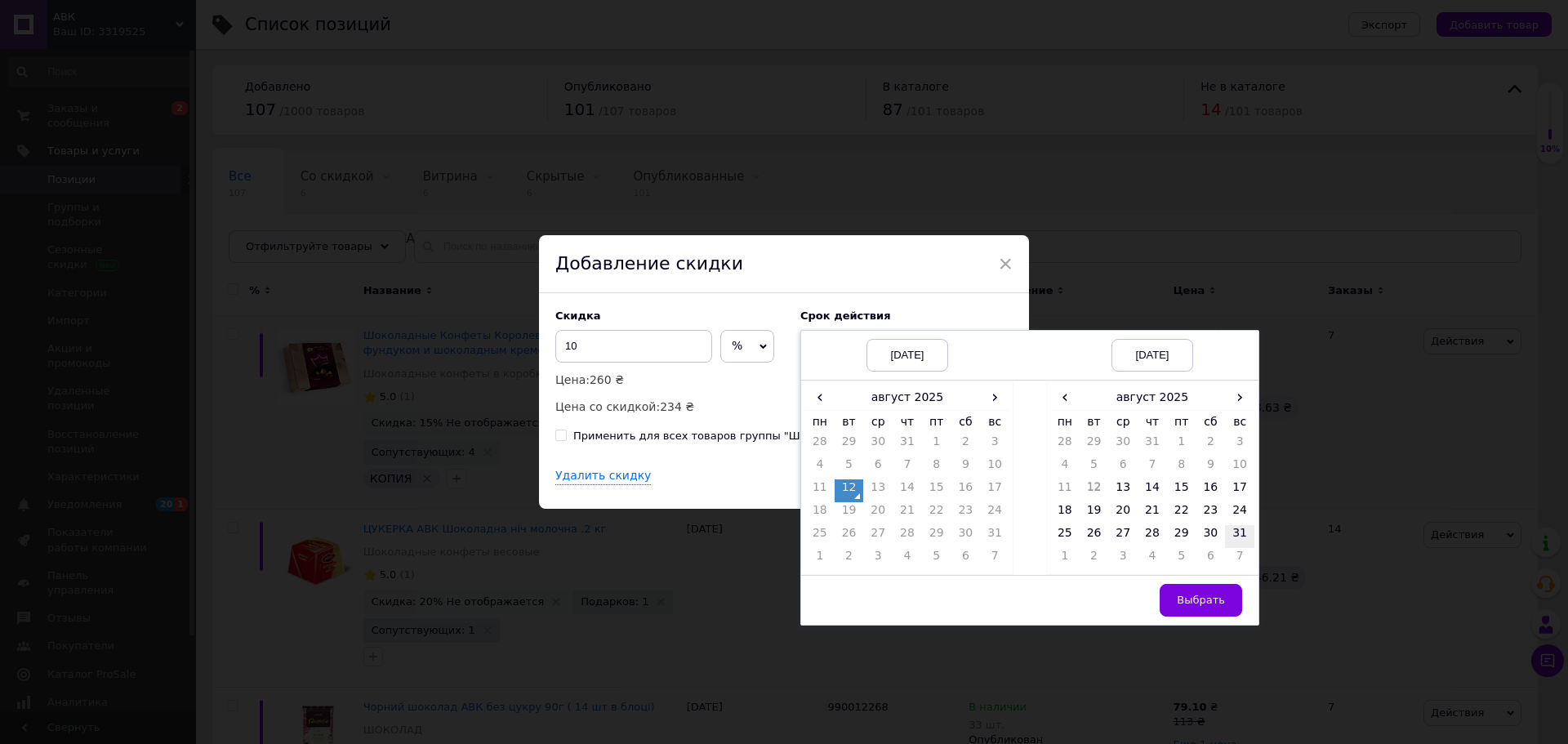
click at [1236, 538] on td "31" at bounding box center [1240, 537] width 30 height 23
click at [1200, 599] on span "Выбрать" at bounding box center [1201, 599] width 48 height 12
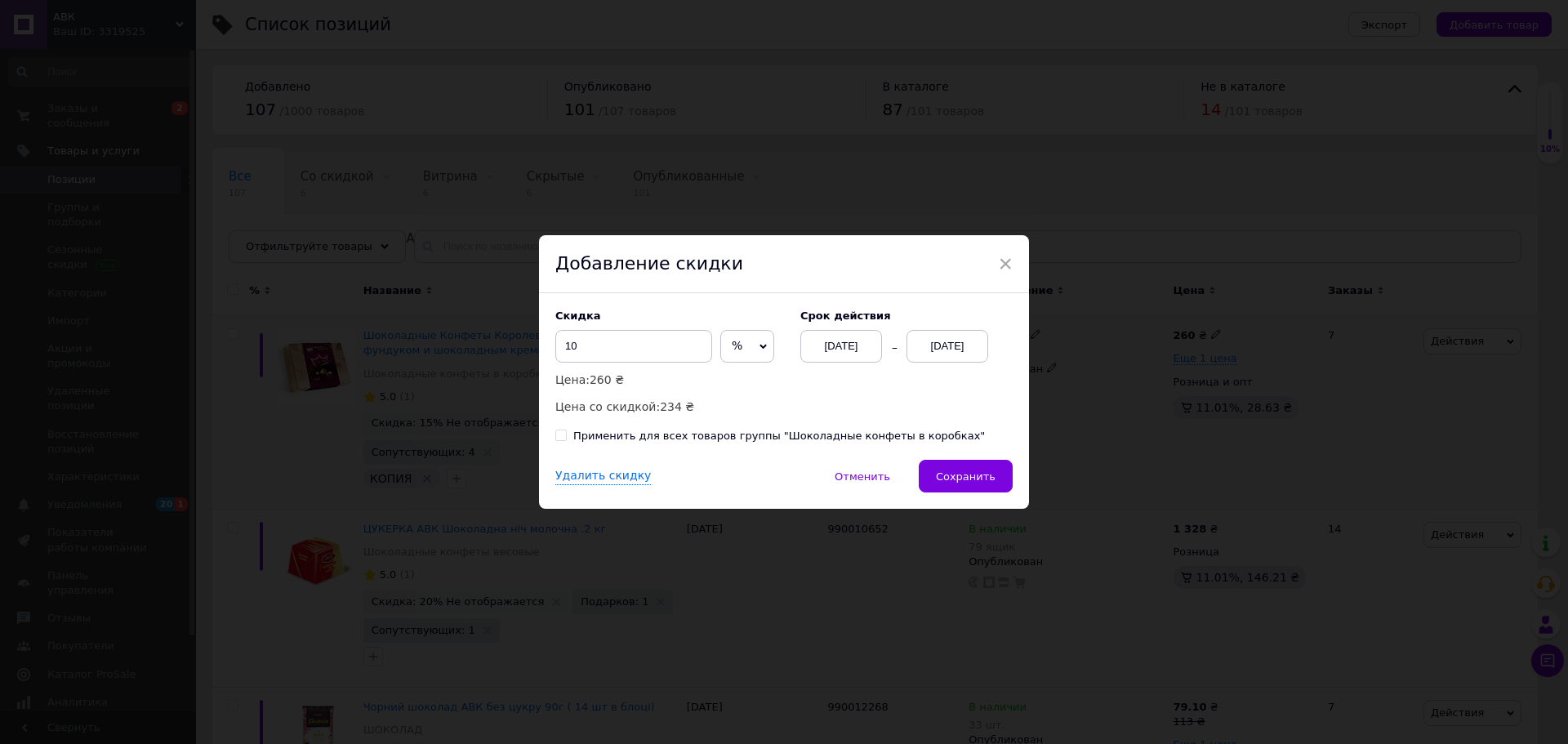
click at [966, 470] on span "Сохранить" at bounding box center [966, 476] width 60 height 12
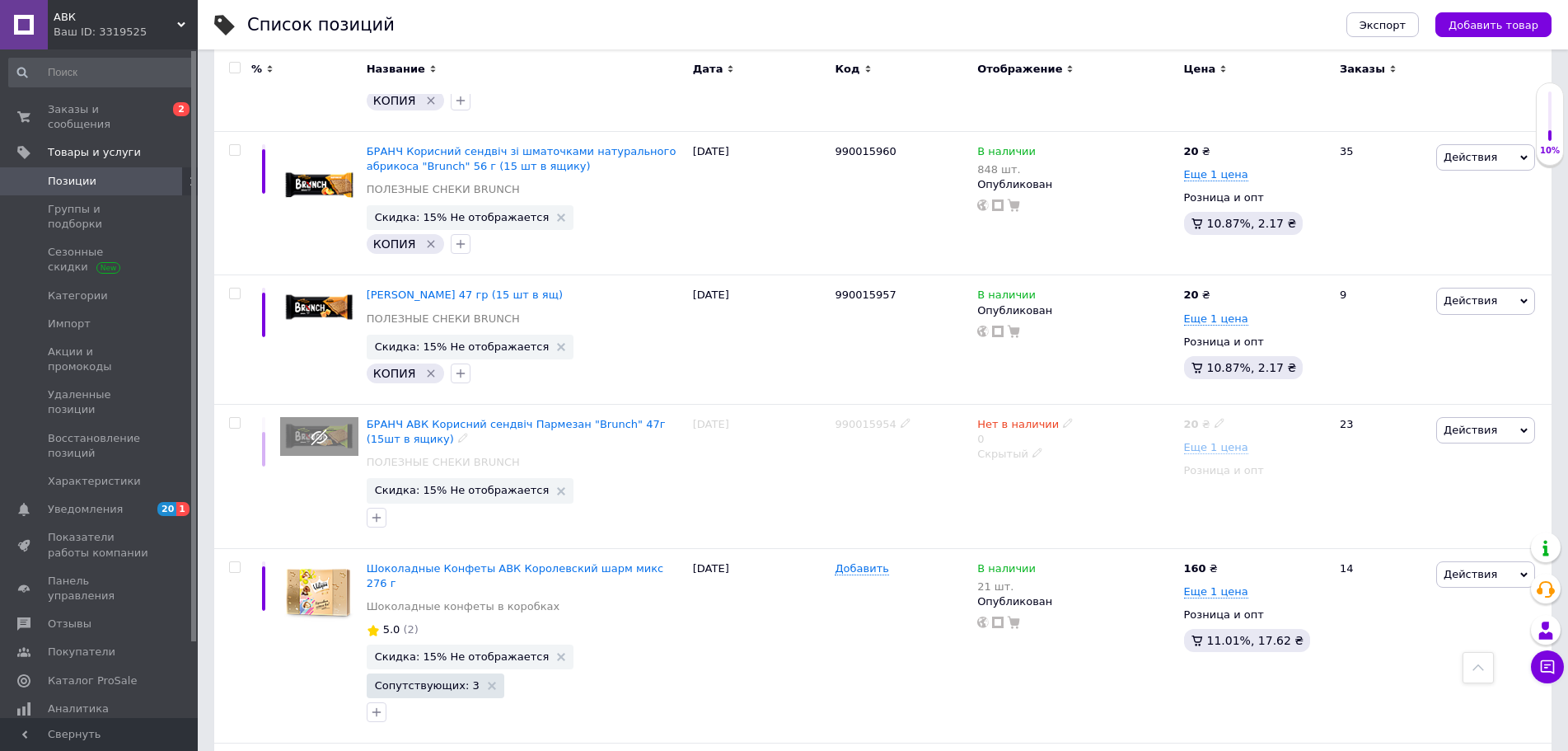
scroll to position [2499, 0]
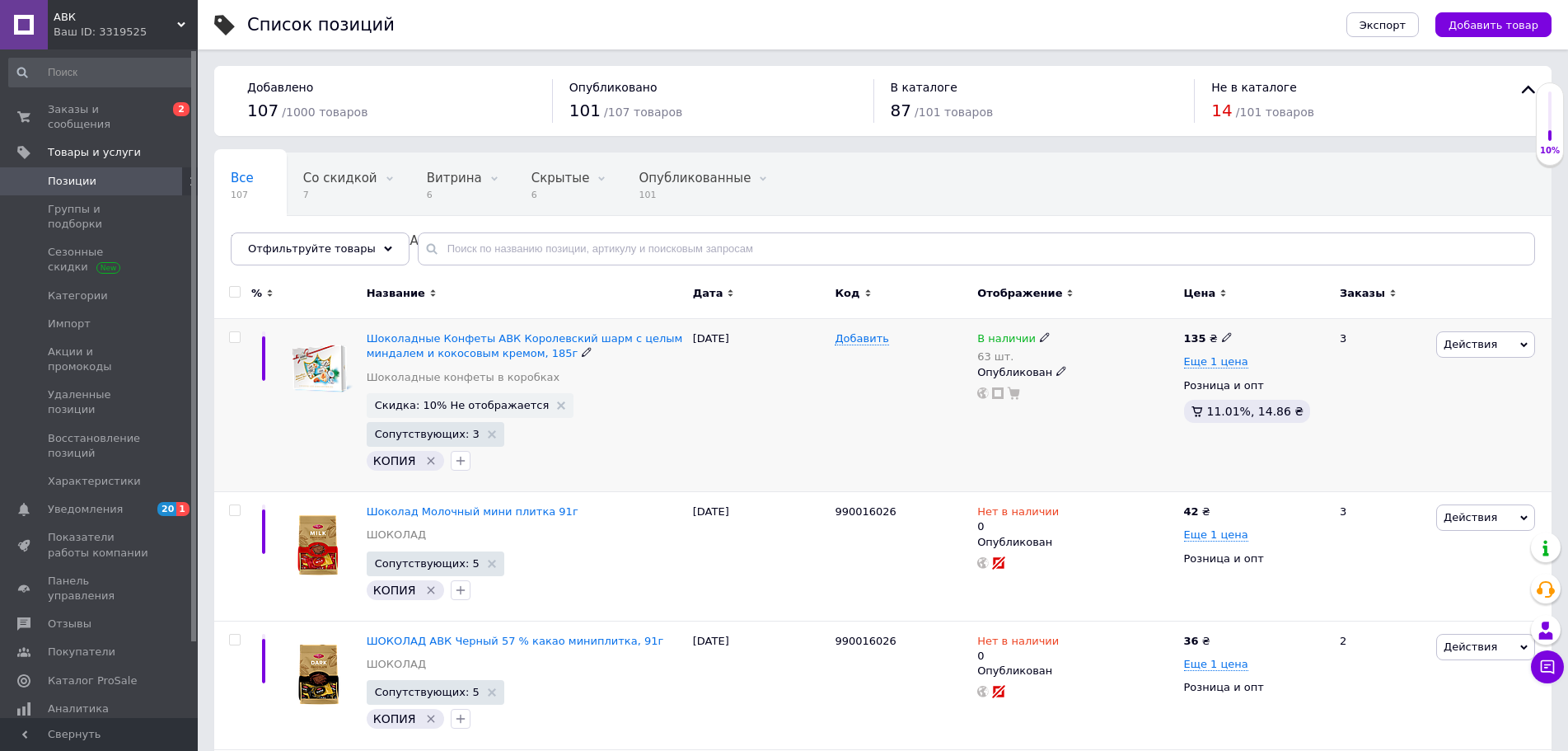
click at [1460, 351] on span "Действия" at bounding box center [1470, 344] width 54 height 12
click at [1366, 444] on li "Скидка" at bounding box center [1417, 446] width 234 height 23
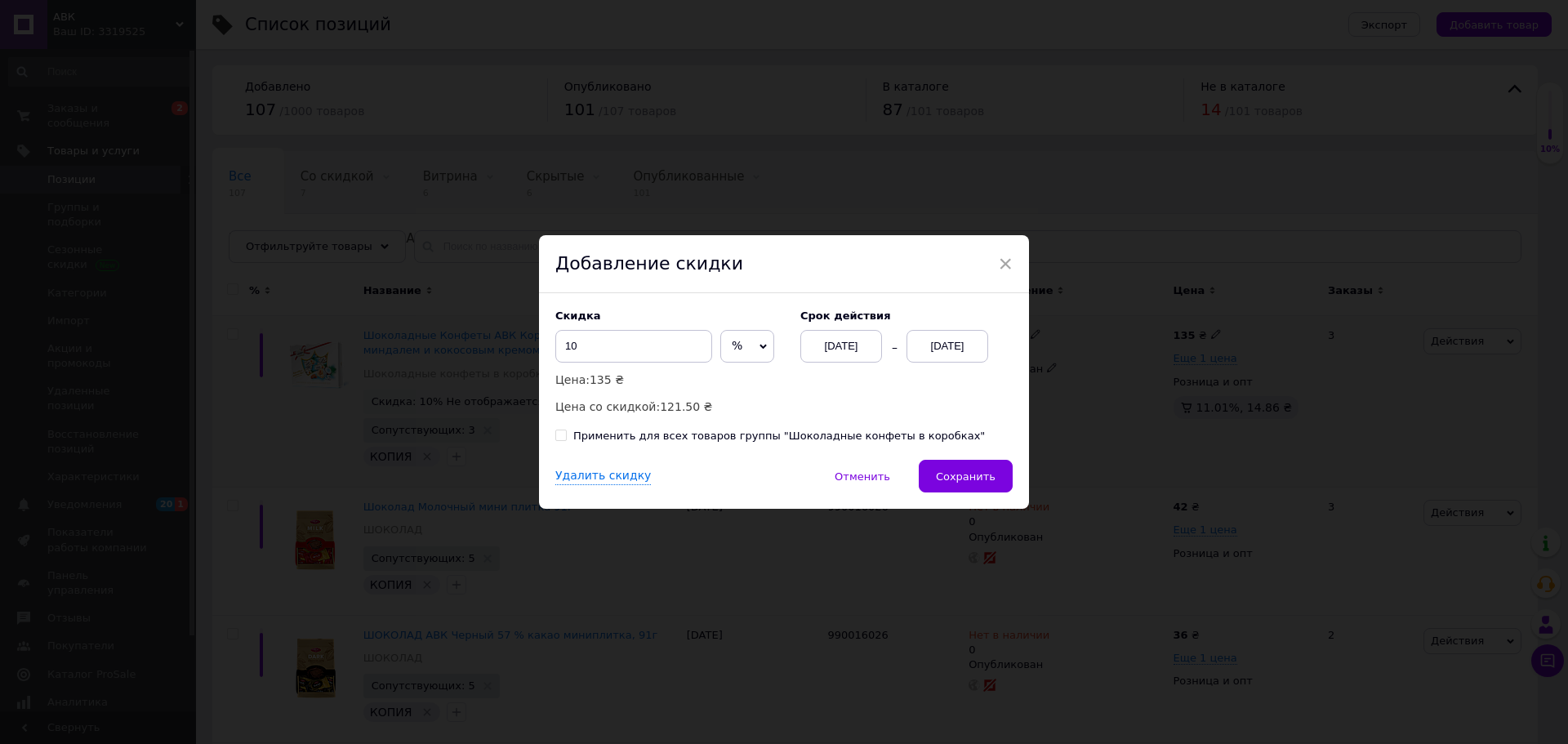
click at [977, 343] on div "[DATE]" at bounding box center [948, 347] width 82 height 33
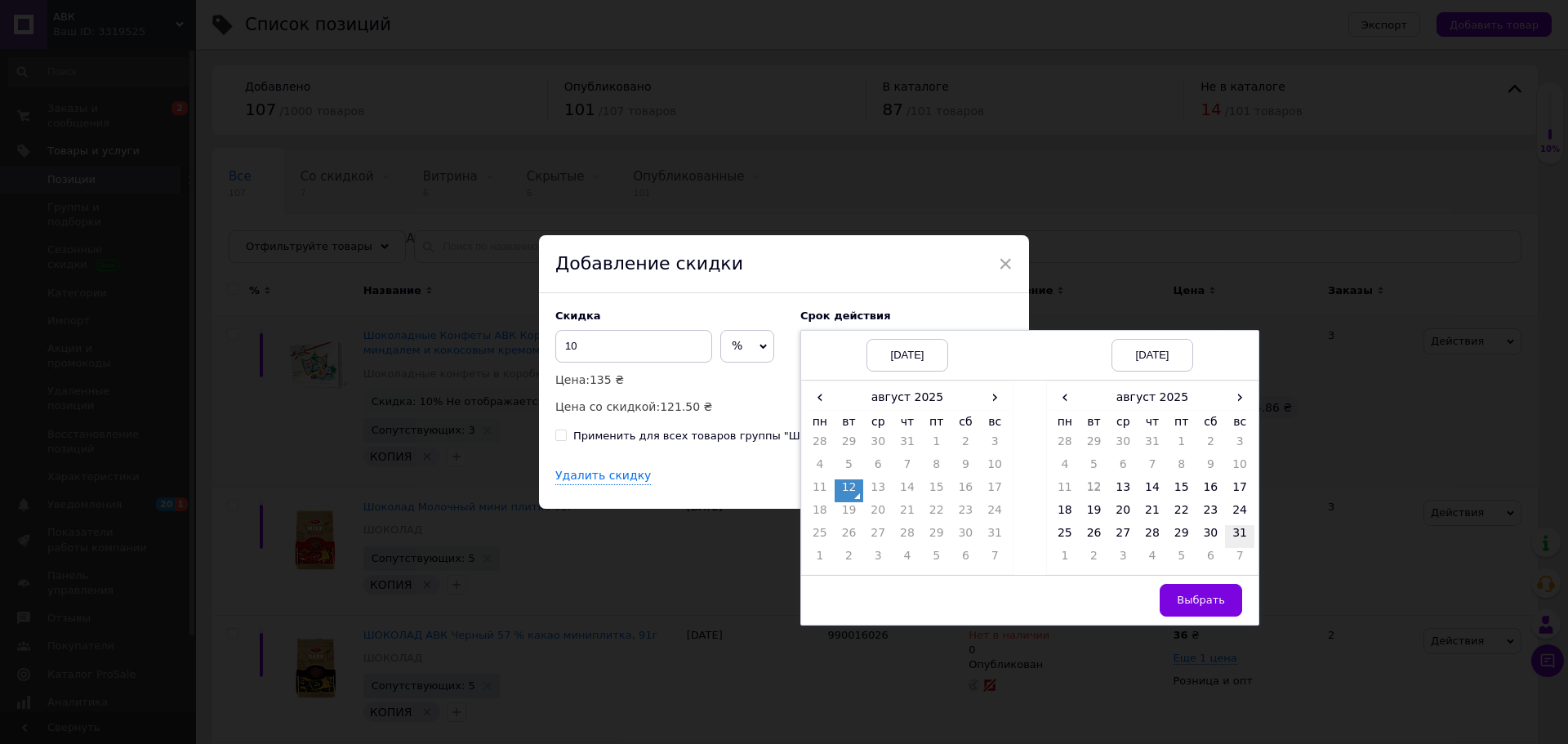
click at [1238, 532] on td "31" at bounding box center [1240, 537] width 30 height 23
click at [1193, 599] on span "Выбрать" at bounding box center [1201, 599] width 48 height 12
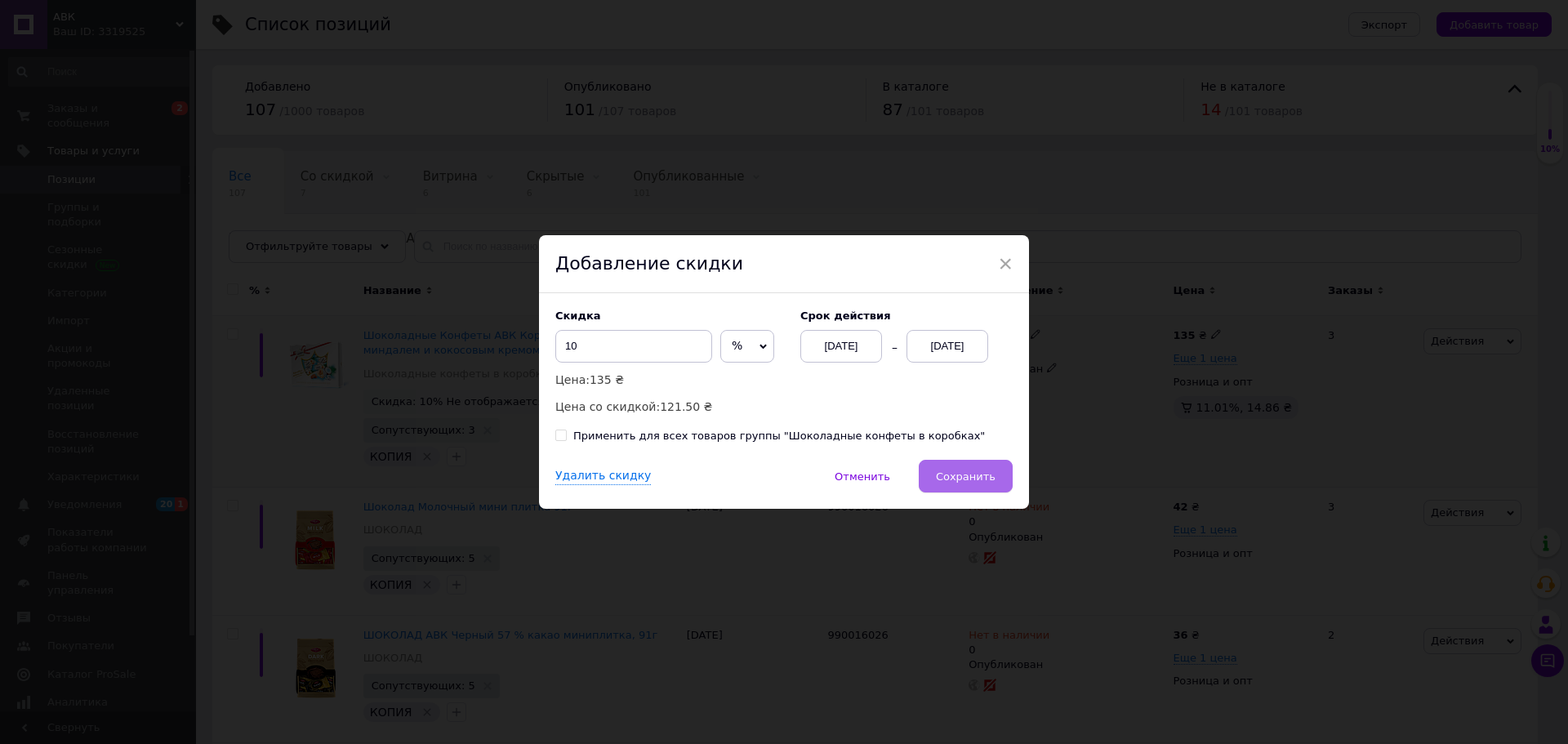
click at [981, 470] on span "Сохранить" at bounding box center [966, 476] width 60 height 12
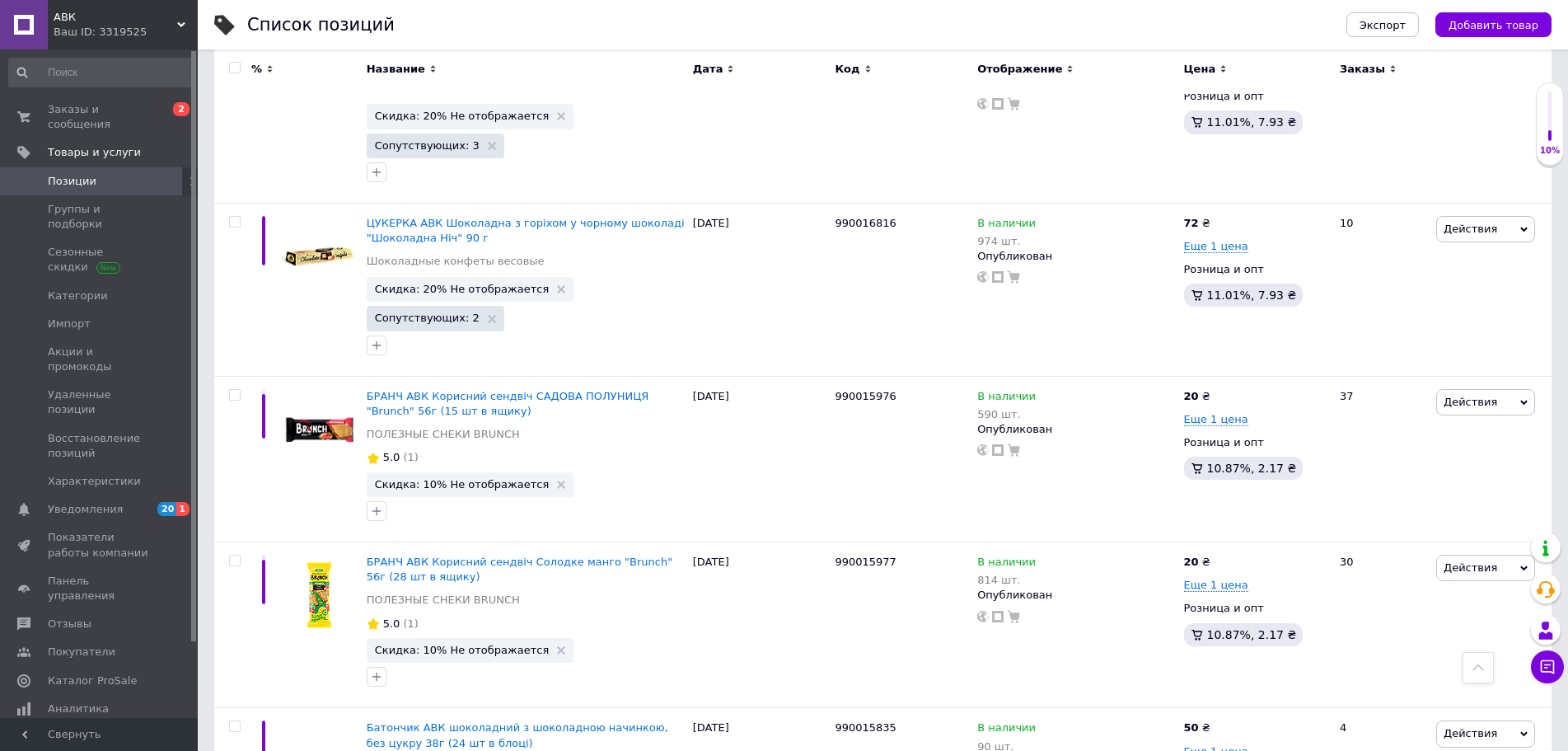
scroll to position [2366, 0]
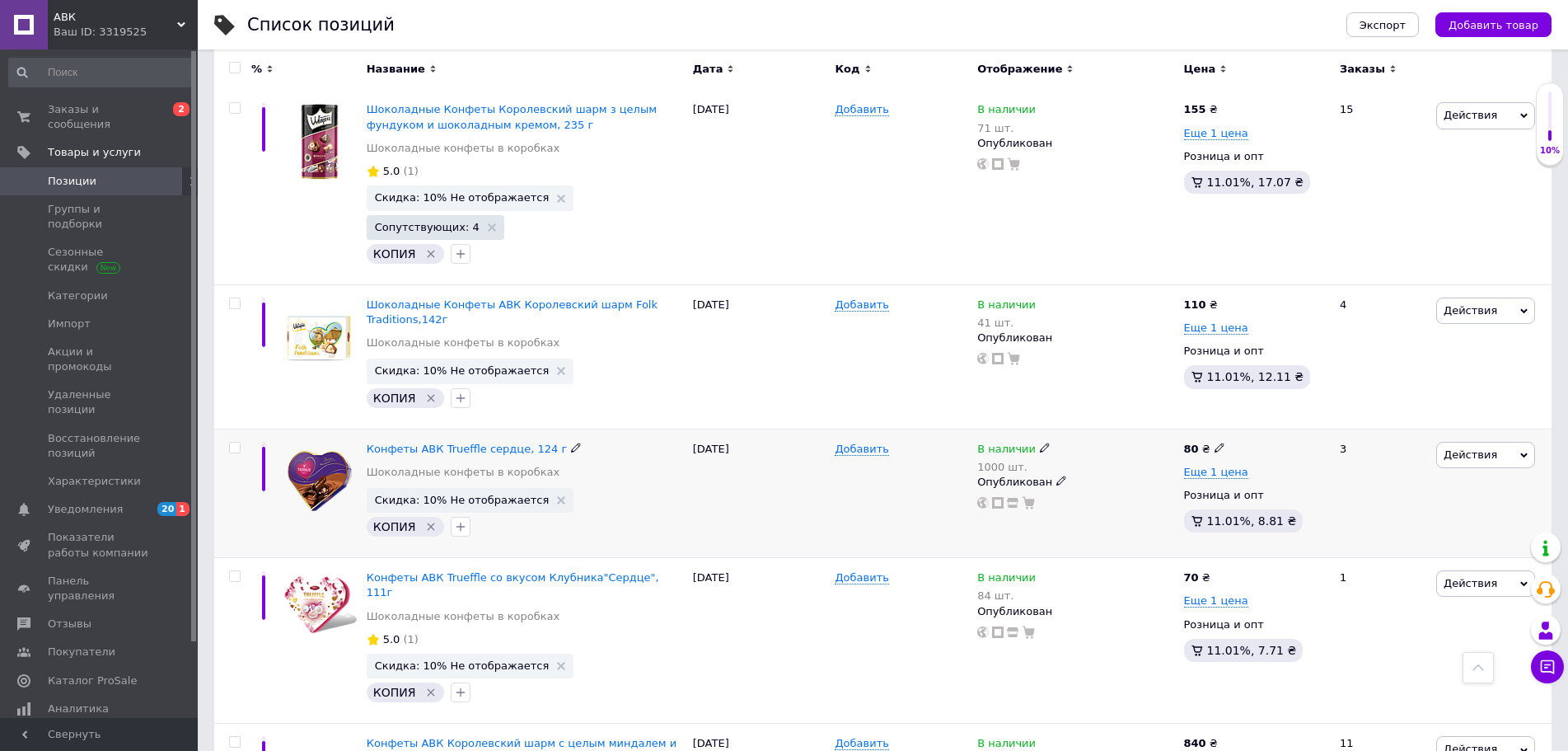
click at [1450, 442] on span "Действия" at bounding box center [1486, 455] width 99 height 26
click at [1359, 544] on li "Скидка" at bounding box center [1417, 556] width 234 height 23
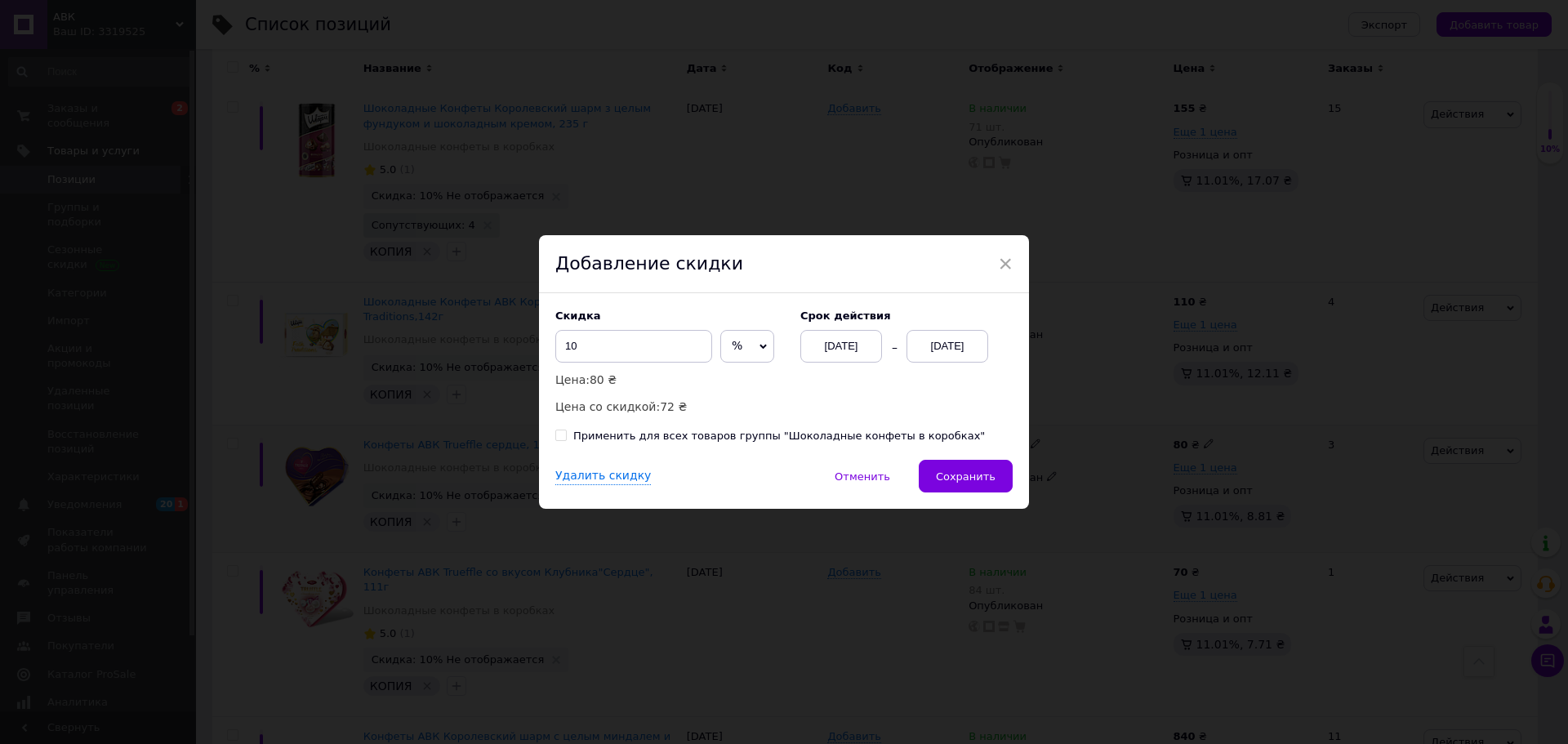
click at [954, 343] on div "[DATE]" at bounding box center [948, 347] width 82 height 33
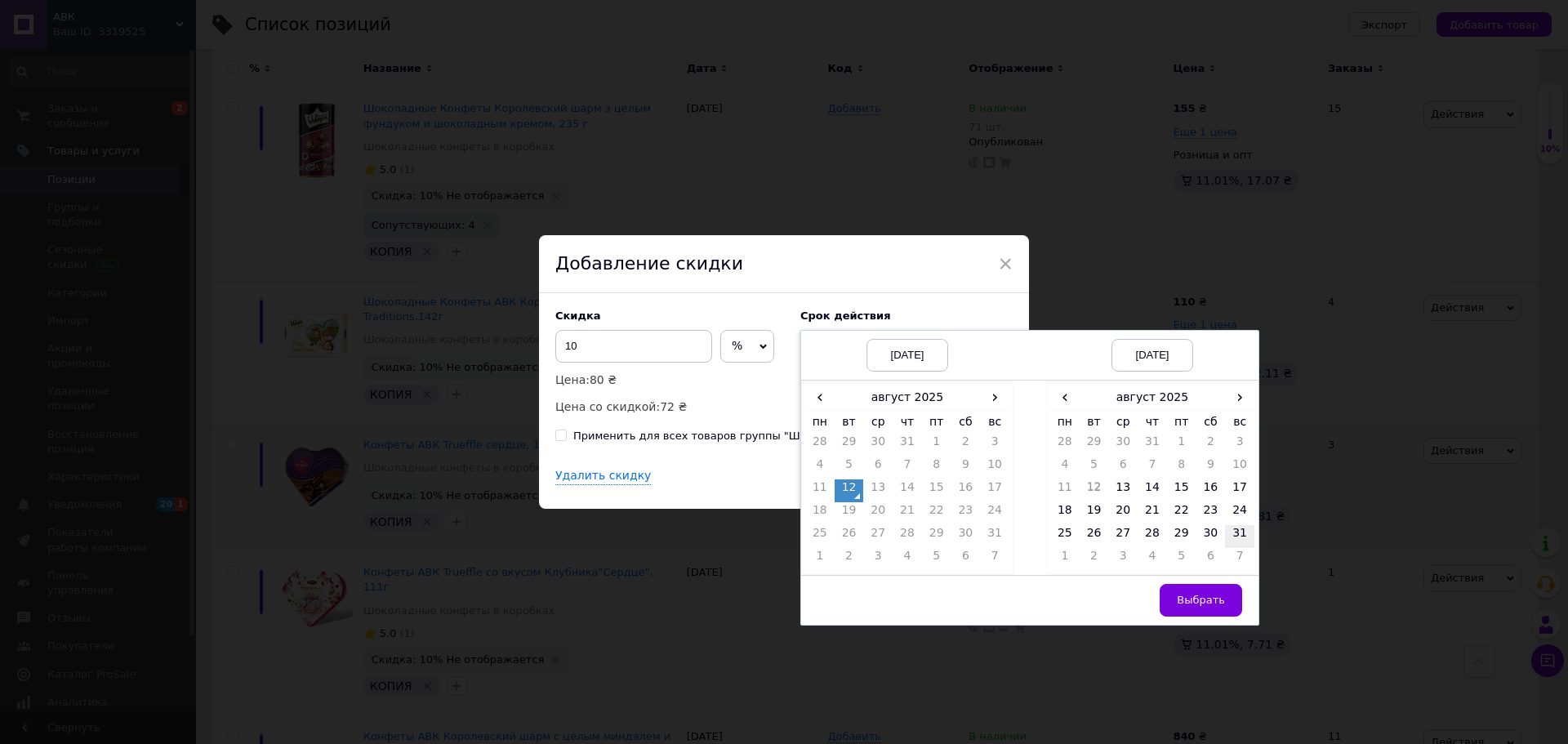
click at [1239, 533] on td "31" at bounding box center [1240, 537] width 30 height 23
click at [1199, 603] on span "Выбрать" at bounding box center [1201, 599] width 48 height 12
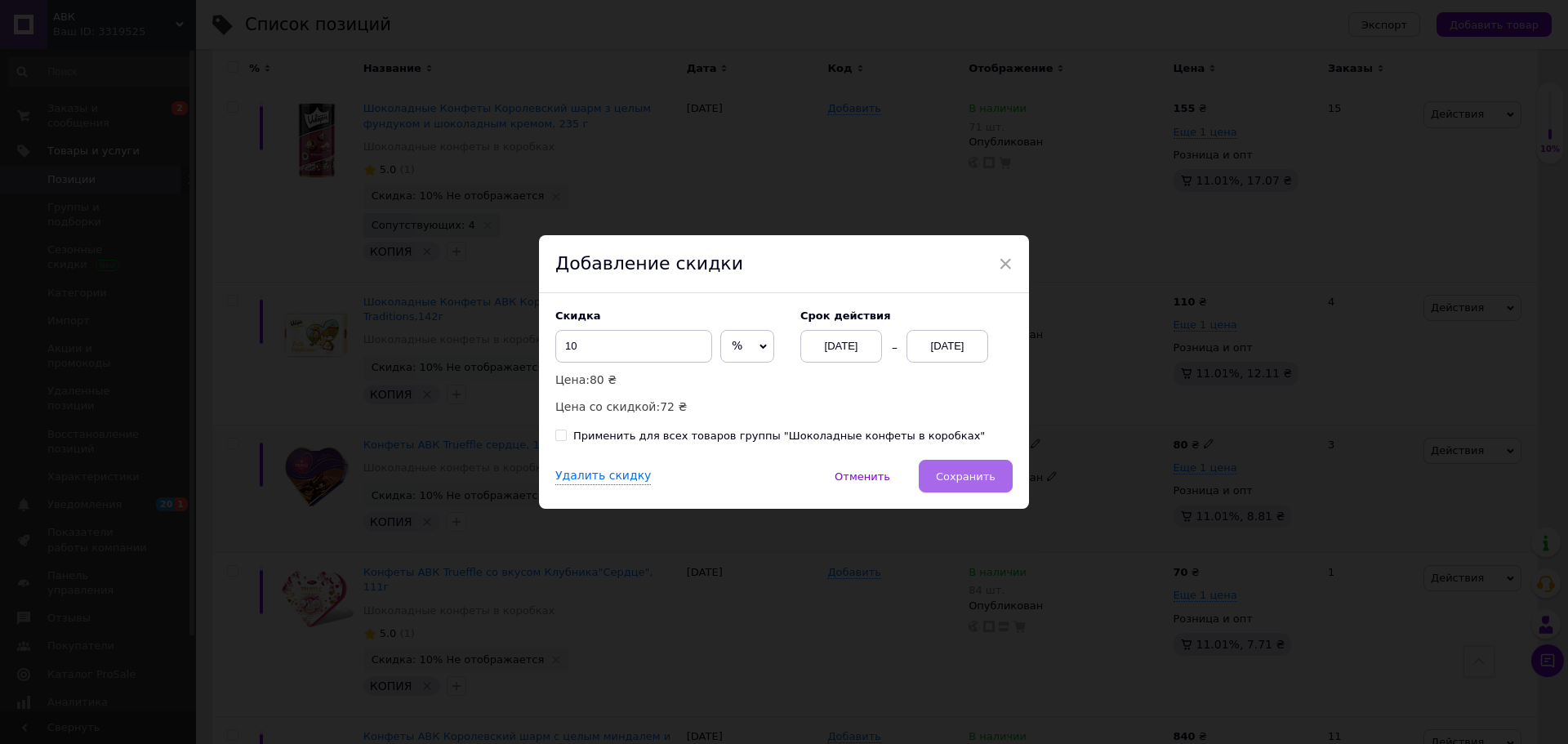
click at [963, 479] on span "Сохранить" at bounding box center [966, 476] width 60 height 12
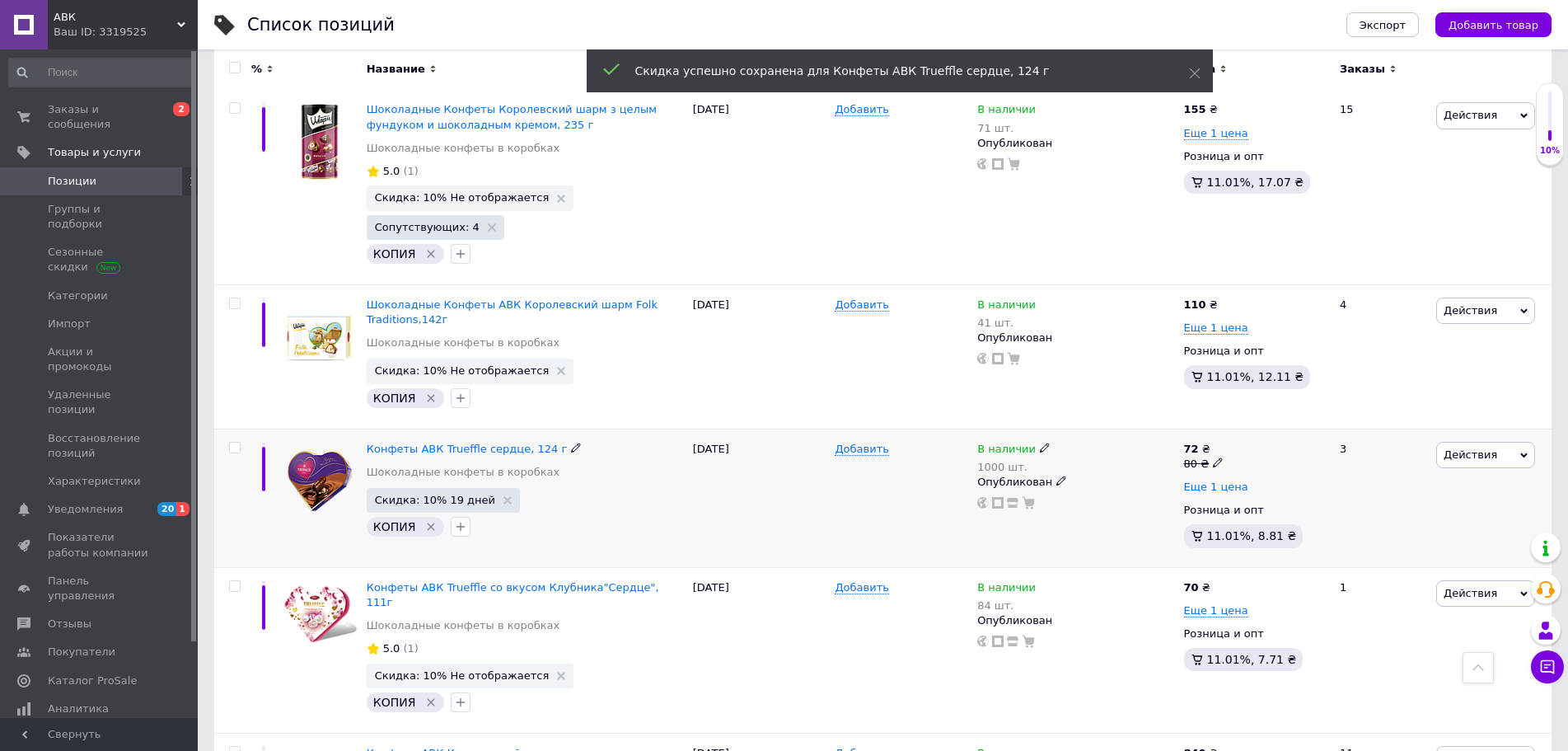
click at [1212, 481] on span "Еще 1 цена" at bounding box center [1217, 487] width 65 height 13
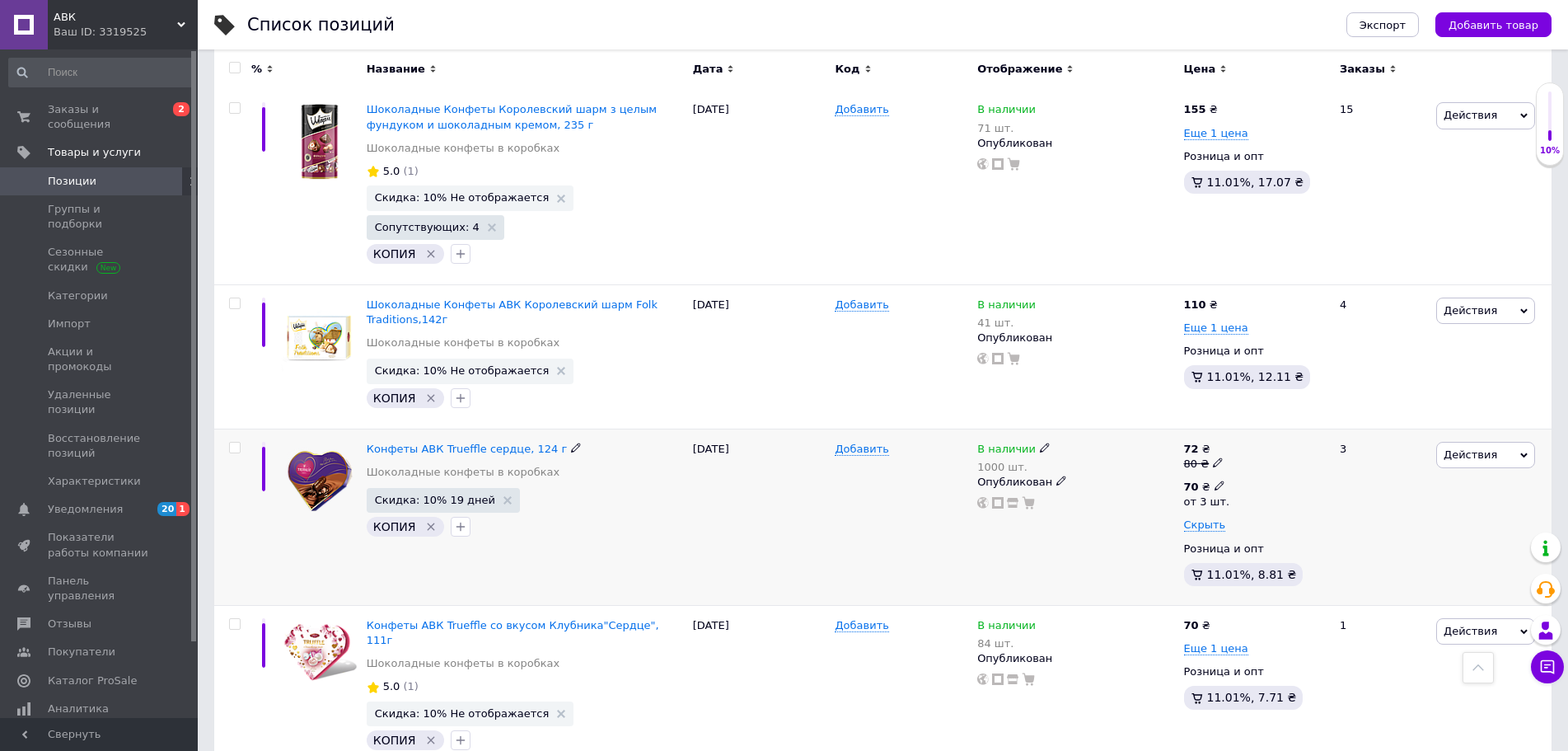
click at [1216, 481] on icon at bounding box center [1220, 486] width 10 height 10
drag, startPoint x: 1276, startPoint y: 214, endPoint x: 1255, endPoint y: 210, distance: 21.4
click at [1255, 434] on input "70" at bounding box center [1328, 451] width 158 height 33
type input "62"
click at [1134, 428] on div "В наличии 1000 шт. Опубликован" at bounding box center [1076, 516] width 206 height 176
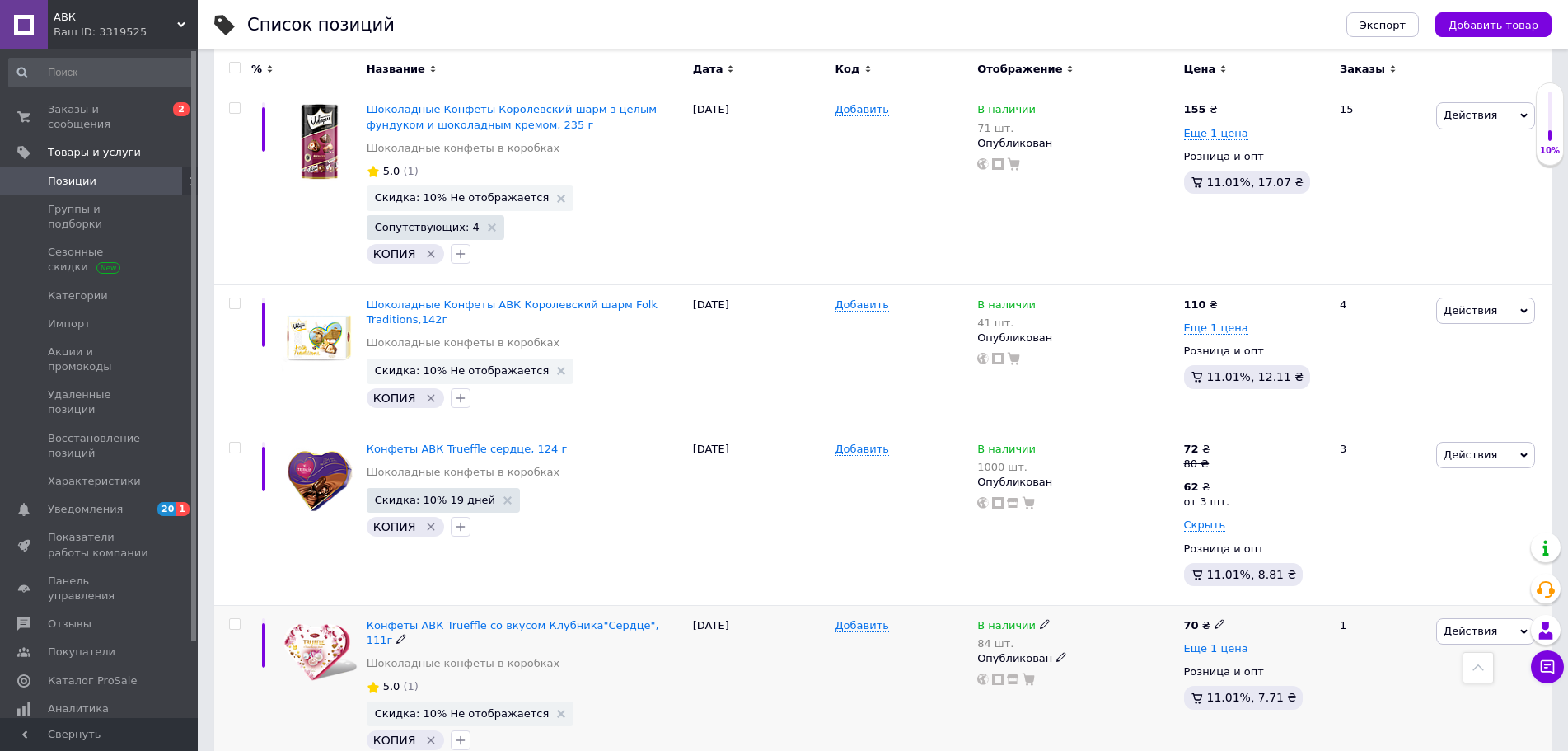
click at [1464, 624] on span "Действия" at bounding box center [1470, 630] width 54 height 12
click at [1372, 721] on li "Скидка" at bounding box center [1417, 733] width 234 height 23
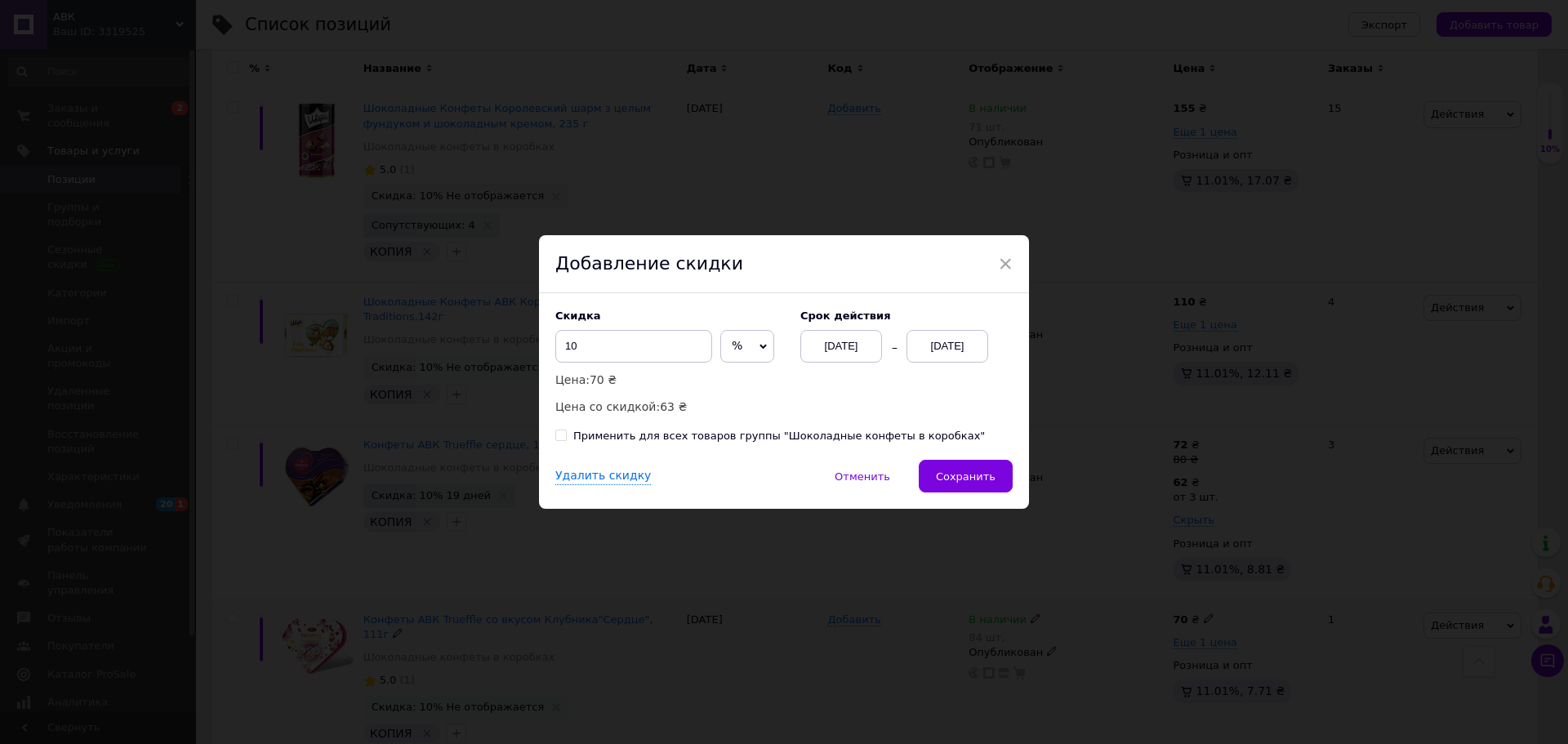
click at [967, 347] on div "[DATE]" at bounding box center [948, 347] width 82 height 33
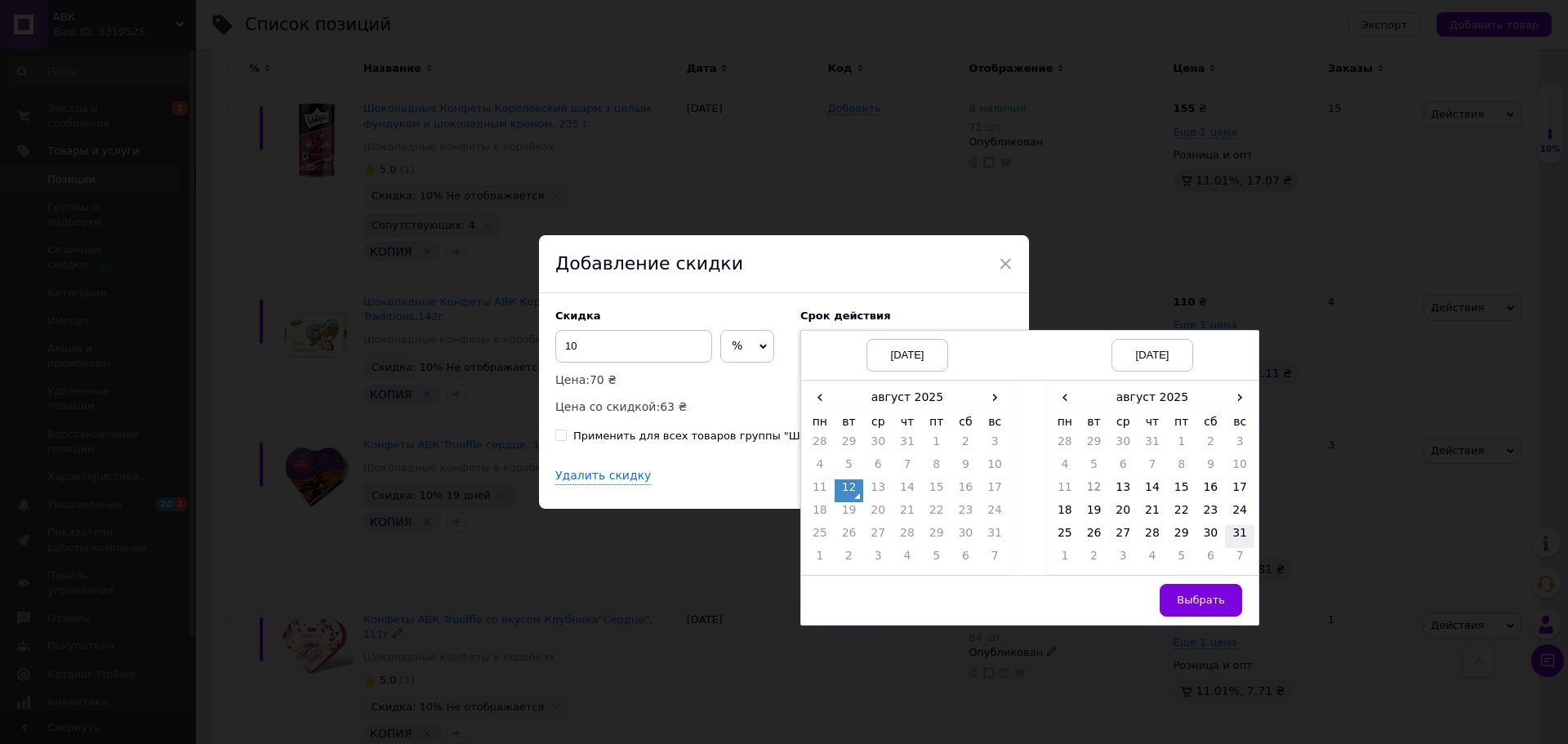
drag, startPoint x: 1234, startPoint y: 533, endPoint x: 1194, endPoint y: 583, distance: 64.0
click at [1233, 536] on td "31" at bounding box center [1240, 537] width 30 height 23
click at [1187, 605] on span "Выбрать" at bounding box center [1201, 599] width 48 height 12
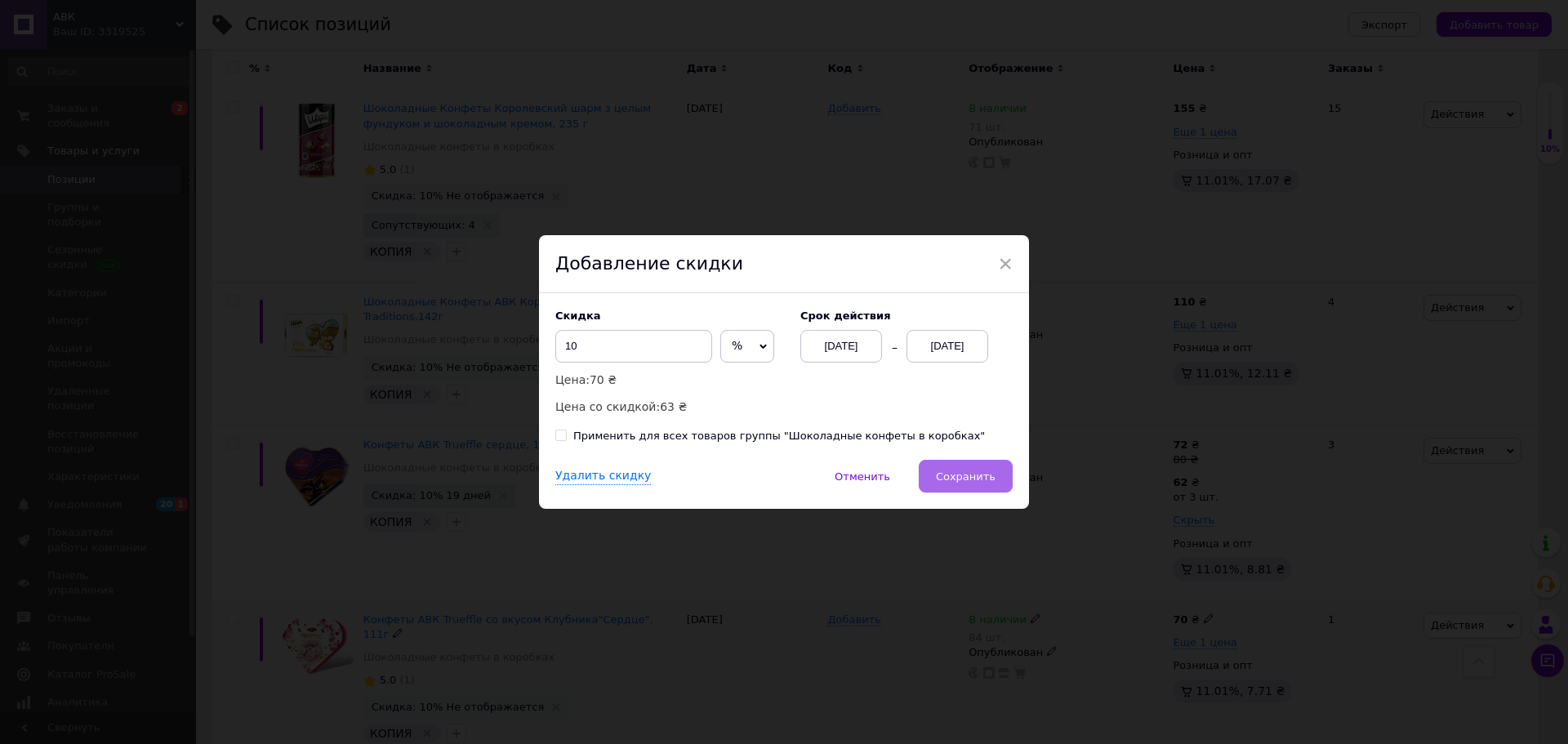
click at [957, 474] on span "Сохранить" at bounding box center [966, 476] width 60 height 12
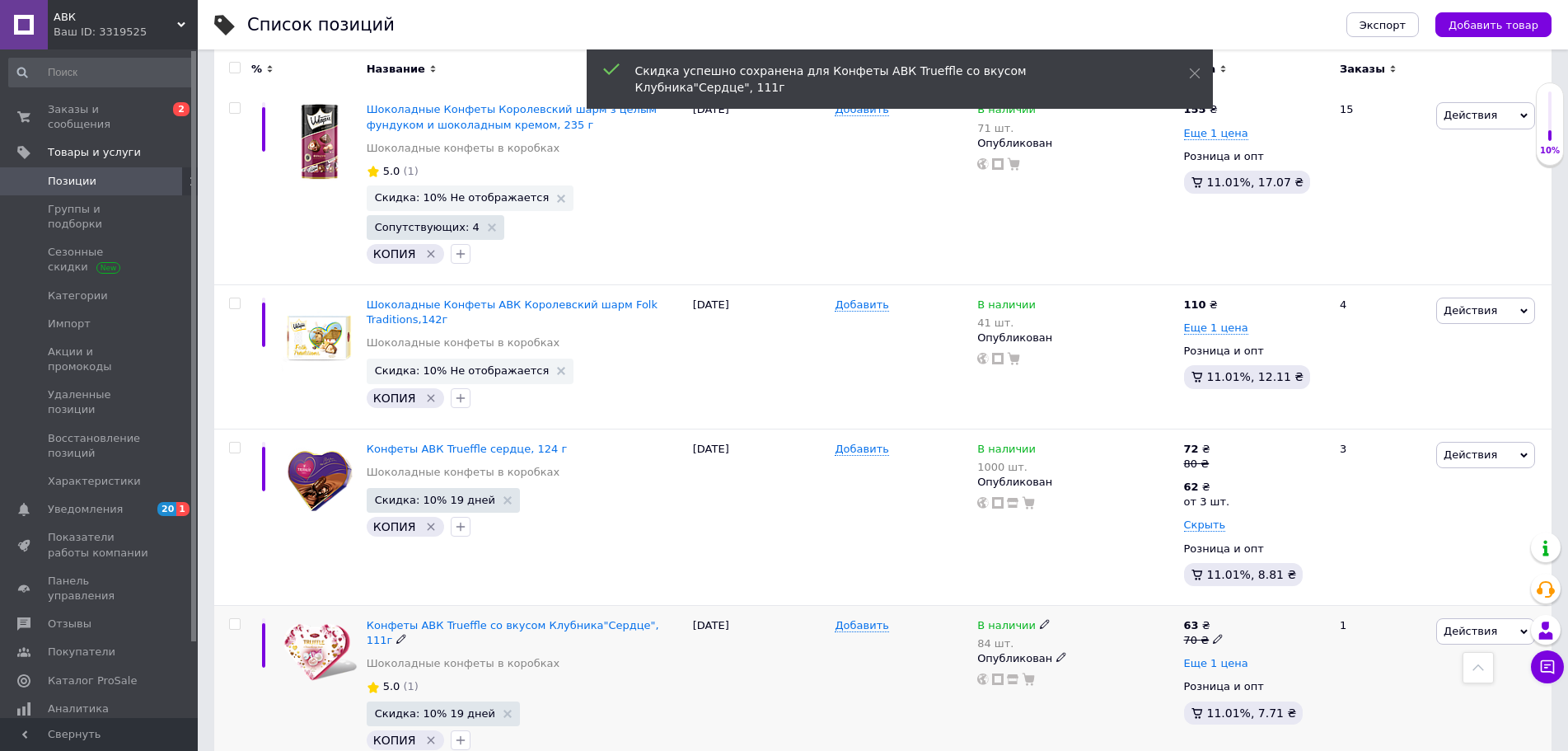
click at [1210, 657] on span "Еще 1 цена" at bounding box center [1217, 663] width 65 height 13
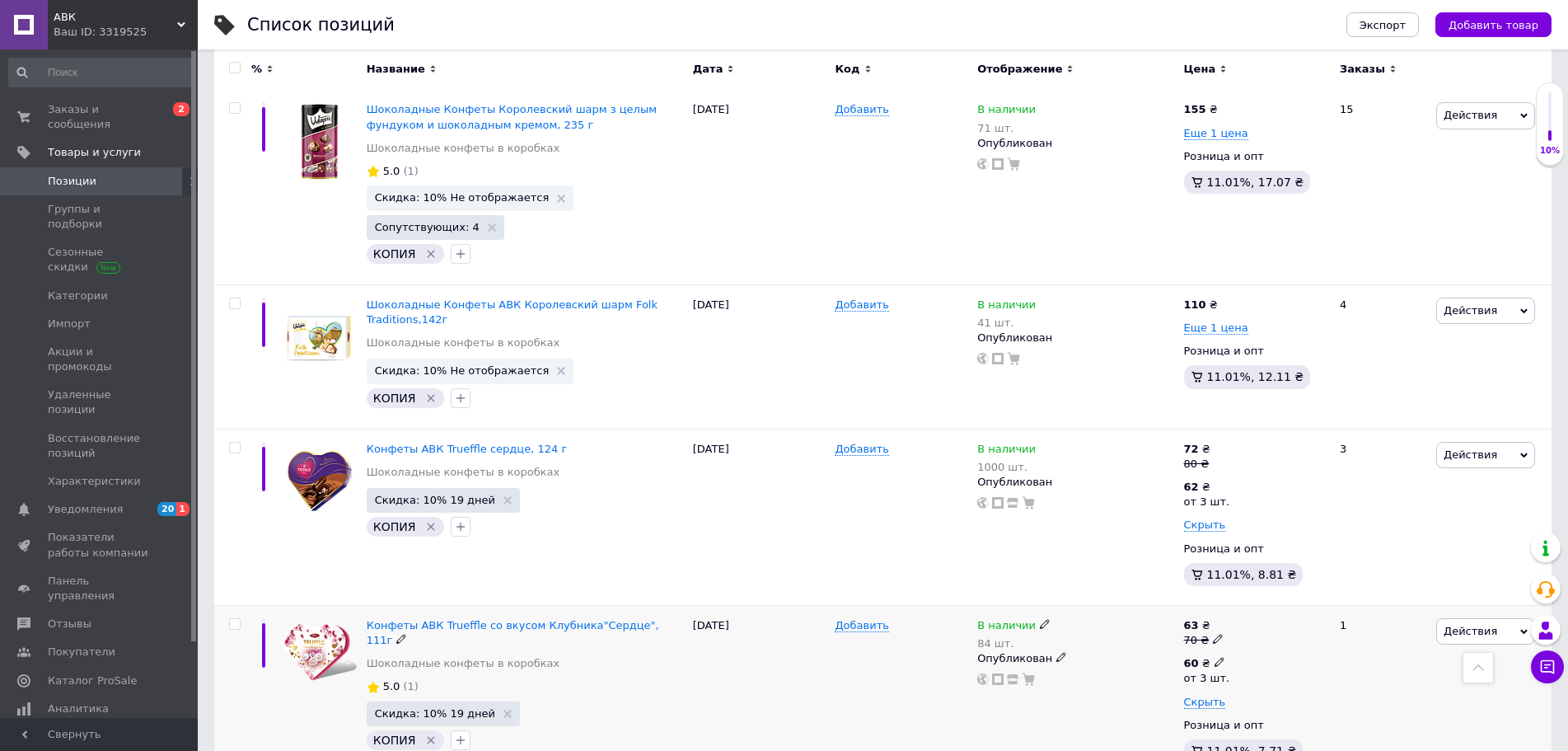
click at [1215, 657] on icon at bounding box center [1220, 662] width 10 height 10
drag, startPoint x: 1288, startPoint y: 392, endPoint x: 1223, endPoint y: 390, distance: 65.0
click at [1223, 618] on div "63 ₴ 70 ₴ 60 ₴ от 3 шт. Цена 60 Валюта ₴ $ € CHF £ ¥ PLN ₸ MDL HUF KGS CN¥ TRY …" at bounding box center [1255, 693] width 141 height 151
type input "53"
click at [1504, 605] on div "Действия Редактировать Поднять в начало группы Копировать Скидка Подарок Сопутс…" at bounding box center [1492, 692] width 119 height 176
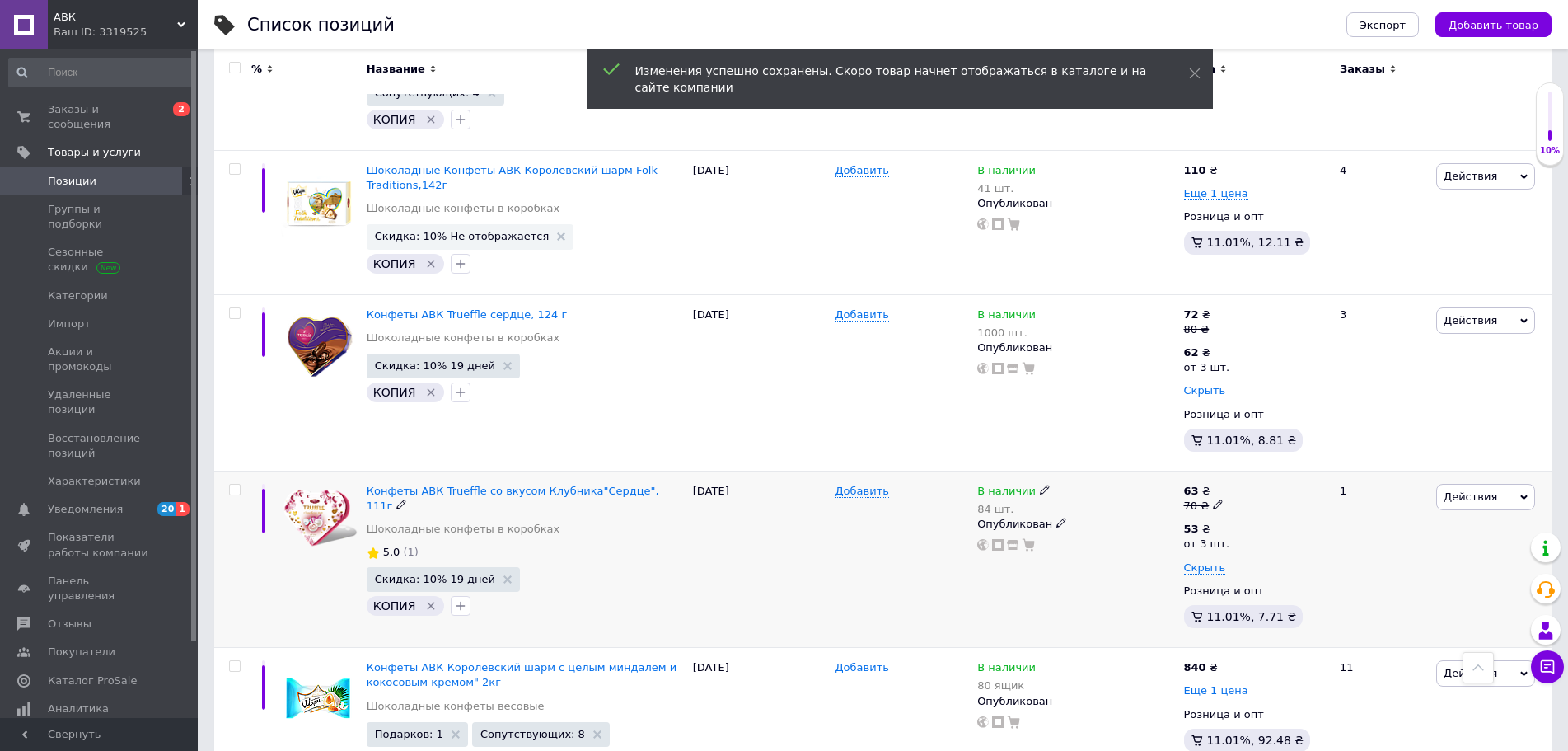
scroll to position [2519, 0]
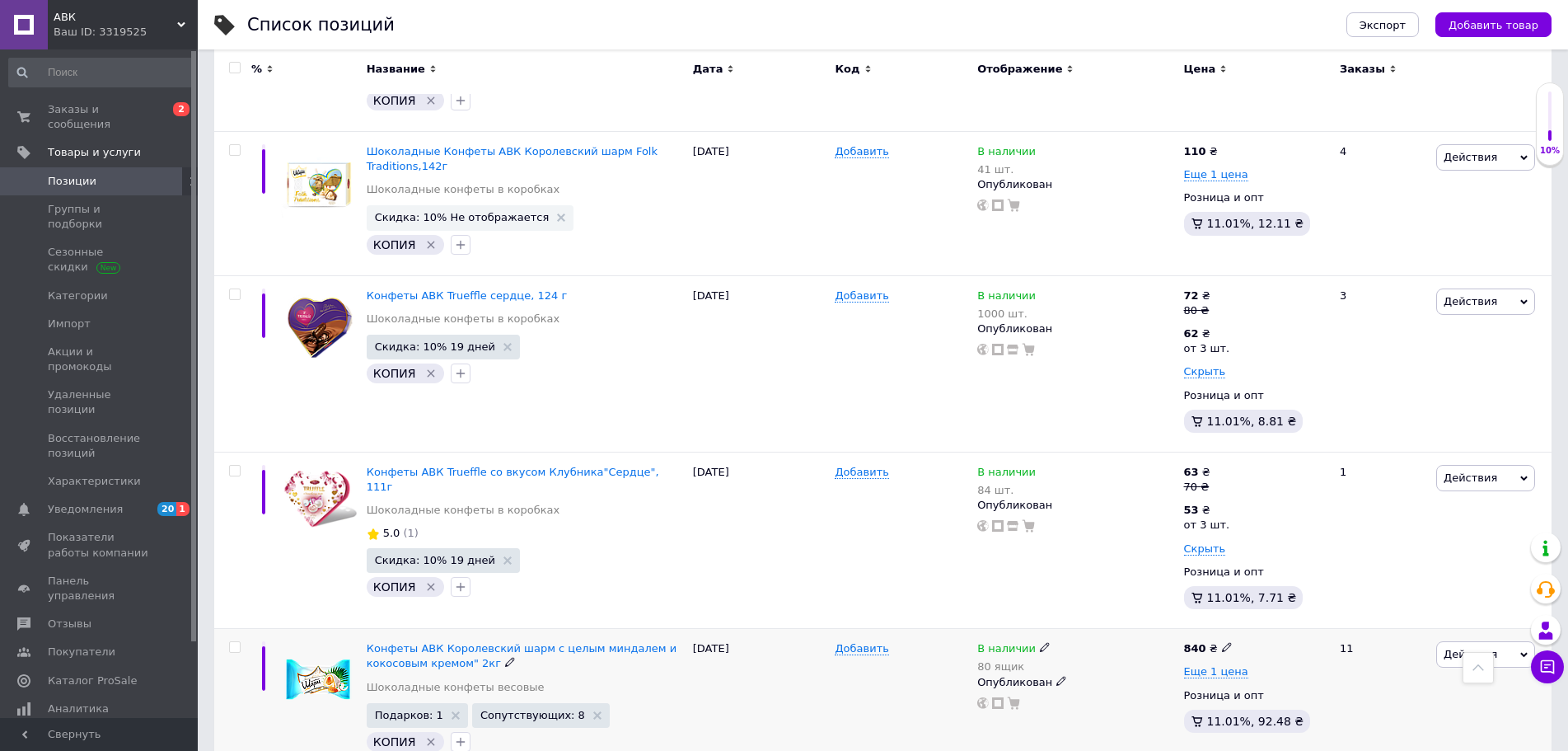
click at [1451, 648] on span "Действия" at bounding box center [1470, 653] width 54 height 12
click at [1366, 744] on li "Скидка" at bounding box center [1417, 756] width 234 height 23
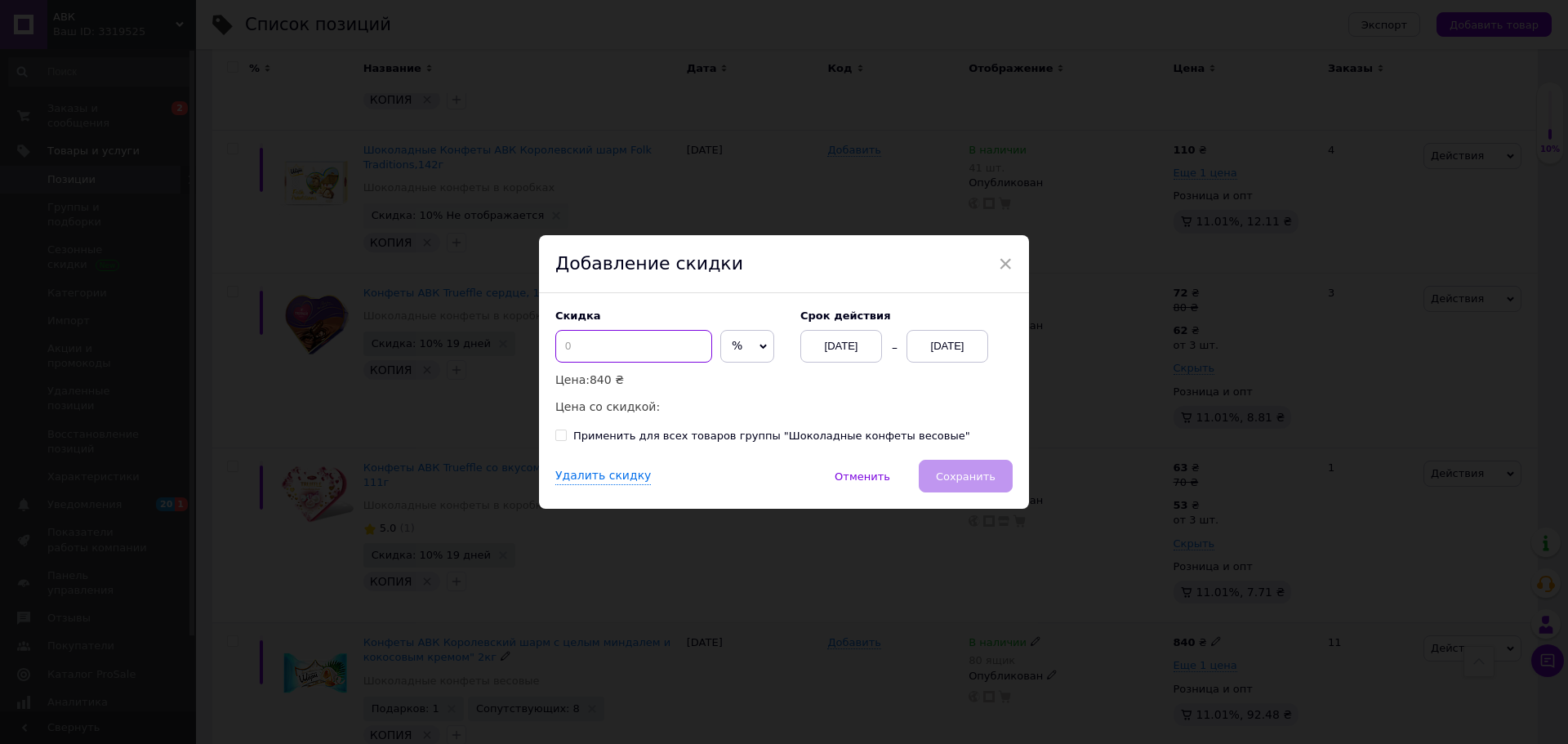
click at [626, 355] on input at bounding box center [634, 347] width 157 height 33
type input "10"
click at [937, 347] on div "[DATE]" at bounding box center [948, 347] width 82 height 33
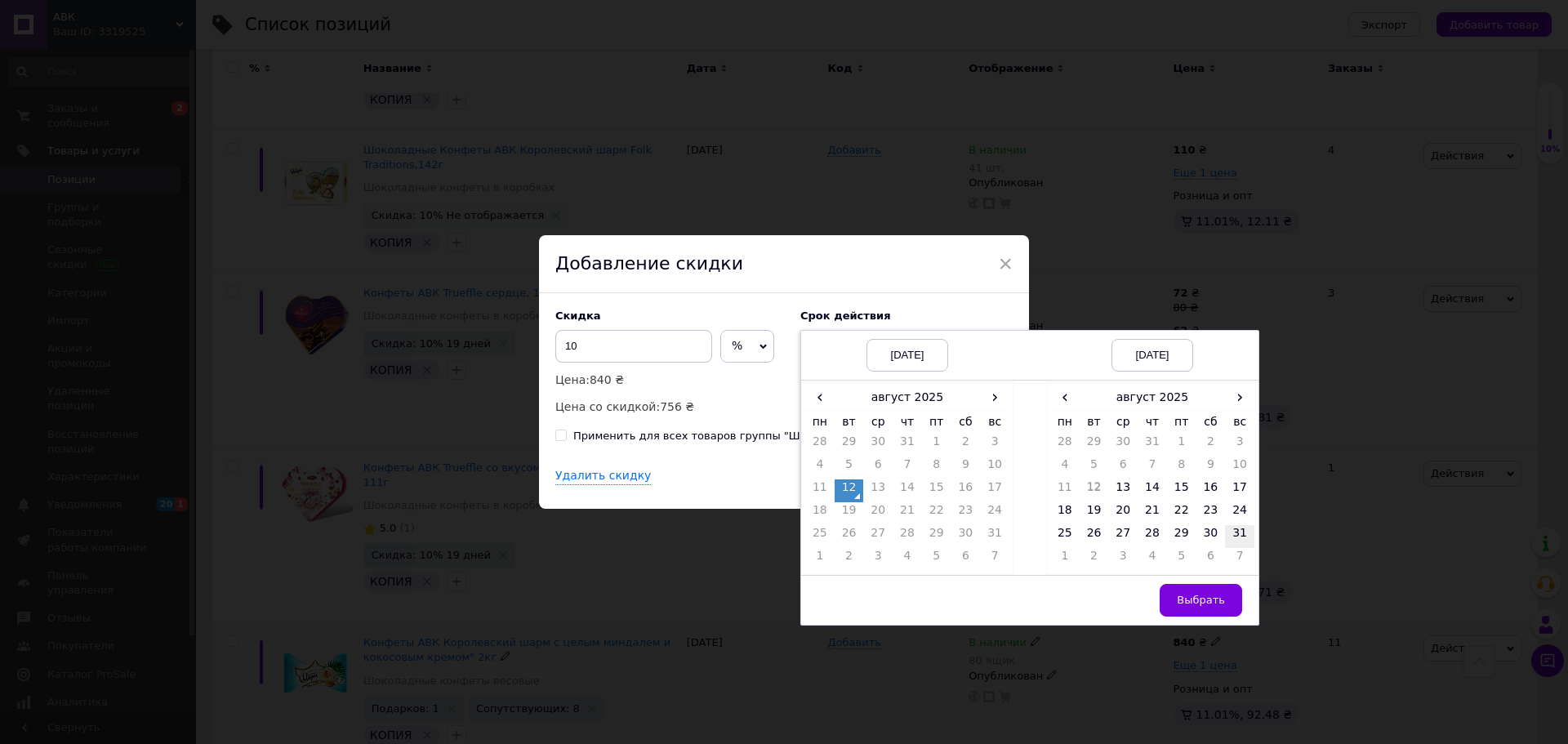
click at [1232, 533] on td "31" at bounding box center [1240, 537] width 30 height 23
click at [1198, 603] on span "Выбрать" at bounding box center [1201, 599] width 48 height 12
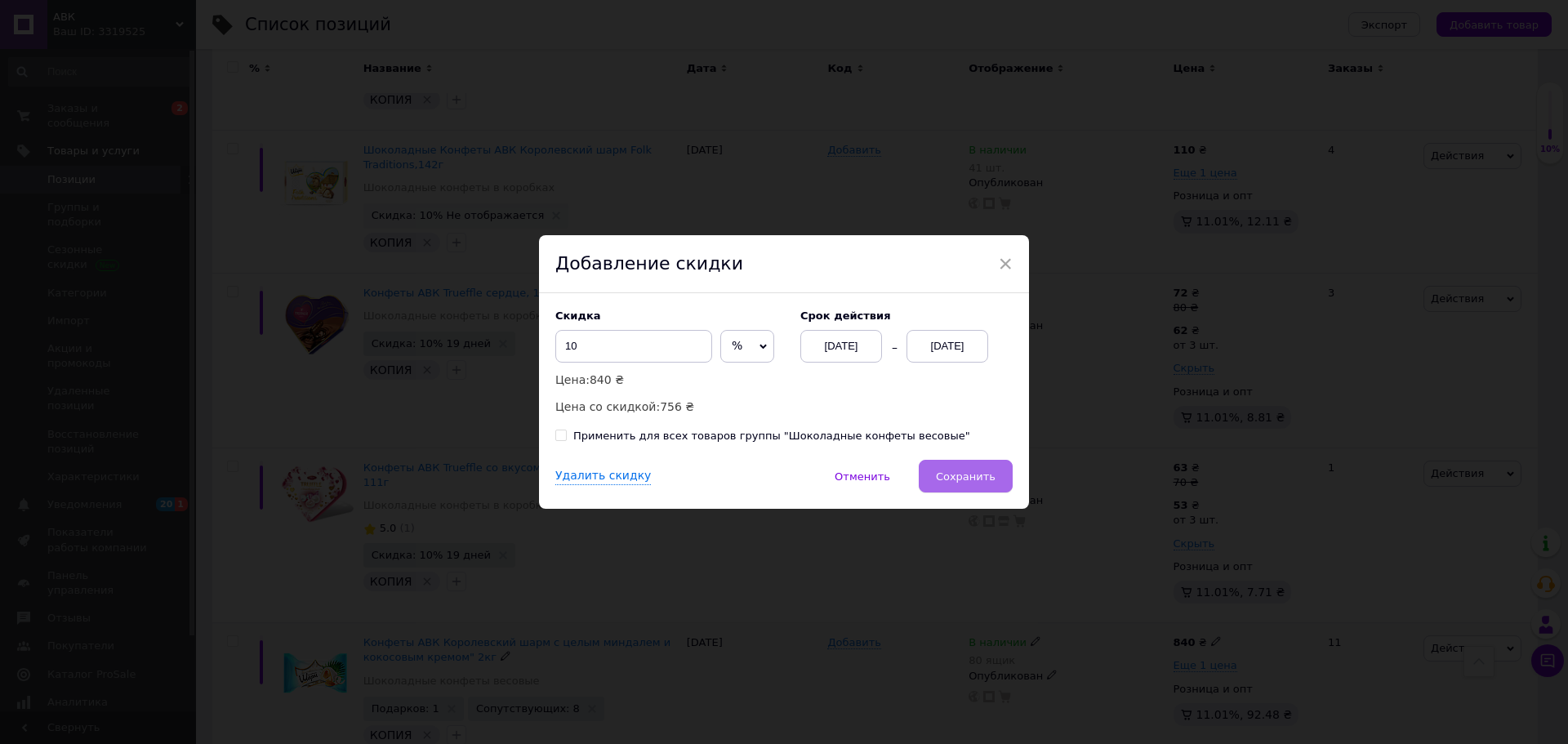
click at [948, 473] on span "Сохранить" at bounding box center [966, 476] width 60 height 12
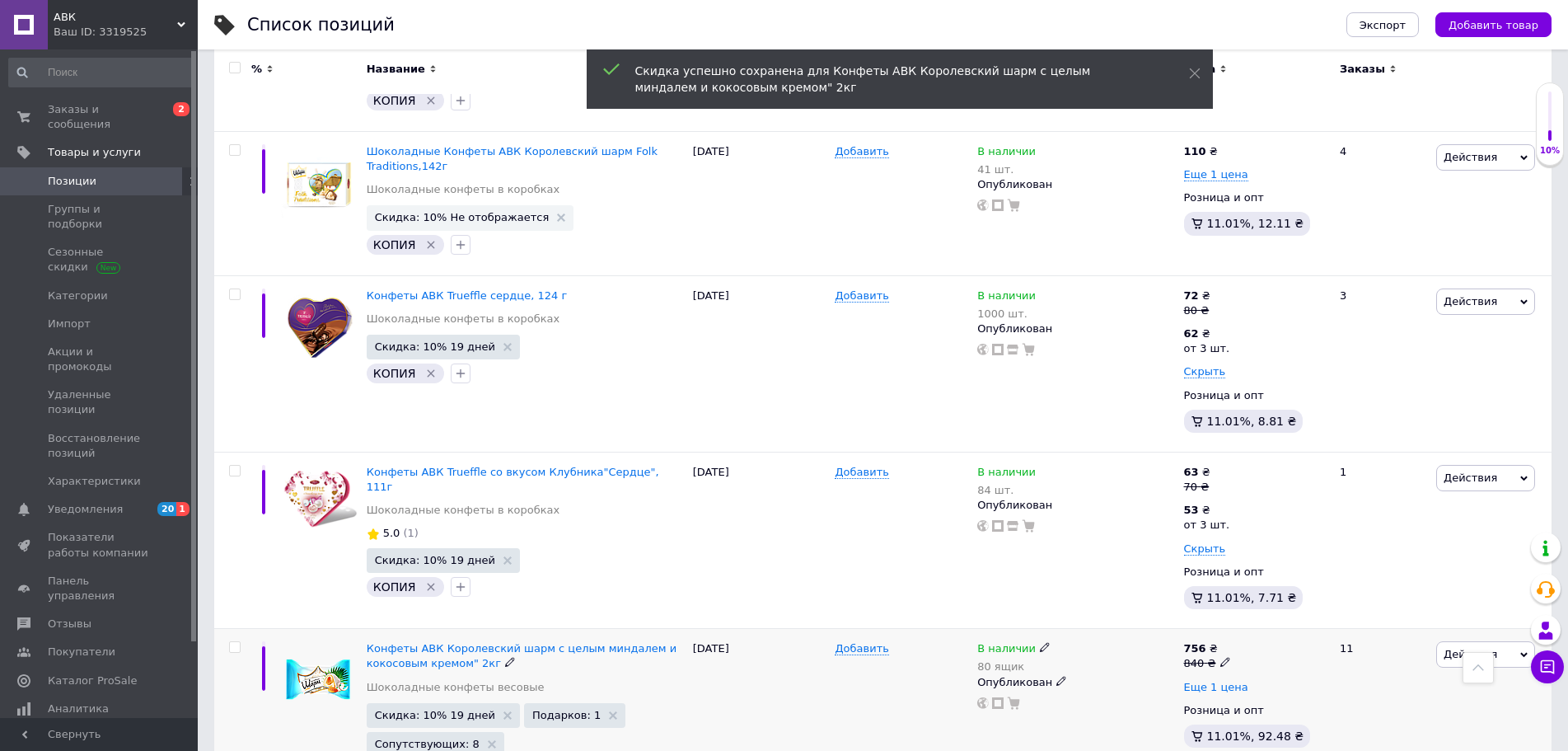
click at [1219, 681] on span "Еще 1 цена" at bounding box center [1217, 687] width 65 height 13
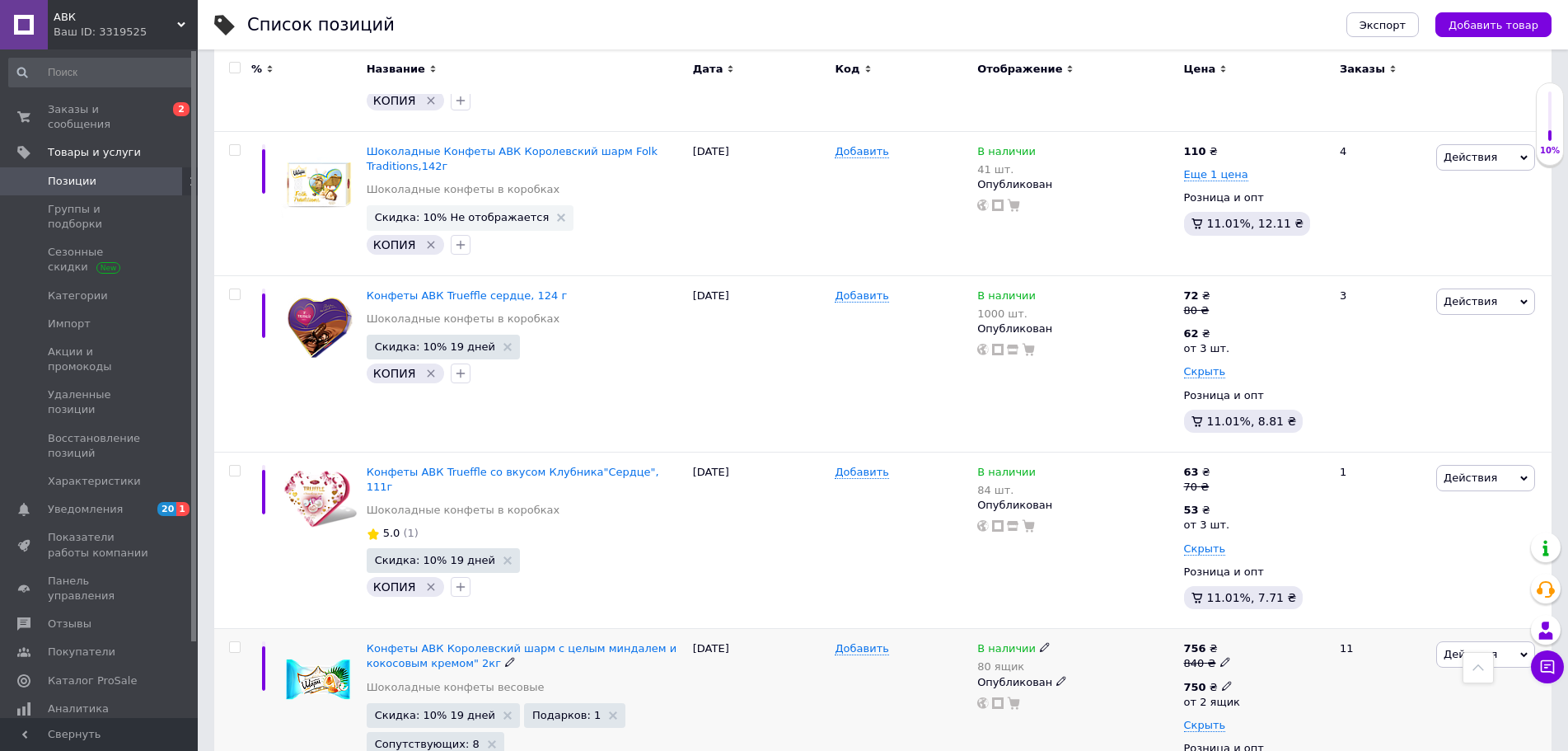
click at [1222, 681] on icon at bounding box center [1227, 686] width 10 height 10
click at [1274, 634] on input "750" at bounding box center [1338, 650] width 158 height 33
click at [1280, 634] on input "750" at bounding box center [1338, 650] width 158 height 33
click at [1276, 634] on input "750" at bounding box center [1338, 650] width 158 height 33
type input "650"
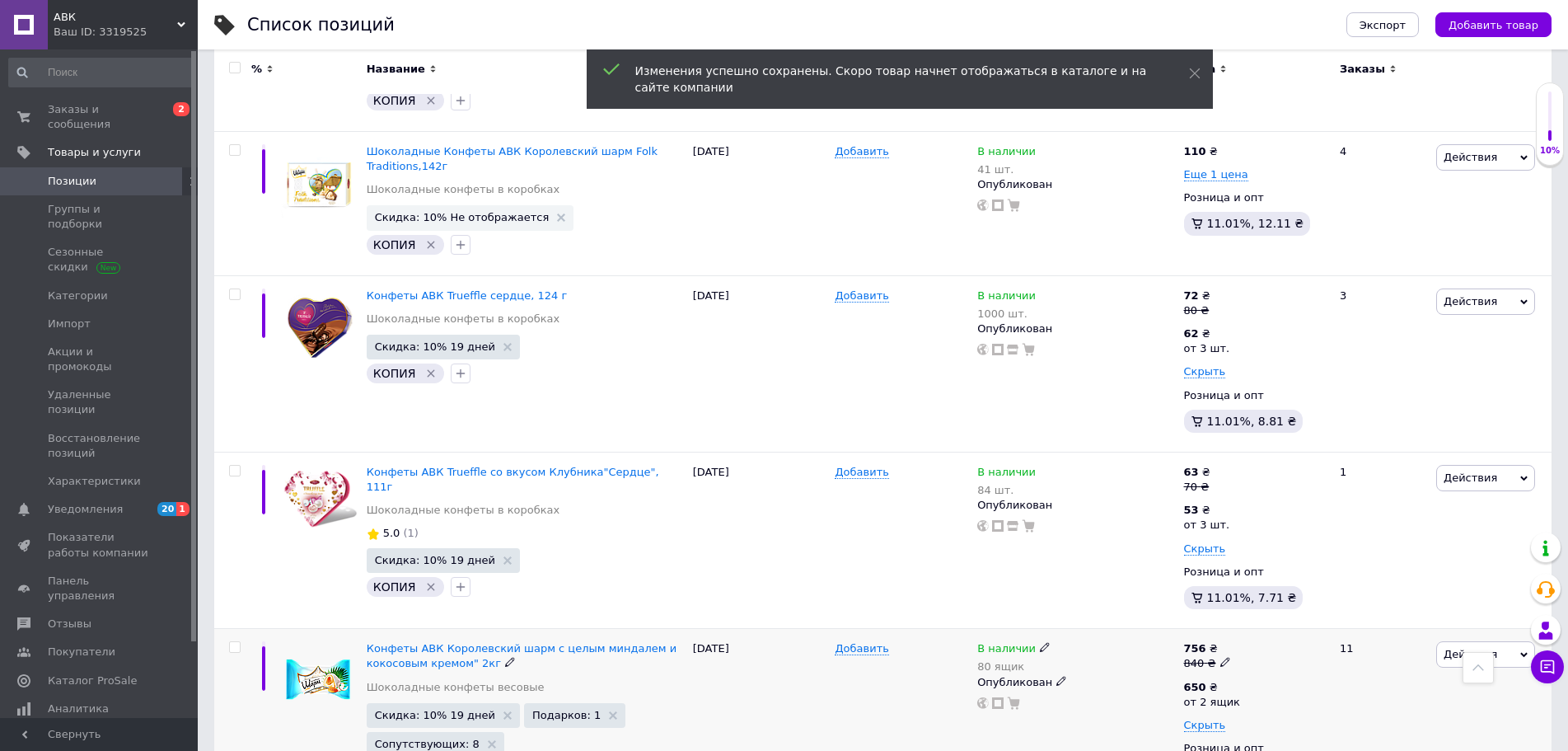
click at [1352, 629] on div "11" at bounding box center [1381, 716] width 103 height 176
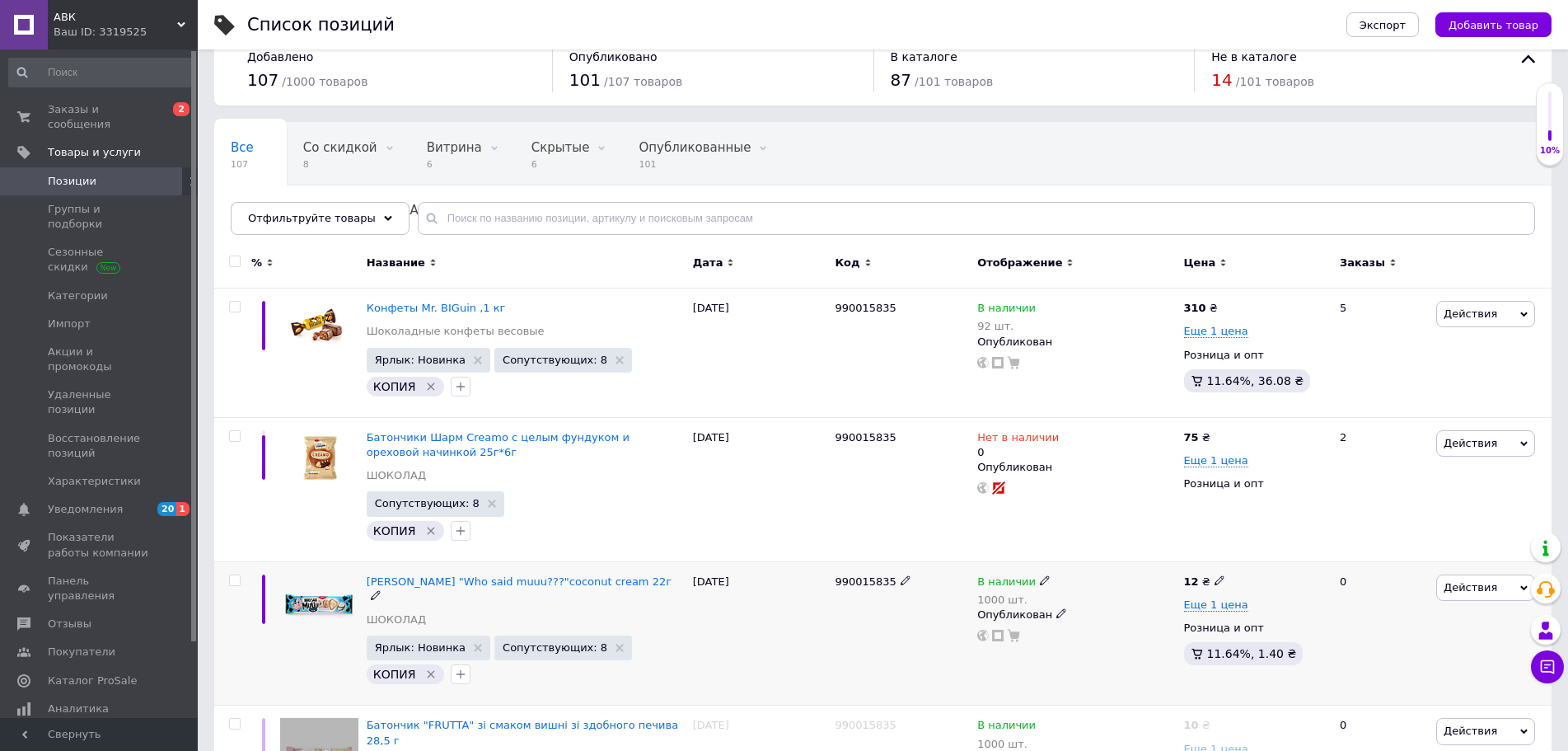
scroll to position [0, 0]
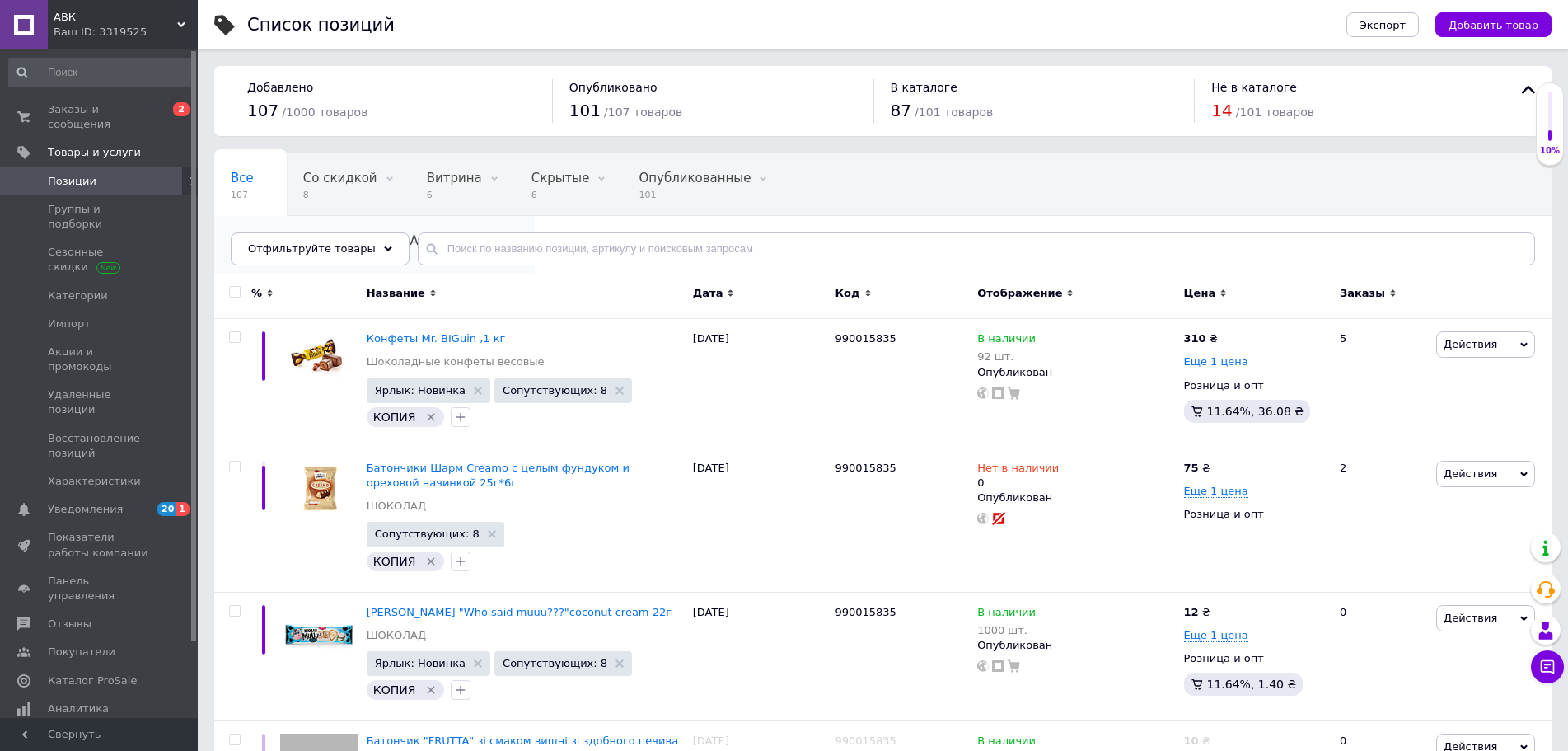
click at [502, 233] on span "Не показываются в [GEOGRAPHIC_DATA]..." at bounding box center [366, 241] width 271 height 15
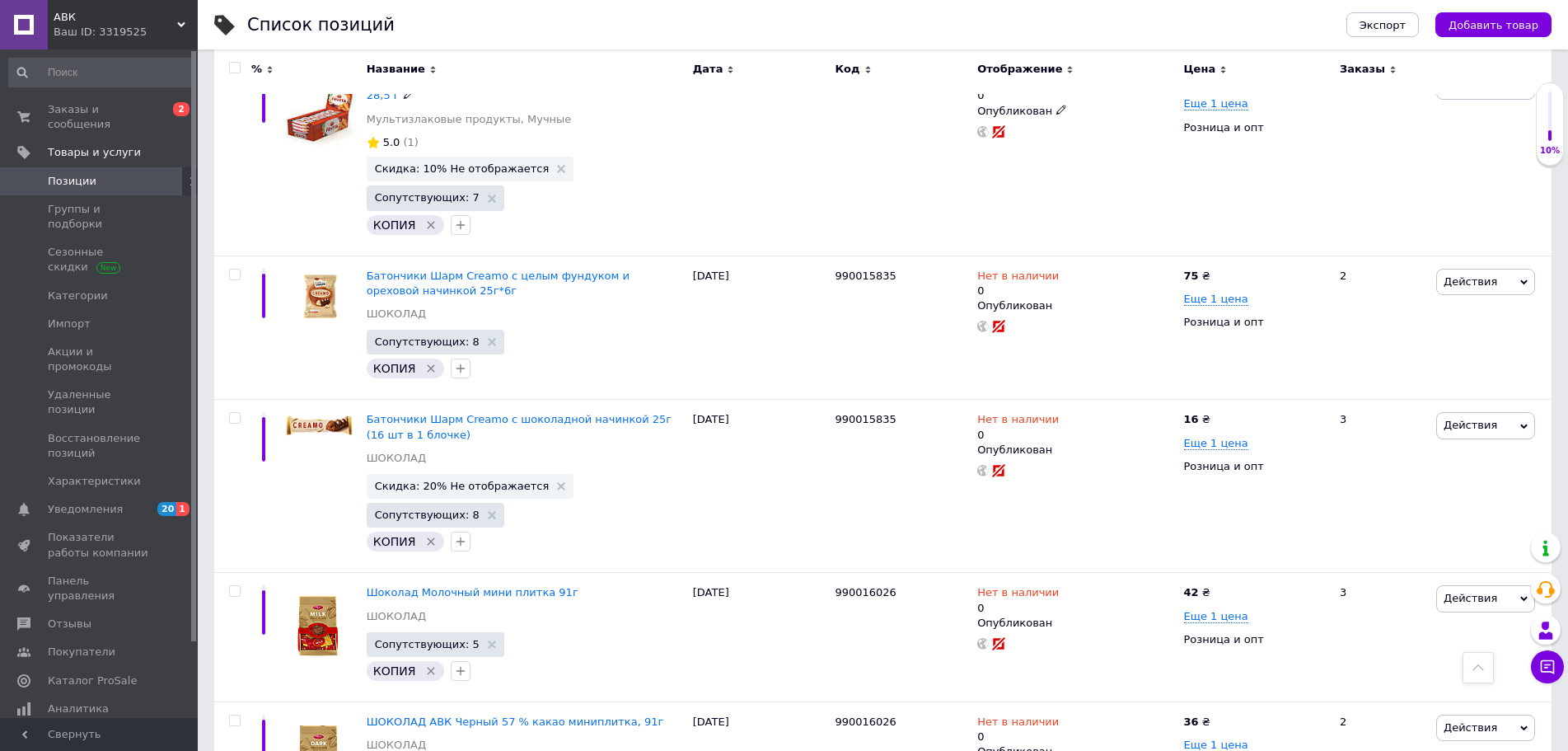
scroll to position [1185, 0]
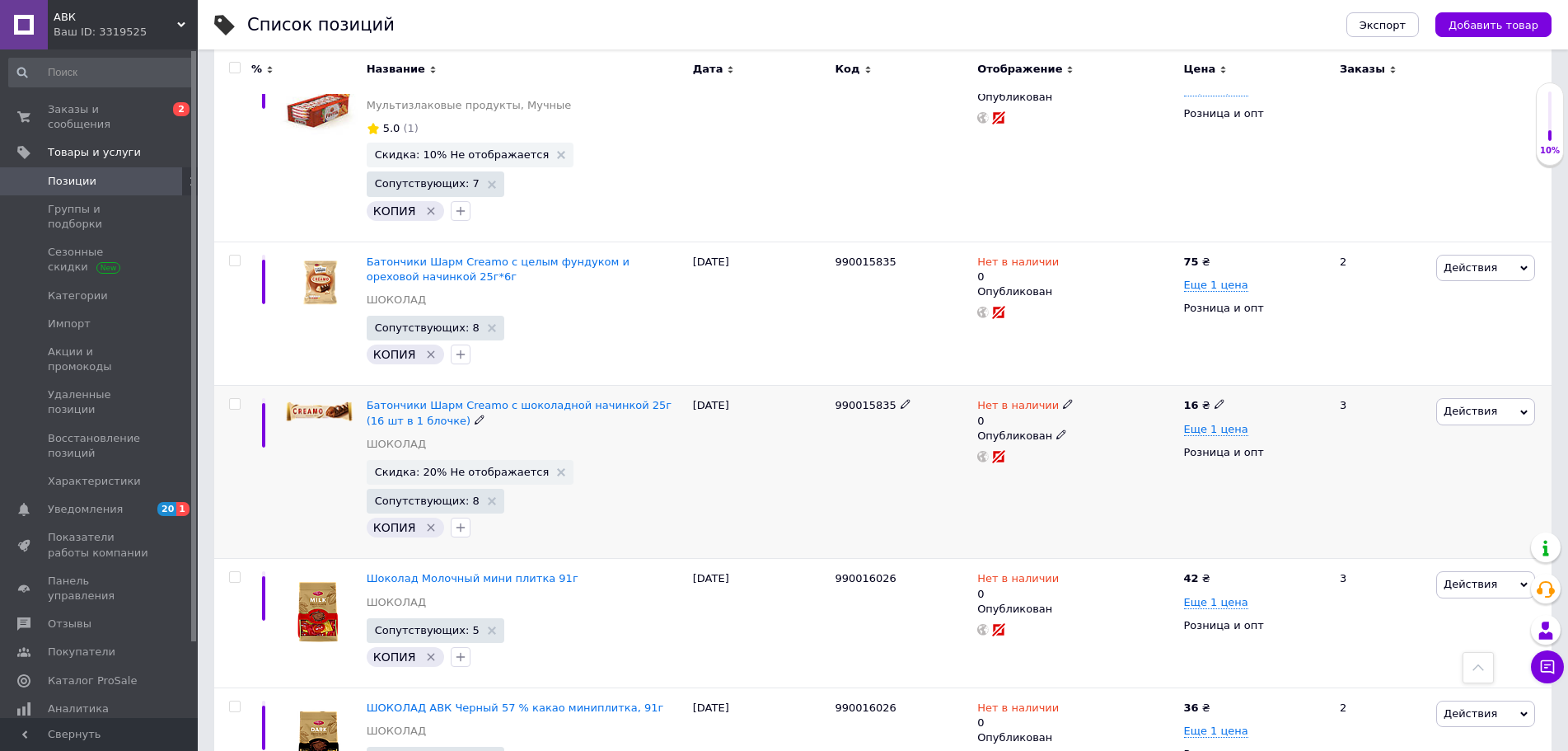
click at [1467, 404] on span "Действия" at bounding box center [1470, 410] width 54 height 12
click at [1376, 432] on li "Редактировать" at bounding box center [1417, 443] width 234 height 23
